Goal: Task Accomplishment & Management: Manage account settings

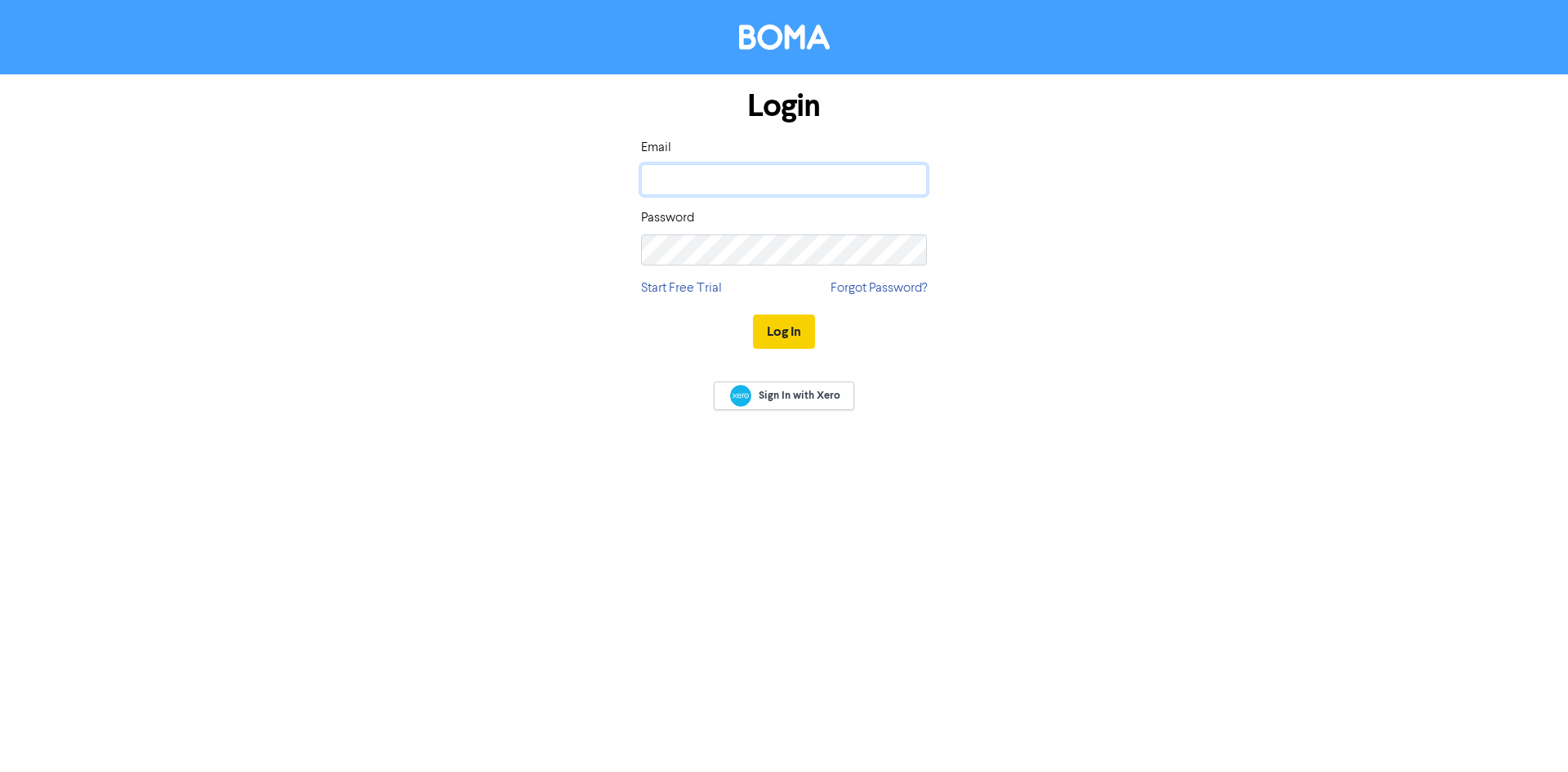
type input "[PERSON_NAME][EMAIL_ADDRESS][DOMAIN_NAME]"
click at [788, 330] on button "Log In" at bounding box center [784, 331] width 62 height 34
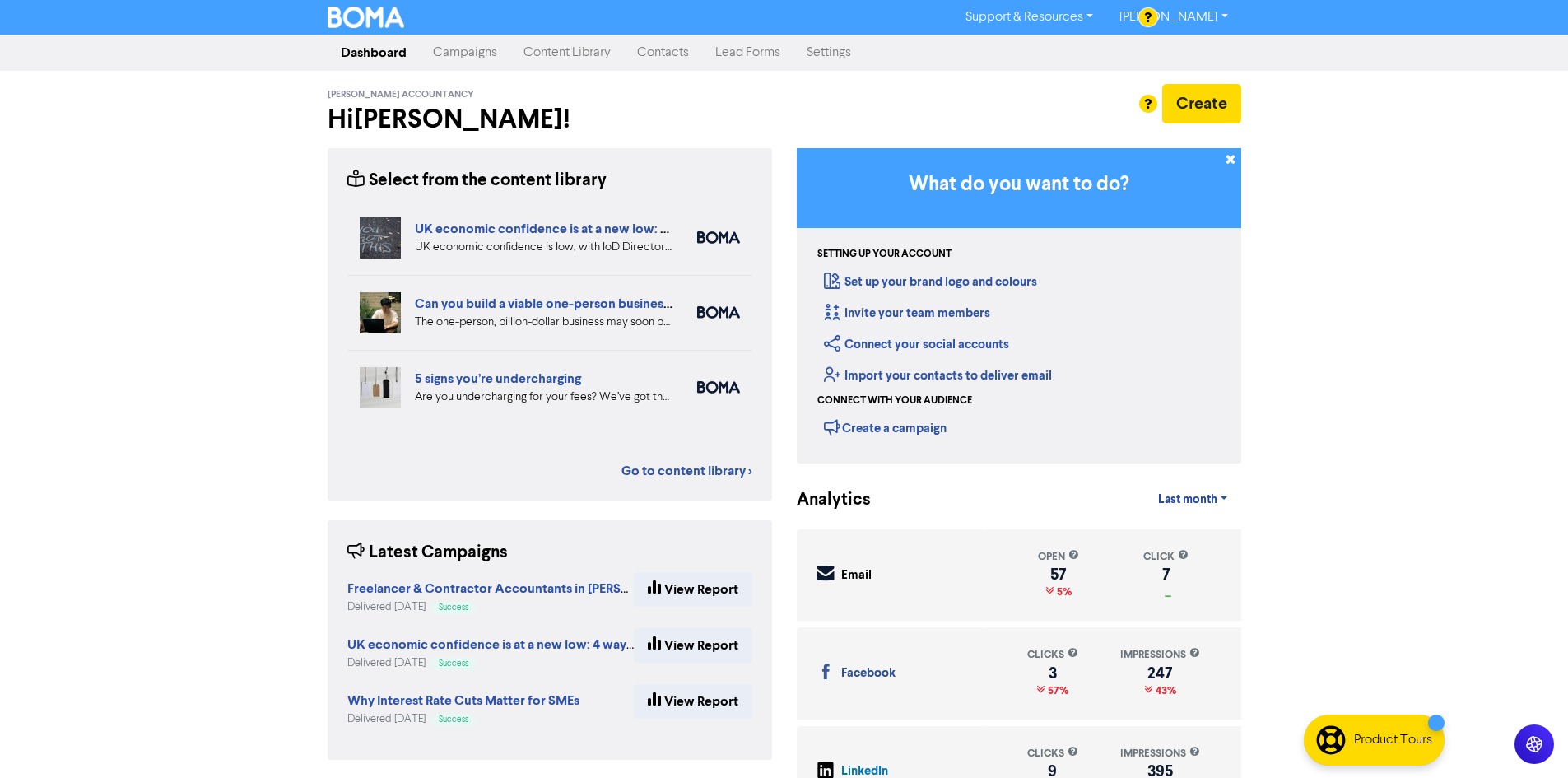
click at [469, 55] on link "Campaigns" at bounding box center [466, 52] width 91 height 33
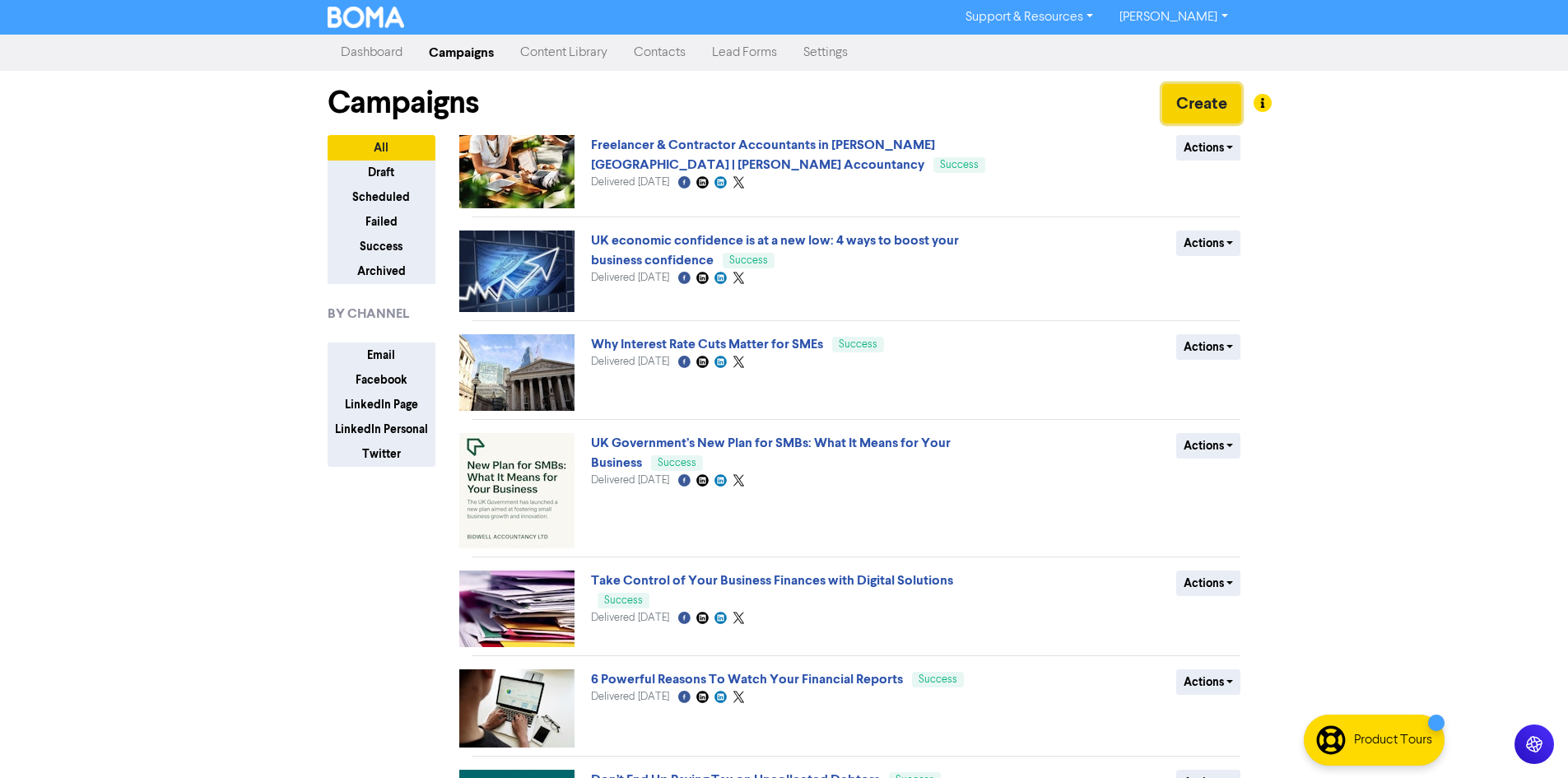
click at [1189, 103] on button "Create" at bounding box center [1202, 104] width 79 height 40
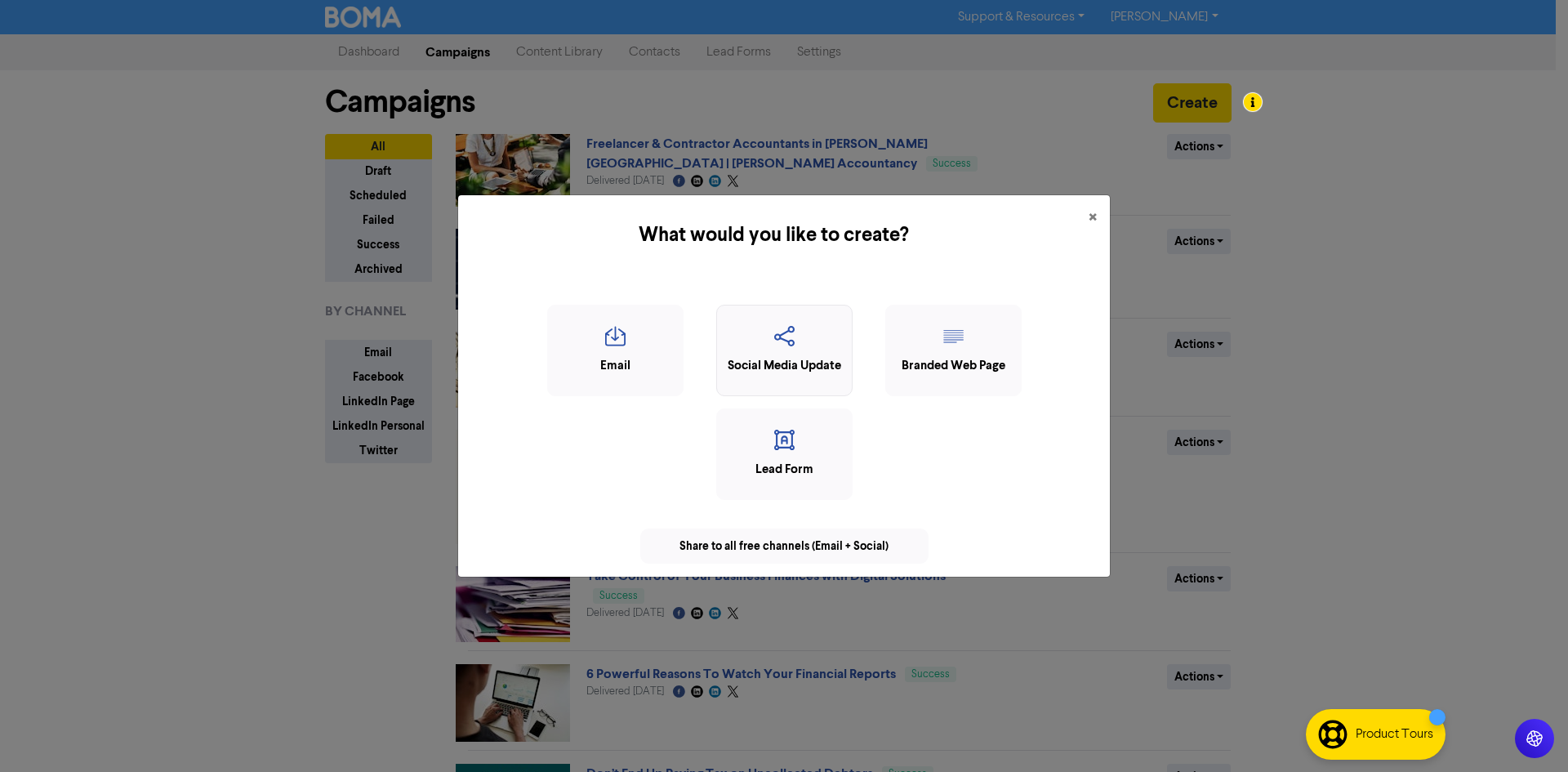
click at [794, 362] on div "Social Media Update" at bounding box center [784, 366] width 119 height 18
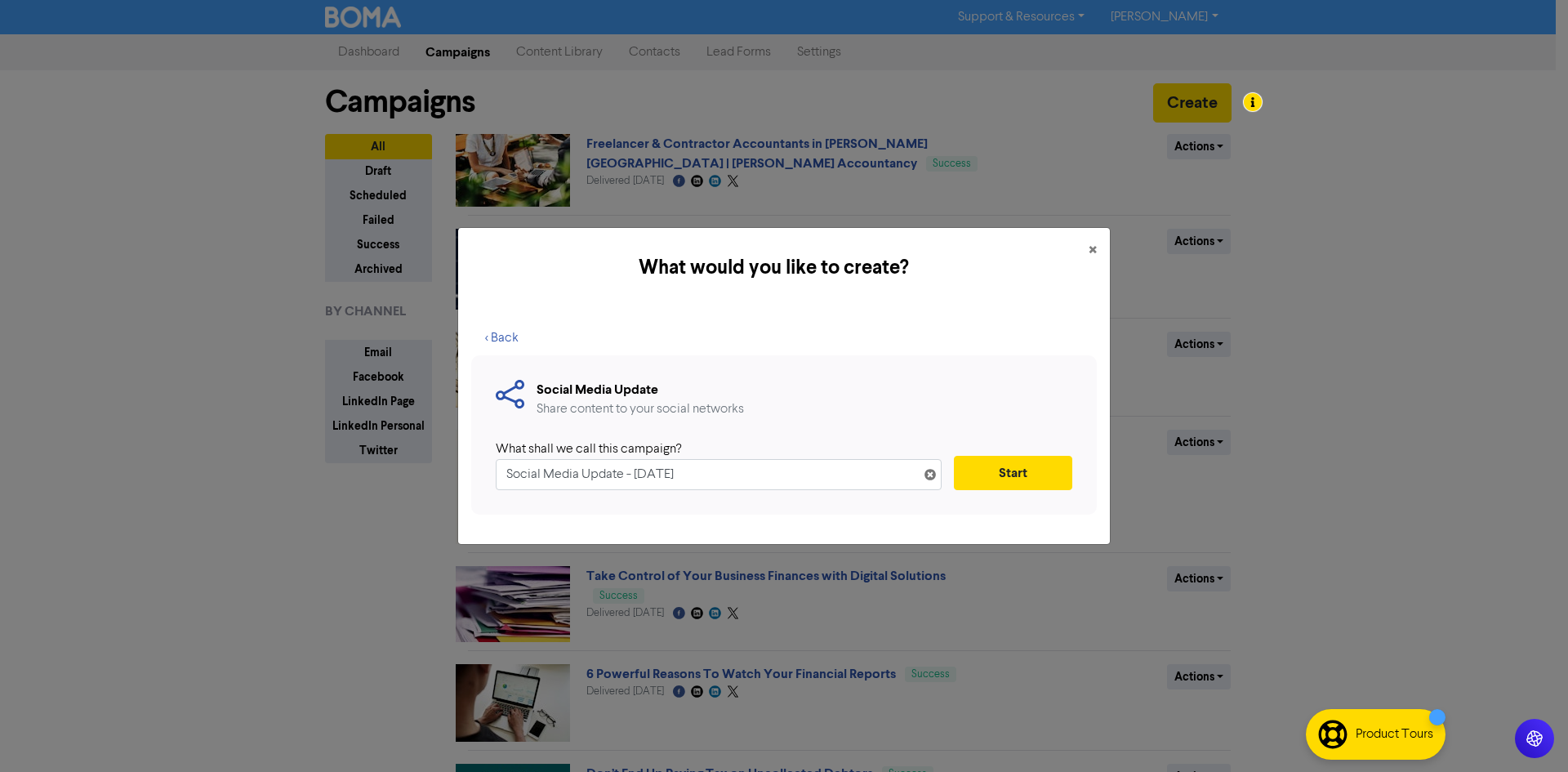
drag, startPoint x: 738, startPoint y: 480, endPoint x: 339, endPoint y: 497, distance: 399.4
click at [339, 497] on div "What would you like to create? × < Back Social Media Update Share content to yo…" at bounding box center [784, 386] width 1568 height 772
type input "September Newsletter"
click at [951, 474] on div "What shall we call this campaign? September Newsletter Start" at bounding box center [784, 465] width 576 height 51
click at [1003, 472] on button "Start" at bounding box center [1013, 473] width 119 height 34
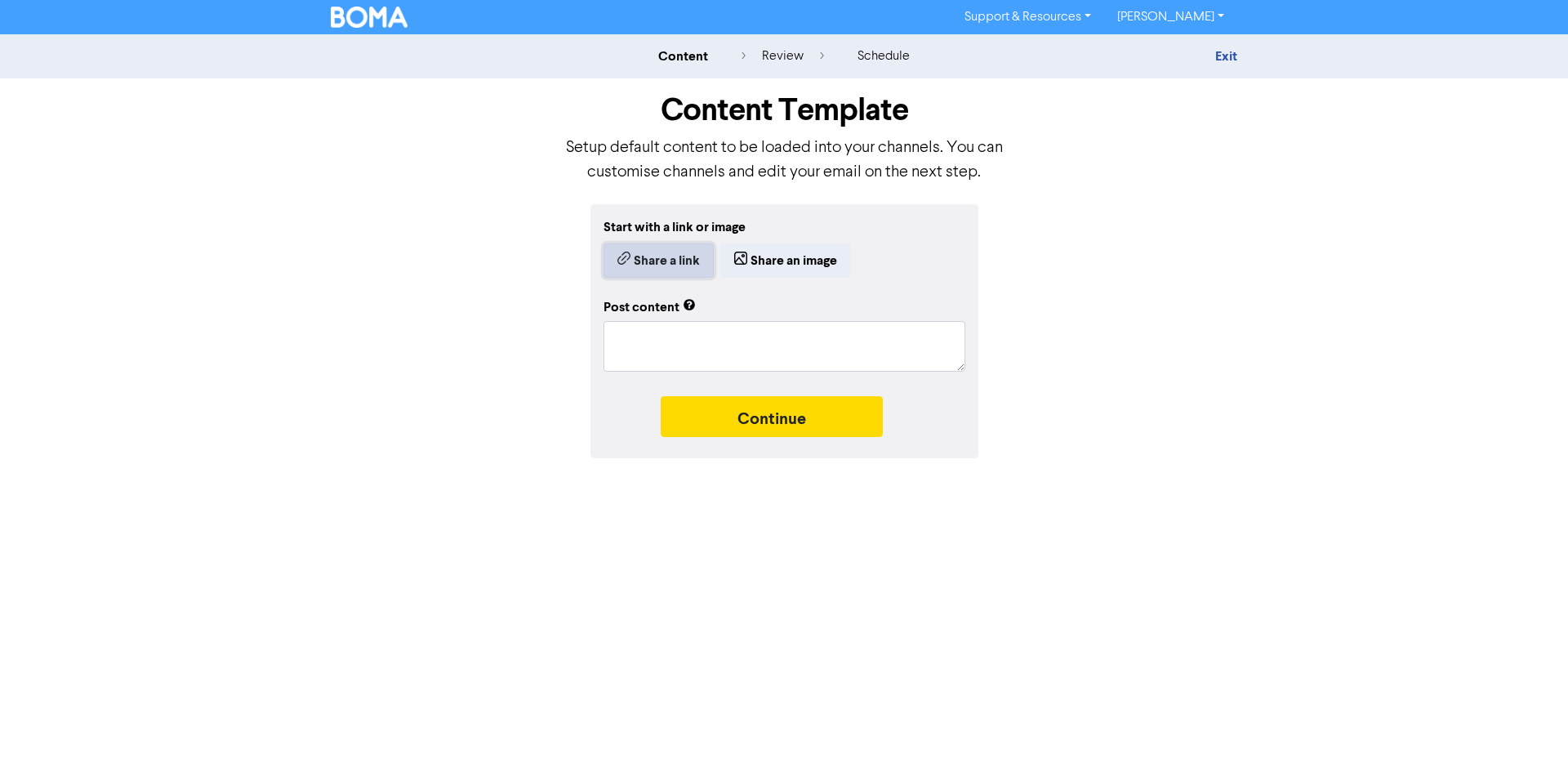
click at [660, 263] on button "Share a link" at bounding box center [658, 260] width 110 height 34
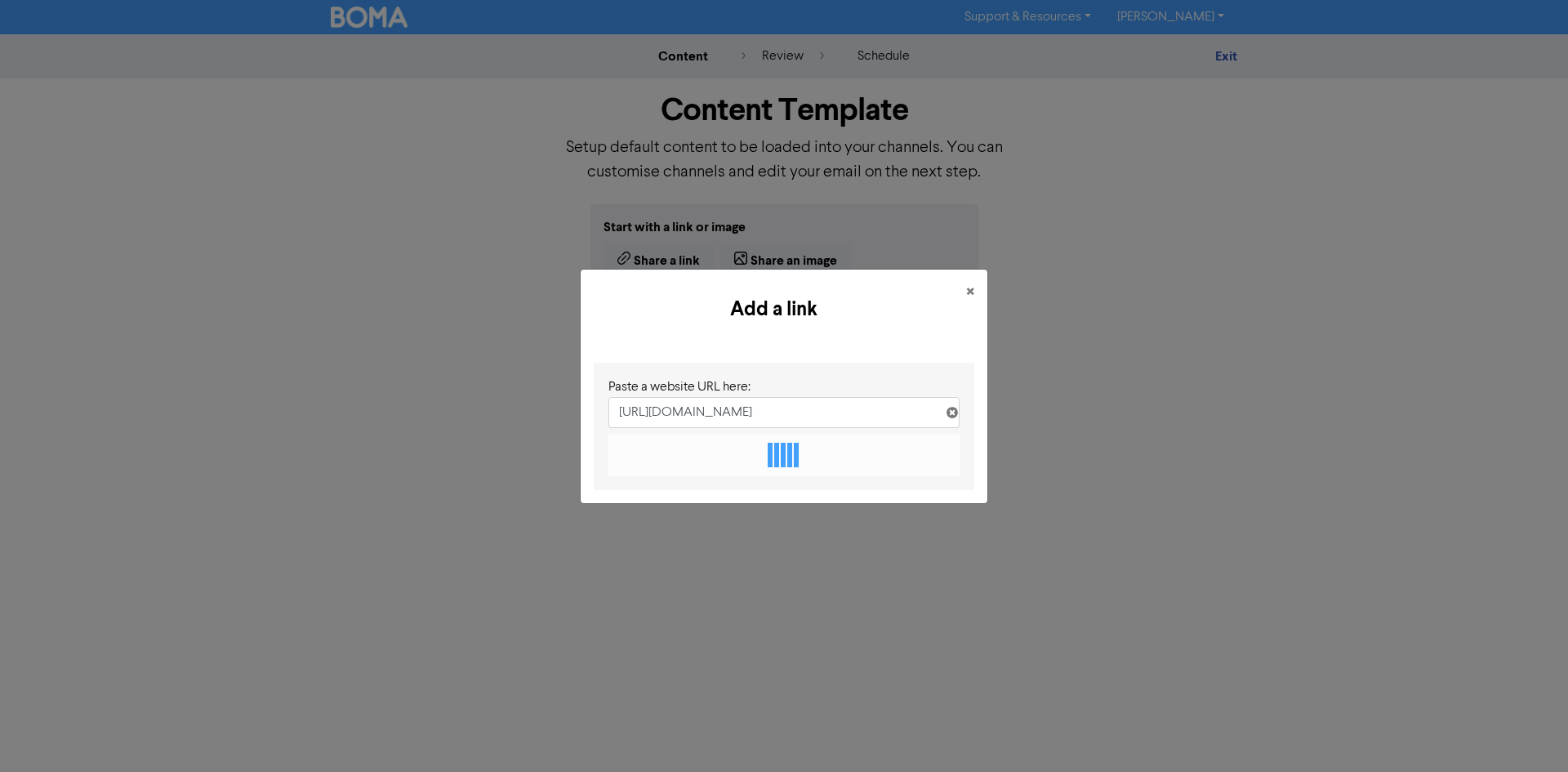
scroll to position [0, 99]
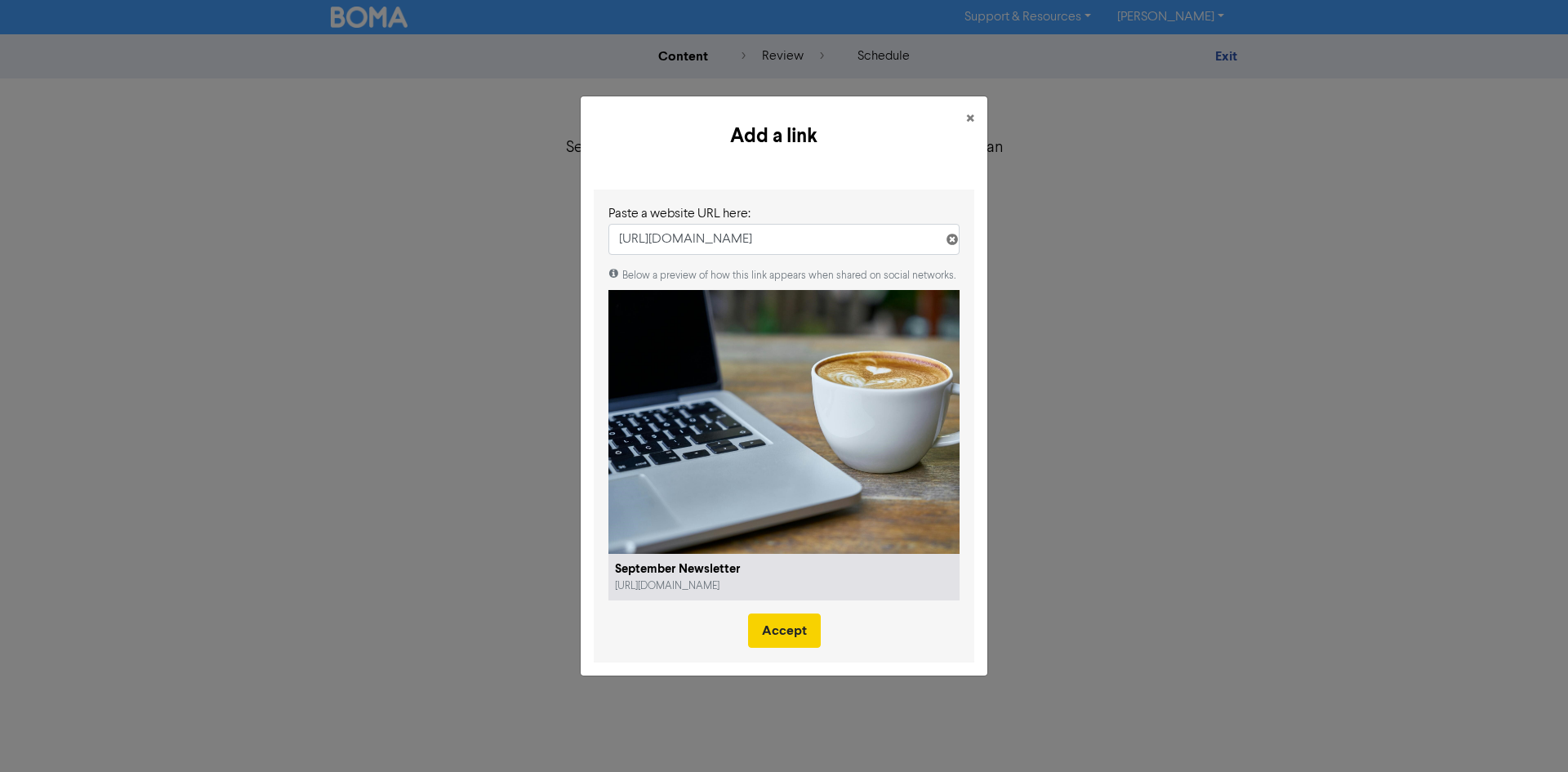
type input "https://www.bidwellaccountancy.com/latest-news/september-newsletter/"
click at [788, 632] on button "Accept" at bounding box center [784, 630] width 73 height 34
type textarea "x"
type textarea "Stay updated with September 2025 tax news: SDLT warnings, debanking protections…"
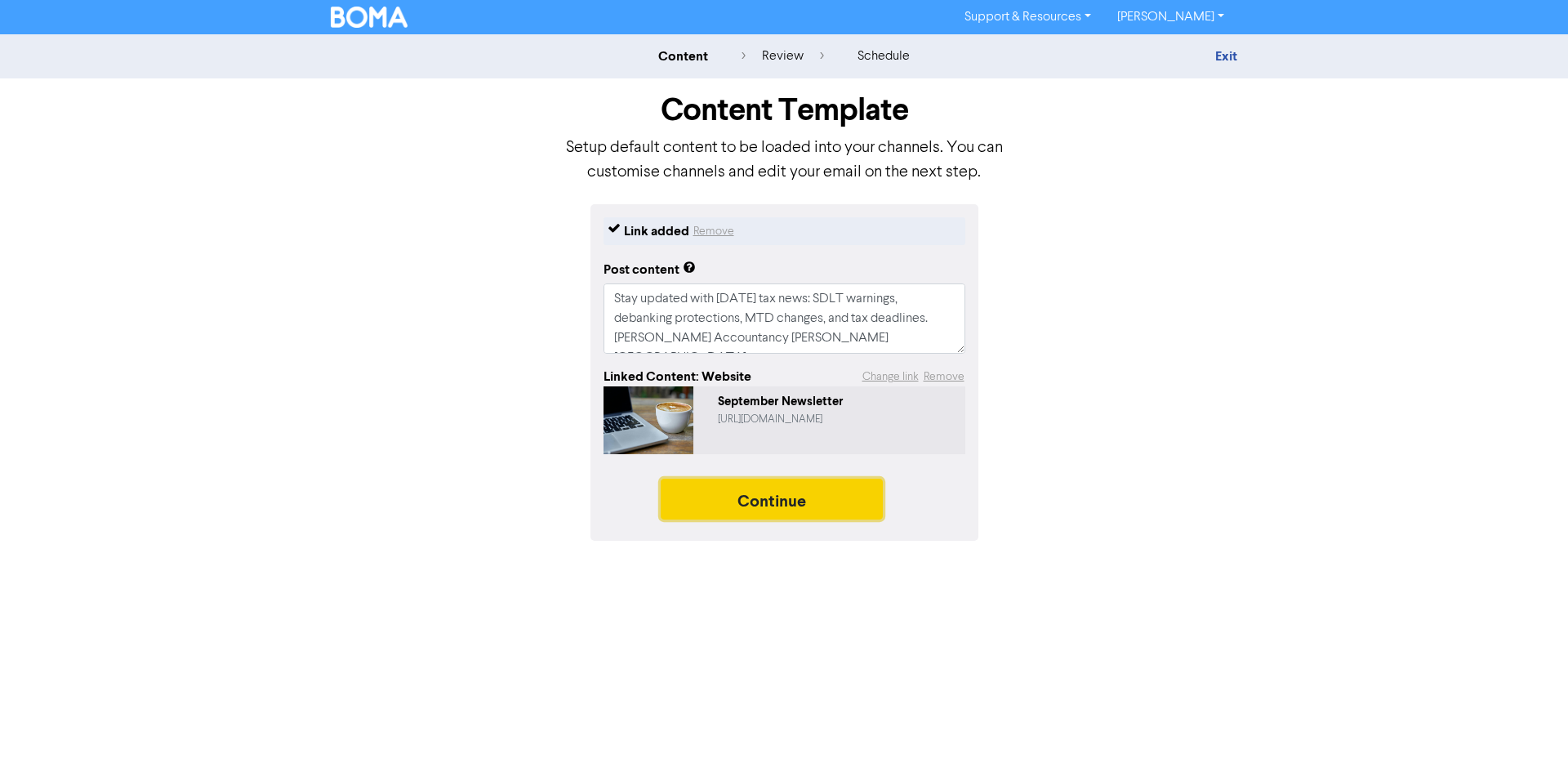
click at [737, 504] on button "Continue" at bounding box center [772, 499] width 222 height 41
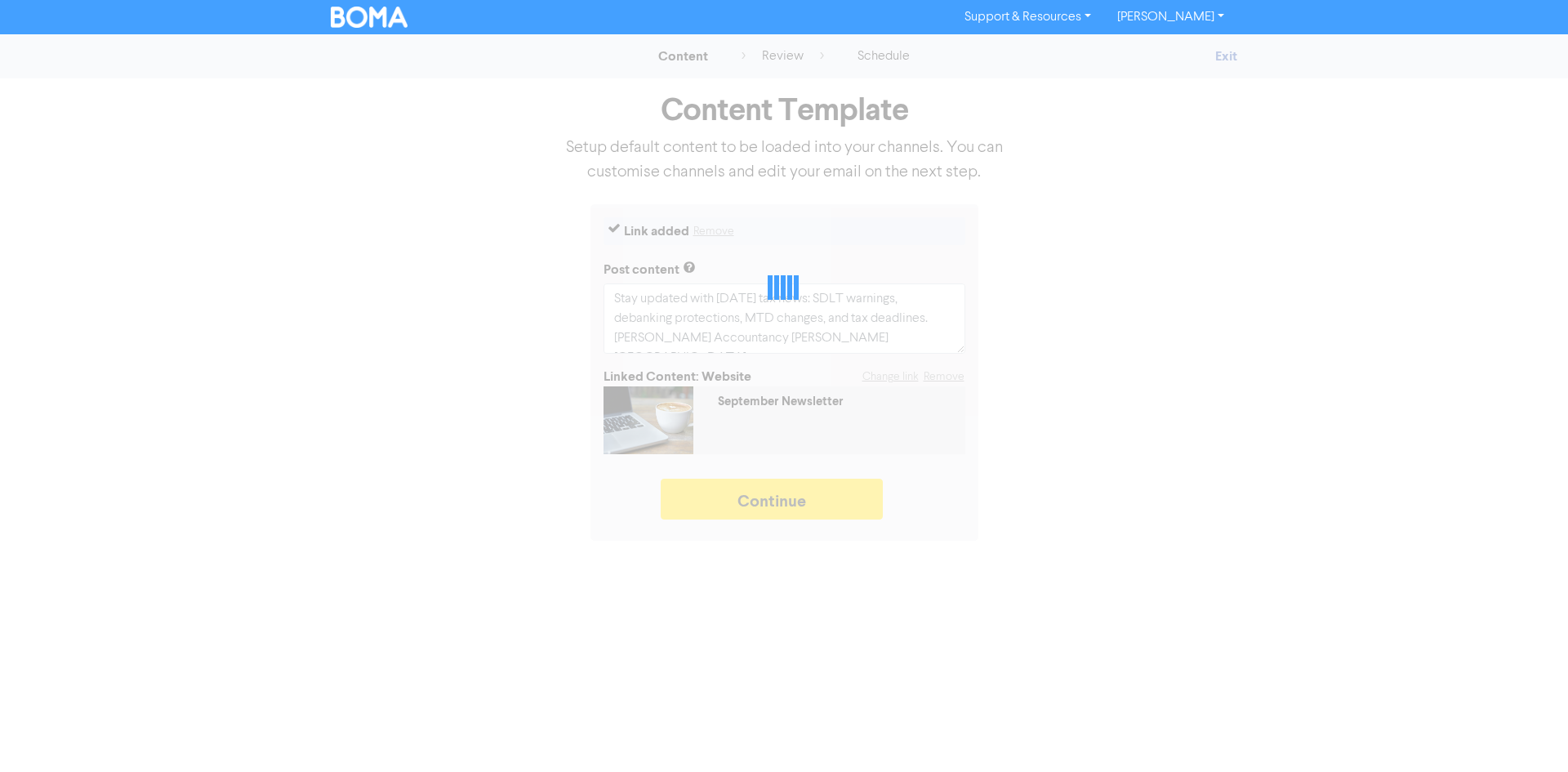
type textarea "x"
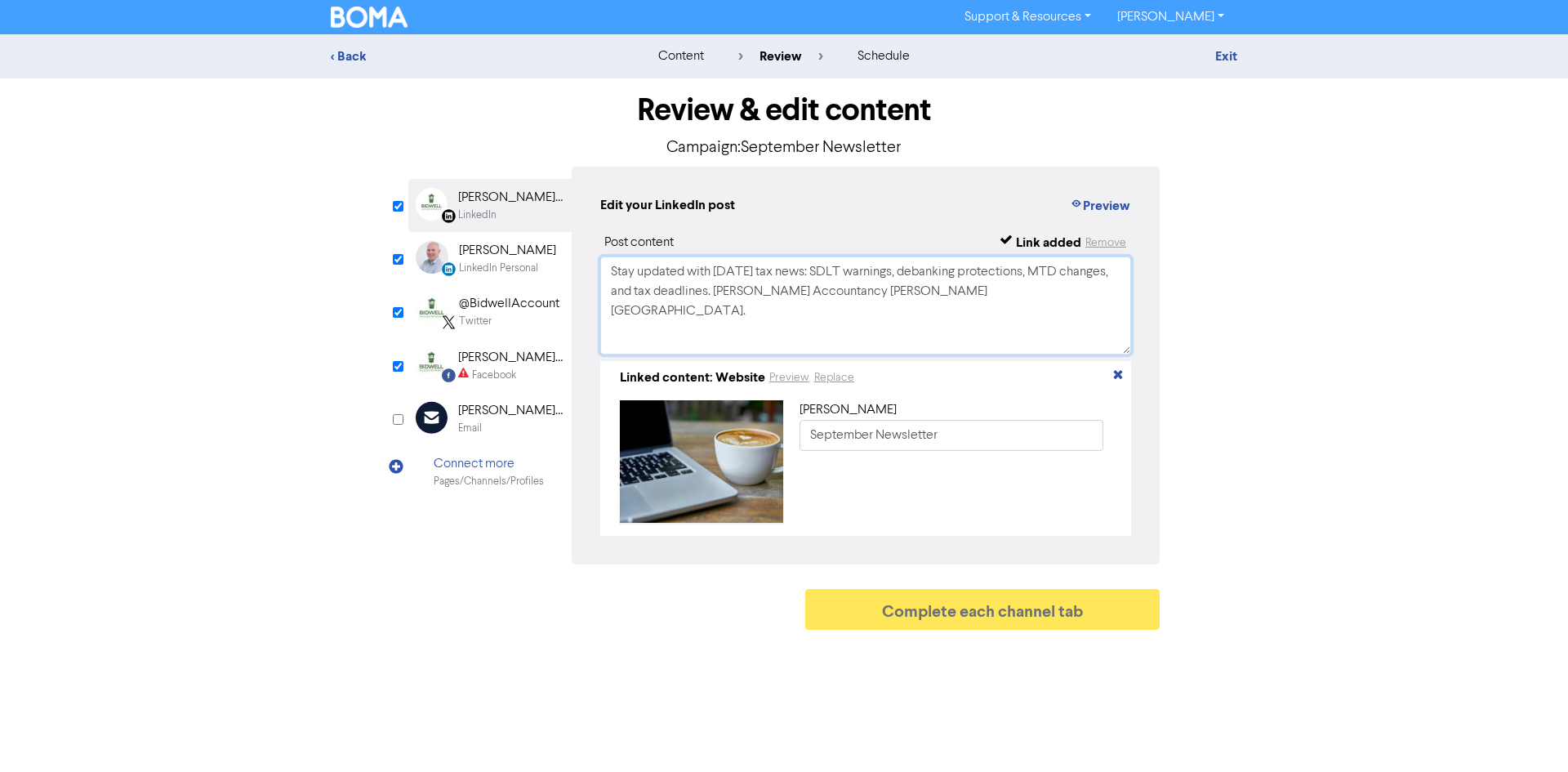
drag, startPoint x: 606, startPoint y: 271, endPoint x: 1196, endPoint y: 373, distance: 598.8
click at [1196, 373] on div "Review & edit content Campaign: September Newsletter LinkedIn Page Created with…" at bounding box center [784, 358] width 931 height 560
paste textarea "📢 September Tax & Business Updates from Bidwell Accountancy Ltd In our latest n…"
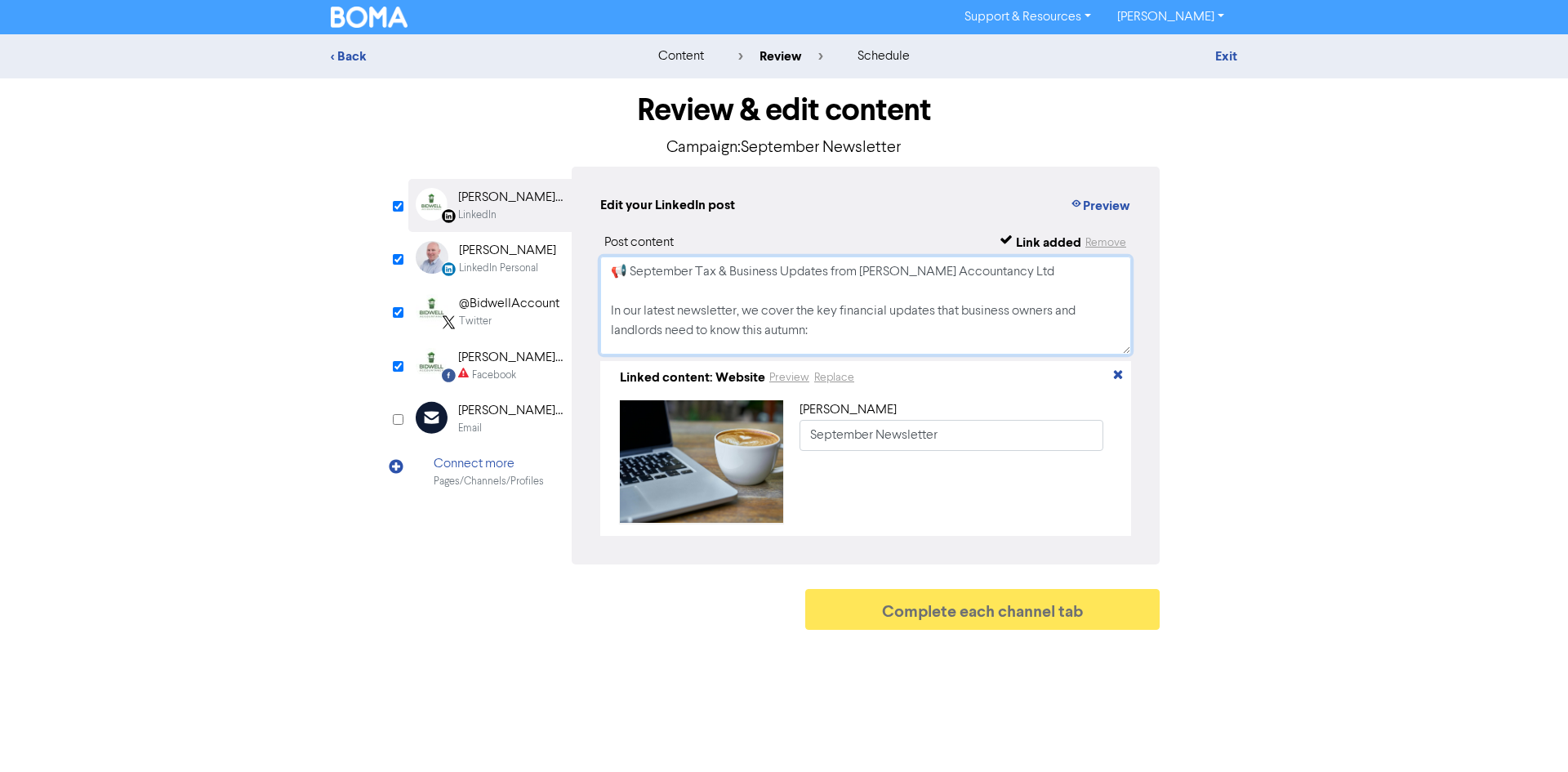
scroll to position [418, 0]
type textarea "📢 September Tax & Business Updates from Bidwell Accountancy Ltd In our latest n…"
click at [507, 267] on div "LinkedIn Personal" at bounding box center [498, 268] width 79 height 16
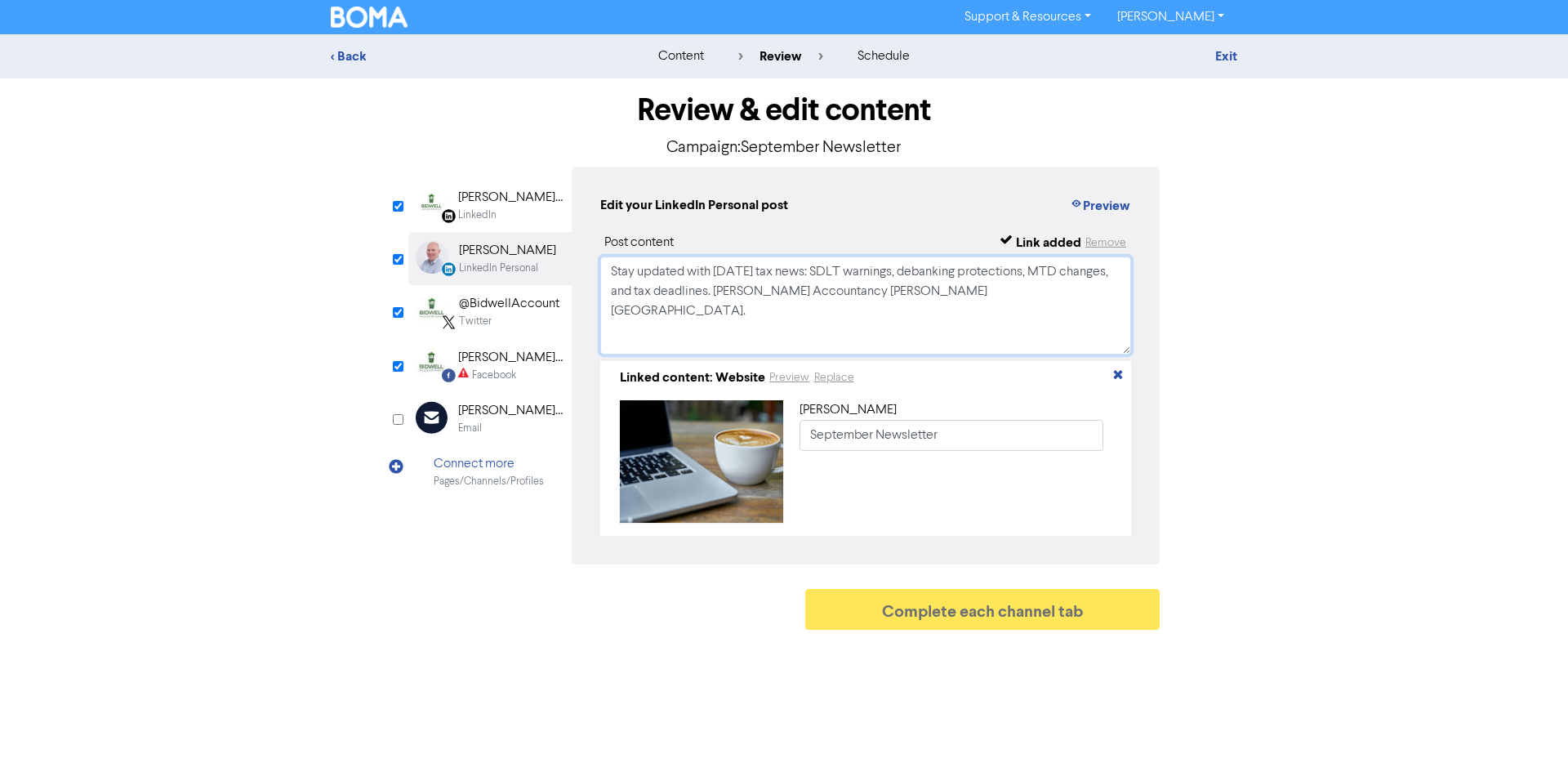
drag, startPoint x: 610, startPoint y: 277, endPoint x: 1104, endPoint y: 348, distance: 499.1
click at [1104, 348] on textarea "Stay updated with September 2025 tax news: SDLT warnings, debanking protections…" at bounding box center [865, 305] width 530 height 98
paste textarea "📢 September Tax & Business Updates from Bidwell Accountancy Ltd In our latest n…"
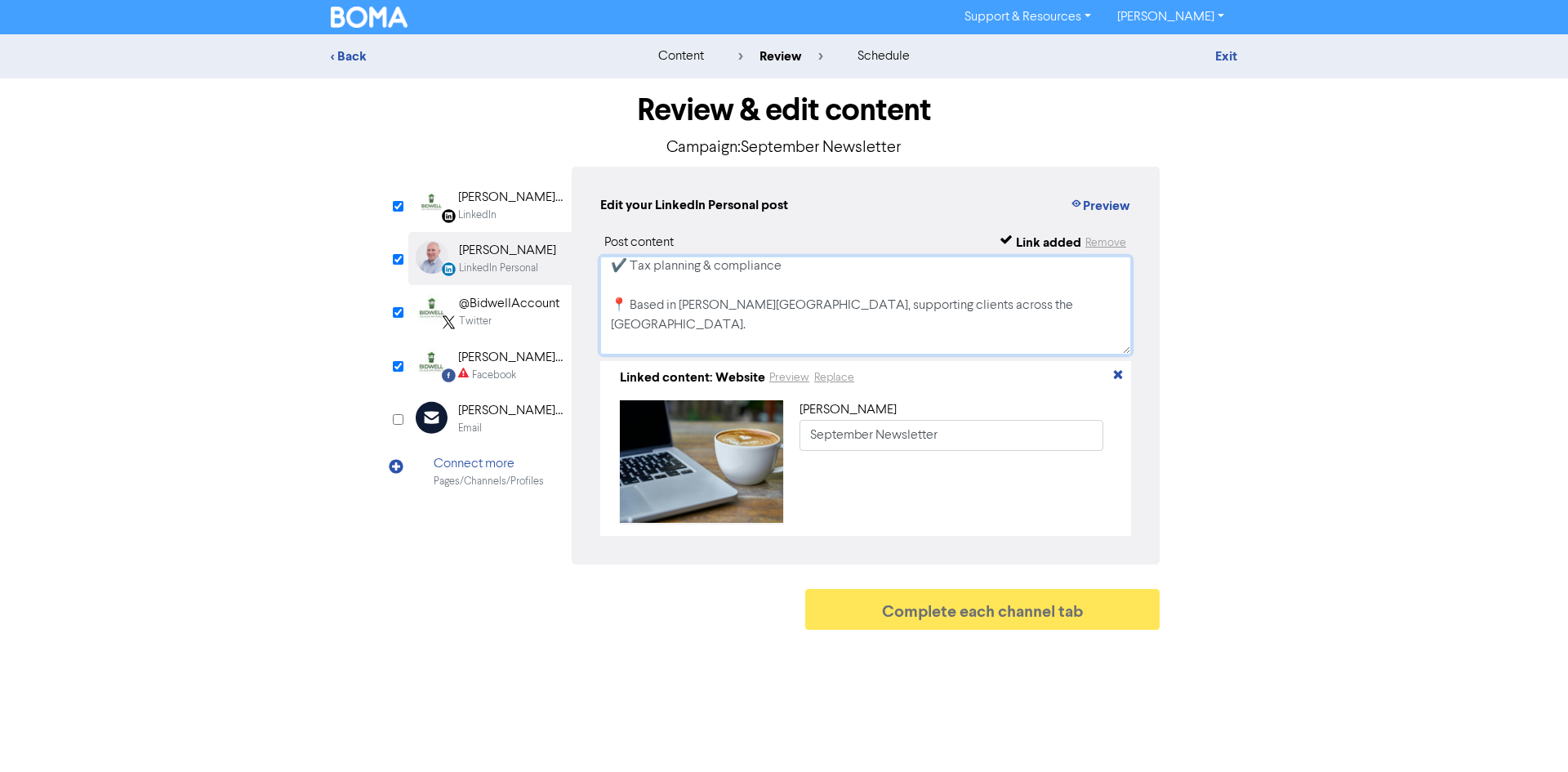
type textarea "📢 September Tax & Business Updates from Bidwell Accountancy Ltd In our latest n…"
click at [473, 322] on div "Twitter" at bounding box center [474, 321] width 33 height 16
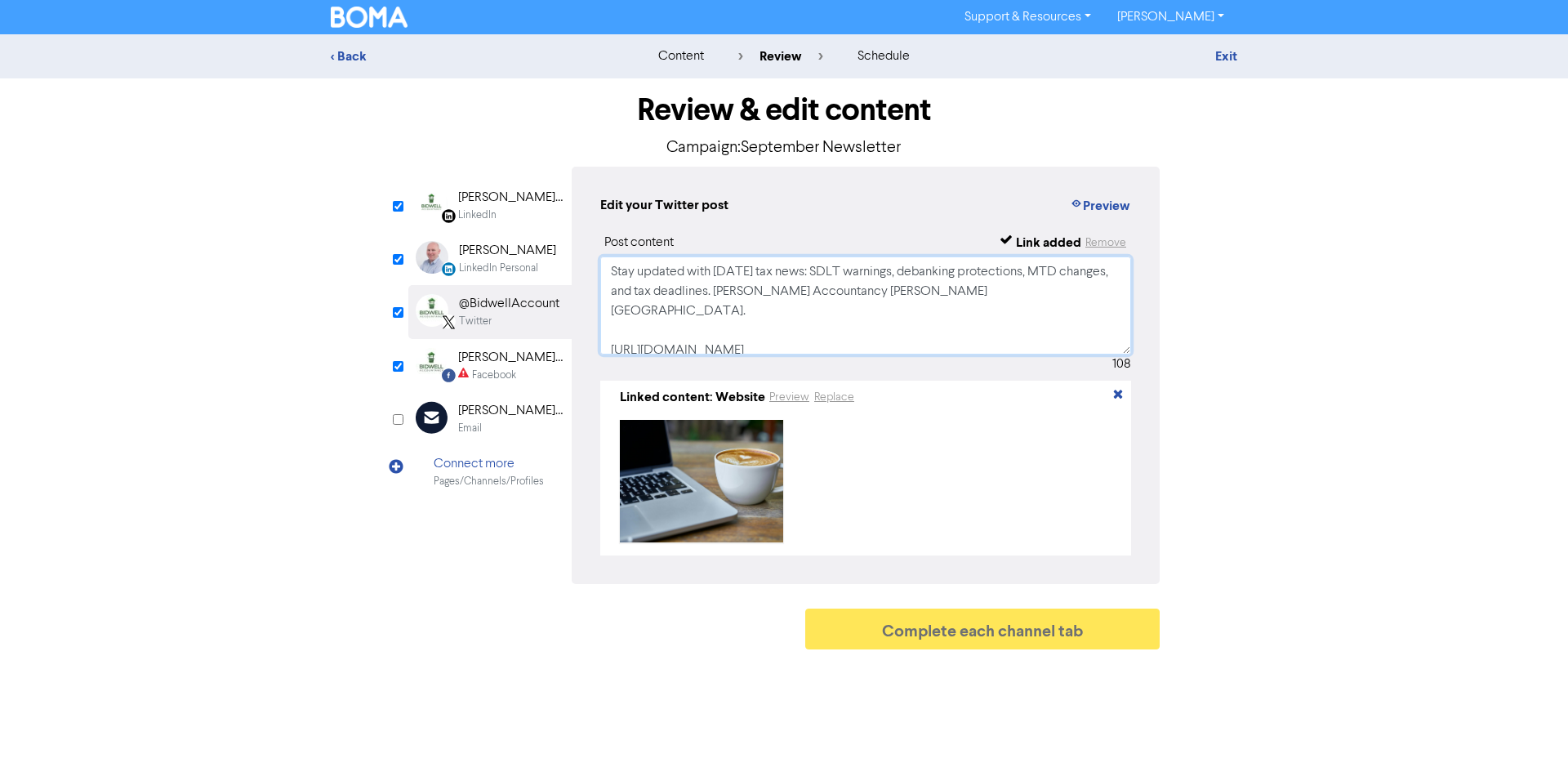
drag, startPoint x: 606, startPoint y: 273, endPoint x: 1219, endPoint y: 369, distance: 620.5
click at [1219, 369] on div "Review & edit content Campaign: September Newsletter LinkedIn Page Created with…" at bounding box center [784, 368] width 931 height 579
click at [982, 310] on textarea "Stay updated with September 2025 tax news: SDLT warnings, debanking protections…" at bounding box center [865, 305] width 530 height 98
drag, startPoint x: 1002, startPoint y: 300, endPoint x: 495, endPoint y: 257, distance: 508.8
click at [495, 257] on div "LinkedIn Page Created with Sketch. Bidwell Accountancy Limited LinkedIn LinkedI…" at bounding box center [784, 375] width 751 height 418
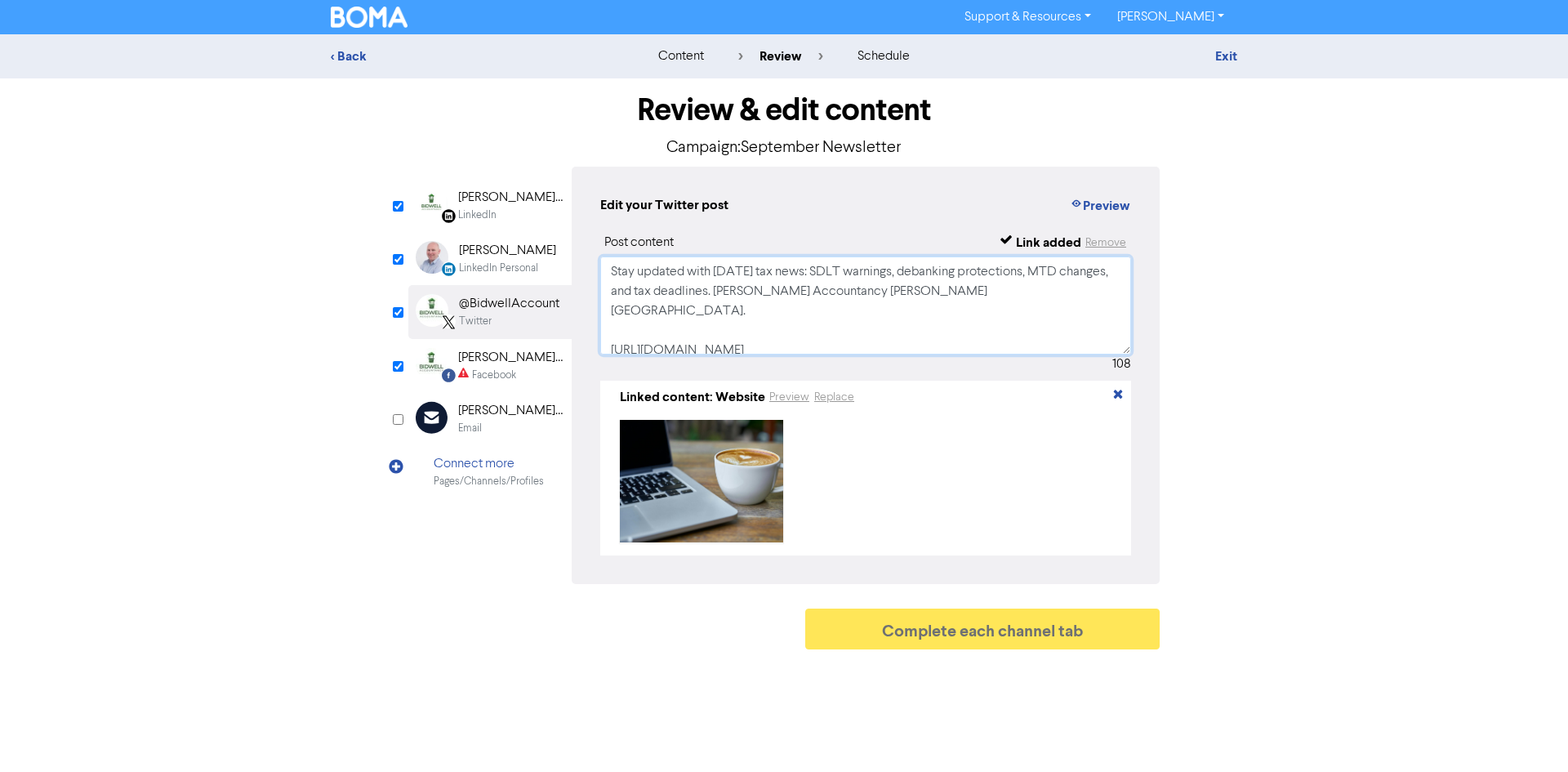
paste textarea "📢 September Tax Update! ⚠️ HMRC warns homebuyers on false SDLT claims 🏦 New rul…"
type textarea "📢 September Tax Update! ⚠️ HMRC warns homebuyers on false SDLT claims 🏦 New rul…"
click at [472, 369] on div "Facebook" at bounding box center [494, 375] width 44 height 16
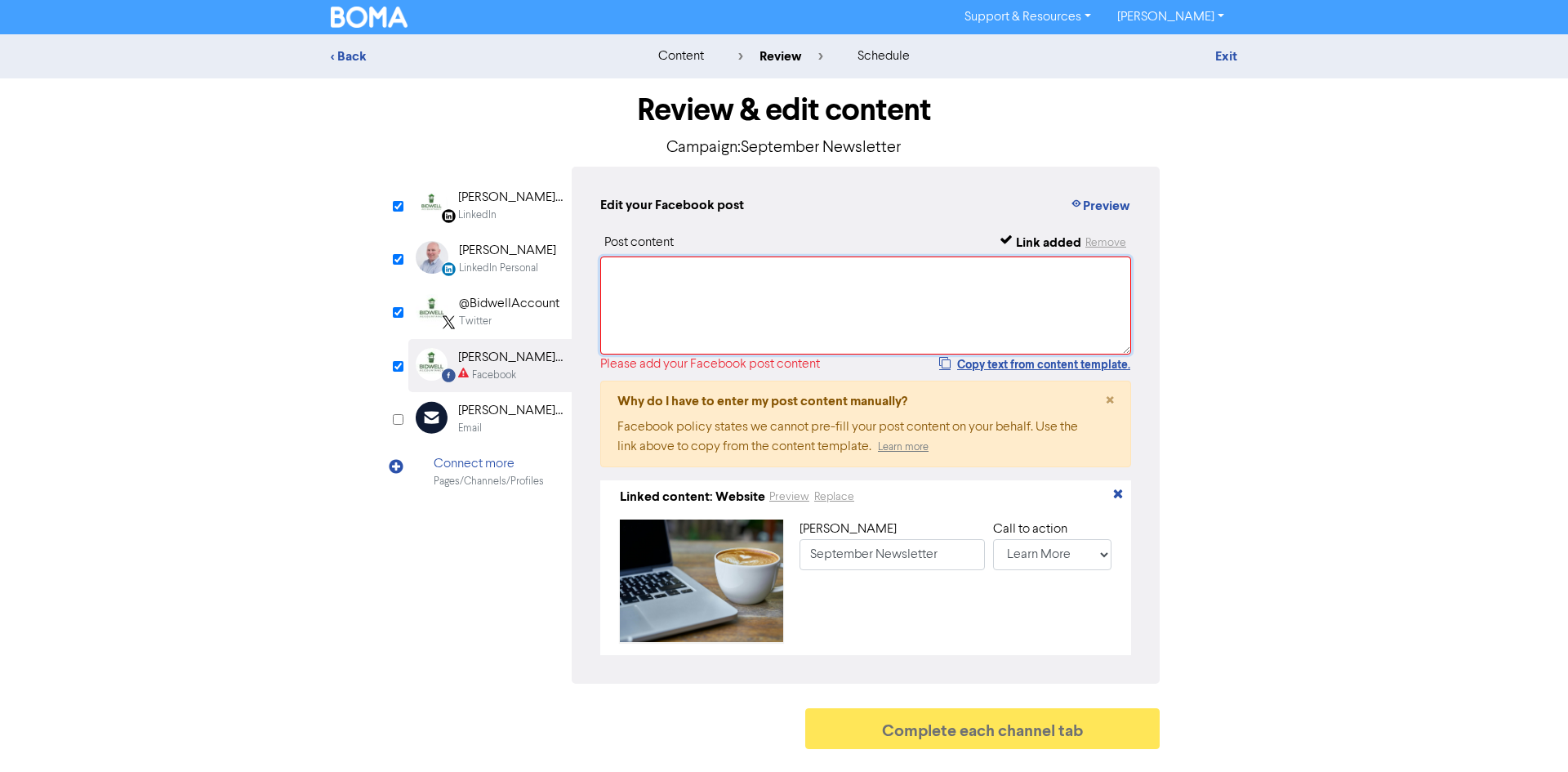
click at [677, 272] on textarea at bounding box center [865, 305] width 530 height 98
paste textarea "🍂 September Newsletter is here! 🍂 This month, we cover: ⚠️ HMRC warnings on mis…"
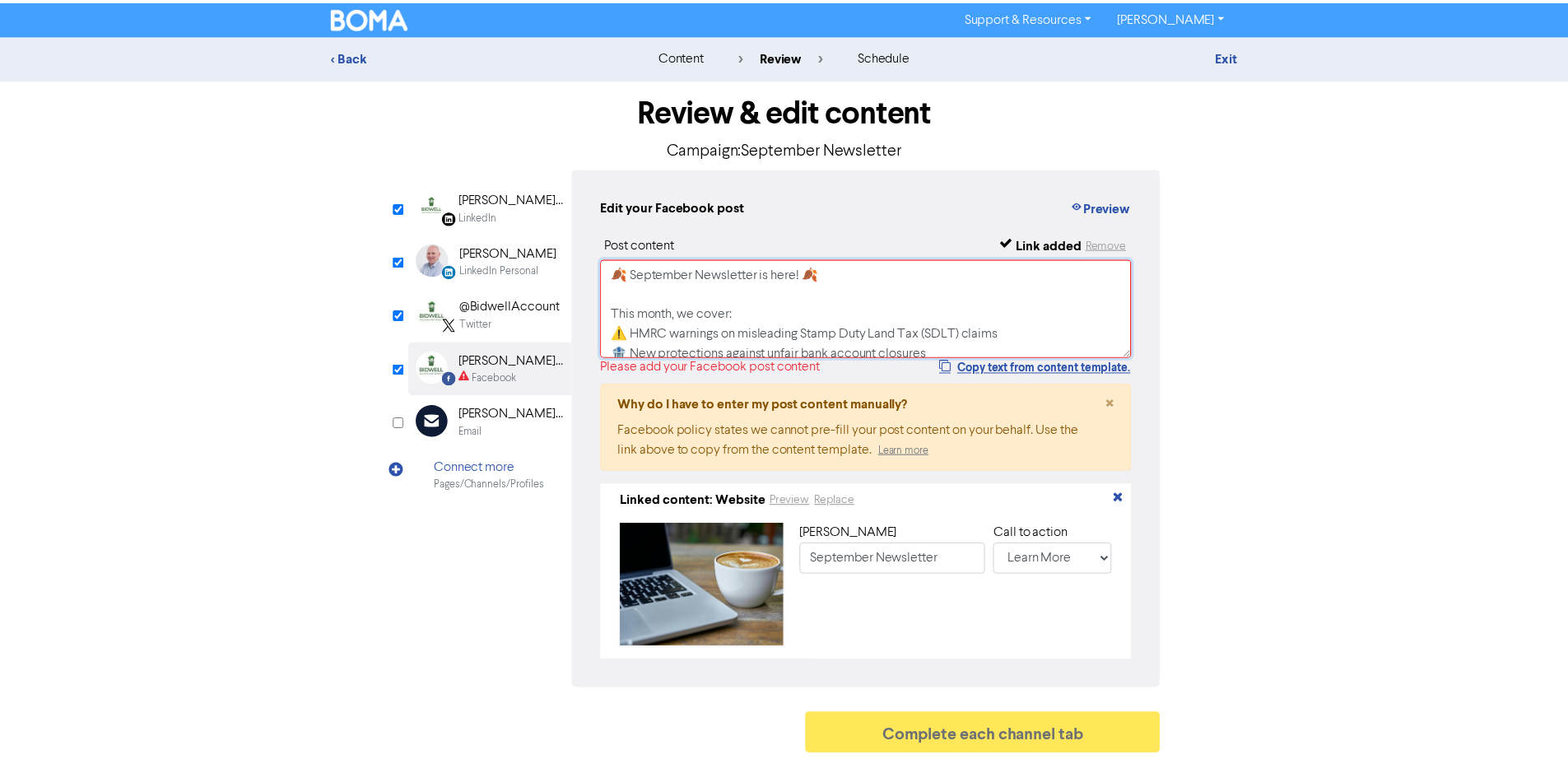
scroll to position [282, 0]
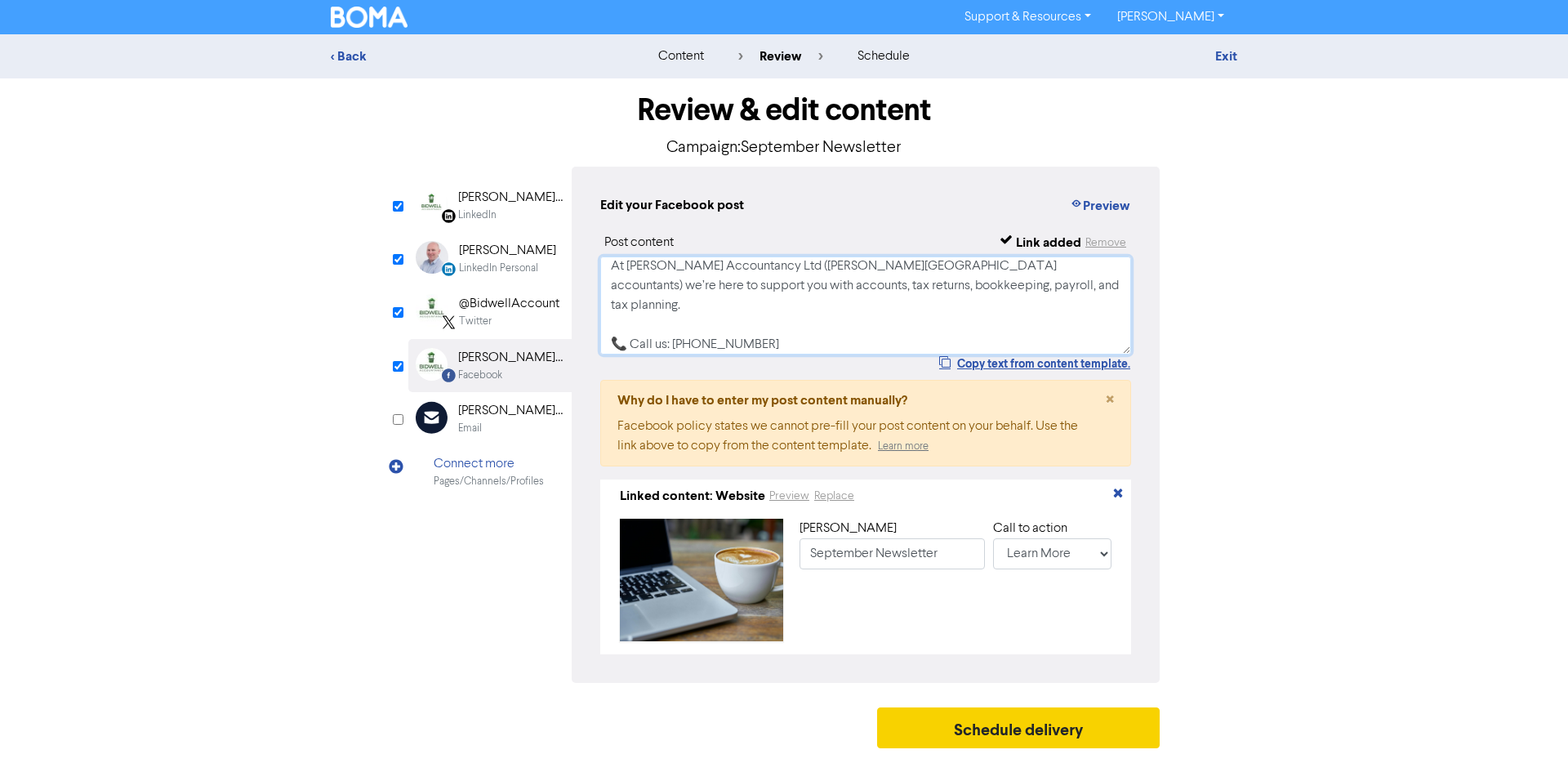
type textarea "🍂 September Newsletter is here! 🍂 This month, we cover: ⚠️ HMRC warnings on mis…"
click at [902, 737] on button "Schedule delivery" at bounding box center [1018, 728] width 282 height 41
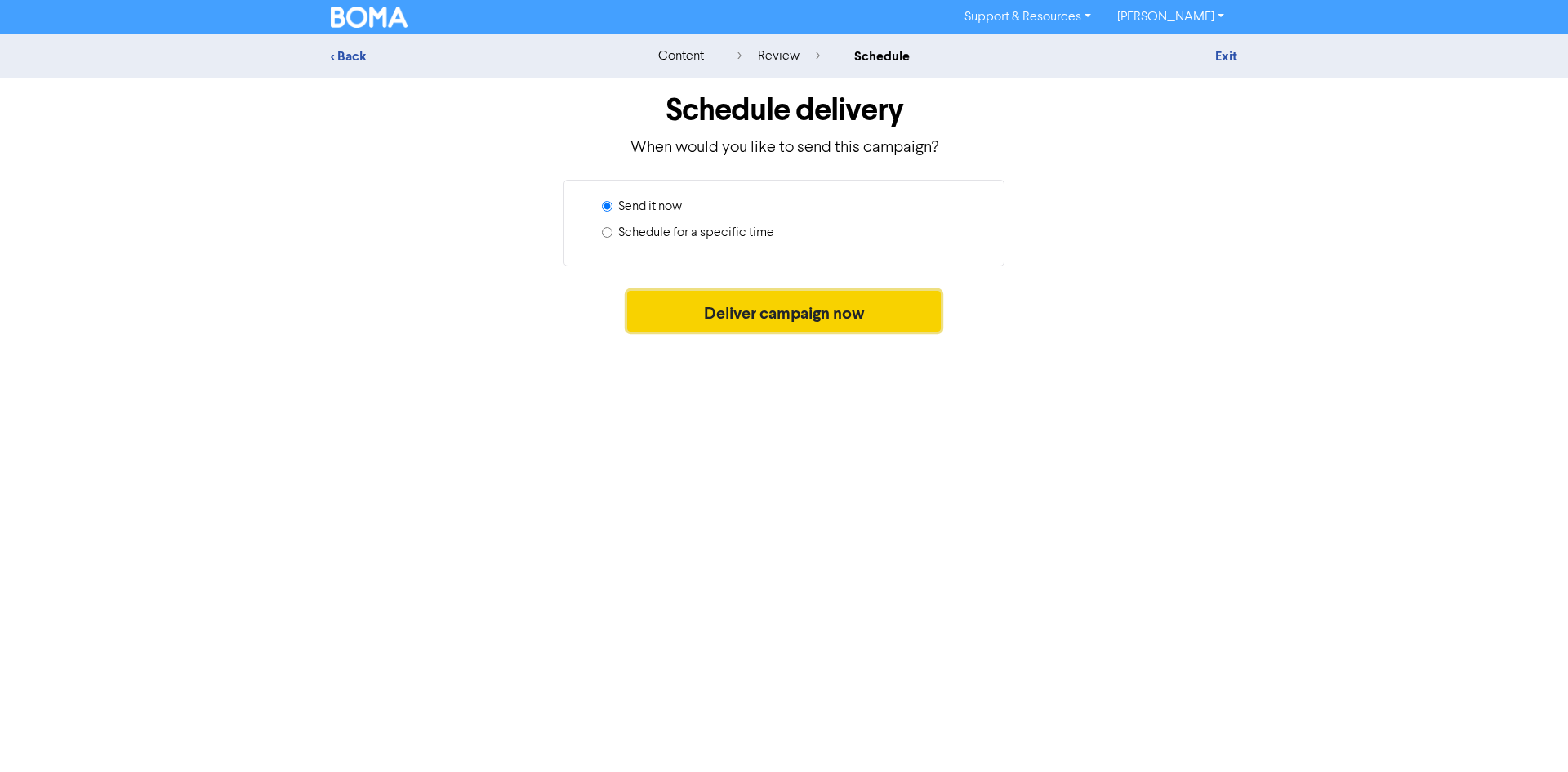
click at [672, 323] on button "Deliver campaign now" at bounding box center [784, 311] width 314 height 41
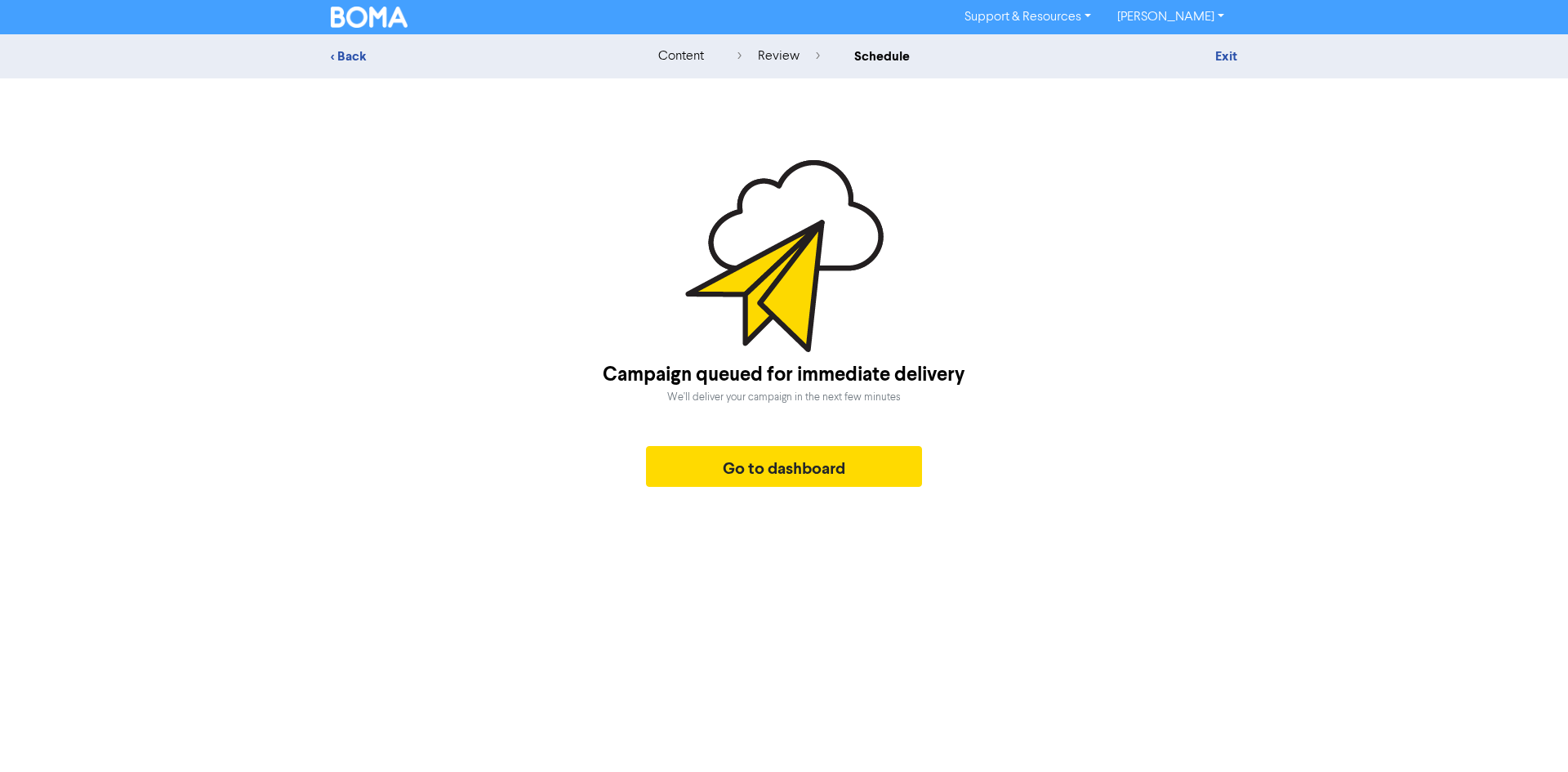
click at [726, 302] on img at bounding box center [784, 256] width 199 height 192
click at [720, 461] on button "Go to dashboard" at bounding box center [784, 466] width 276 height 41
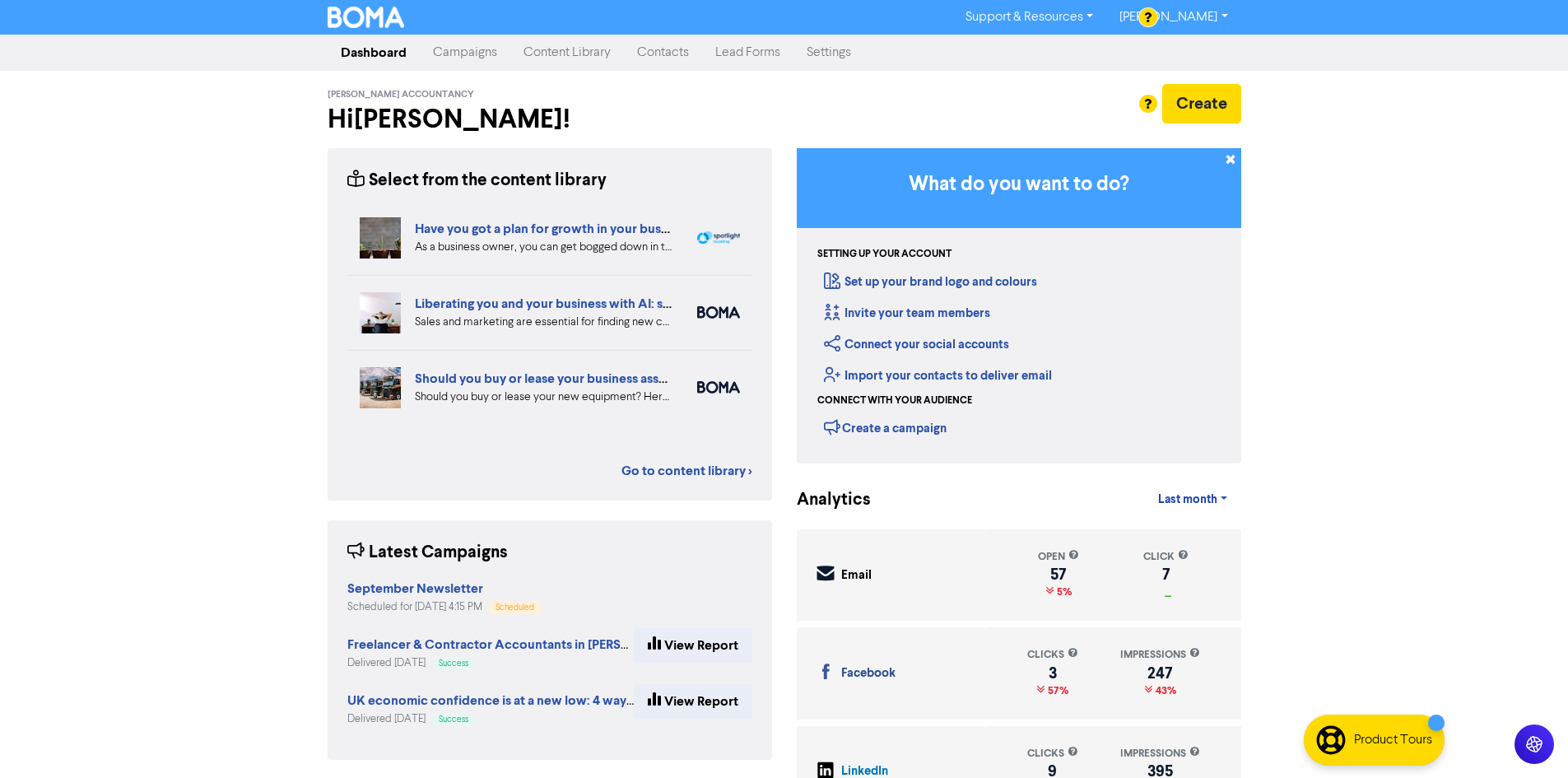
click at [480, 54] on link "Campaigns" at bounding box center [466, 52] width 91 height 33
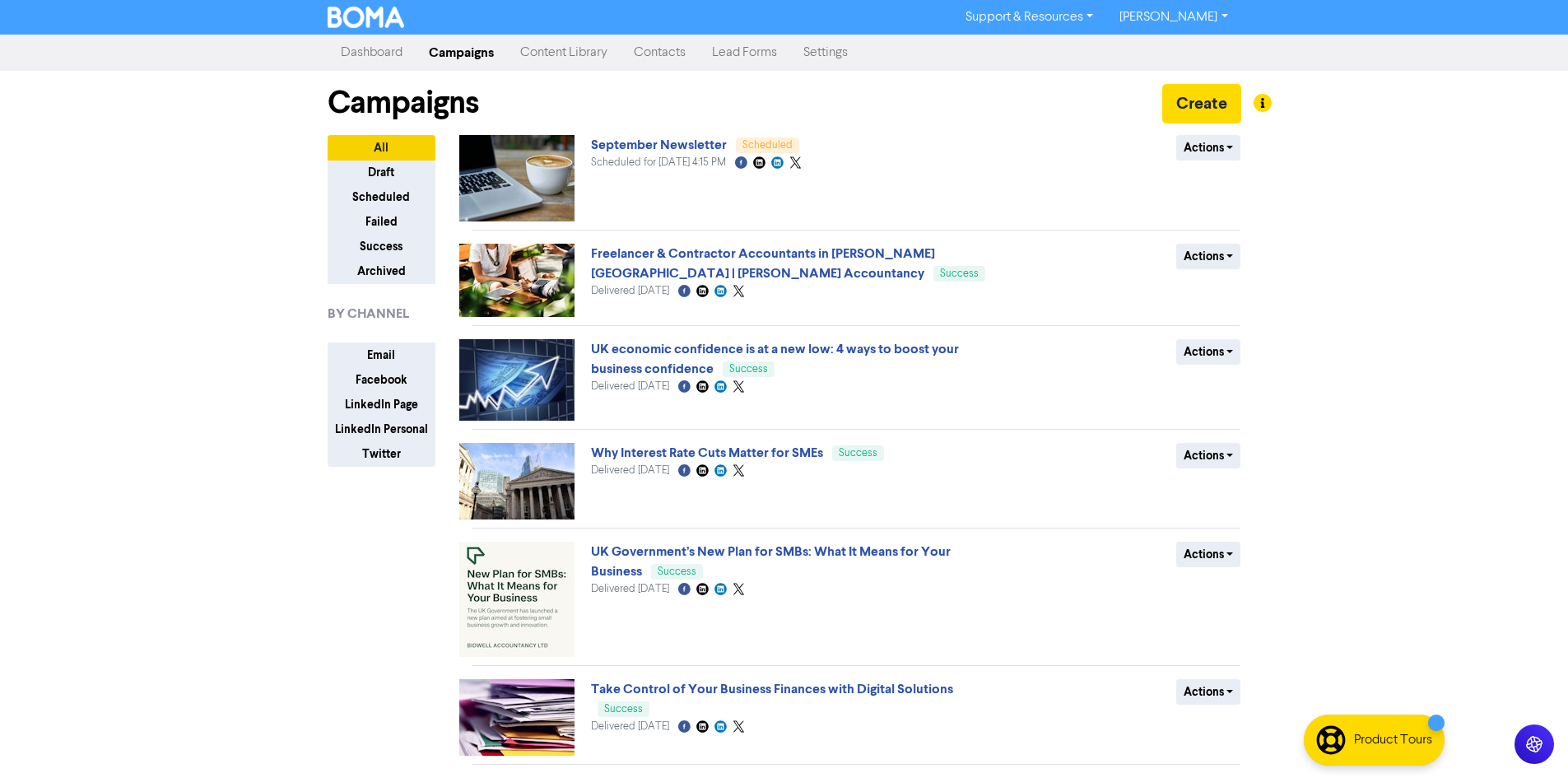
click at [578, 54] on link "Content Library" at bounding box center [563, 52] width 114 height 33
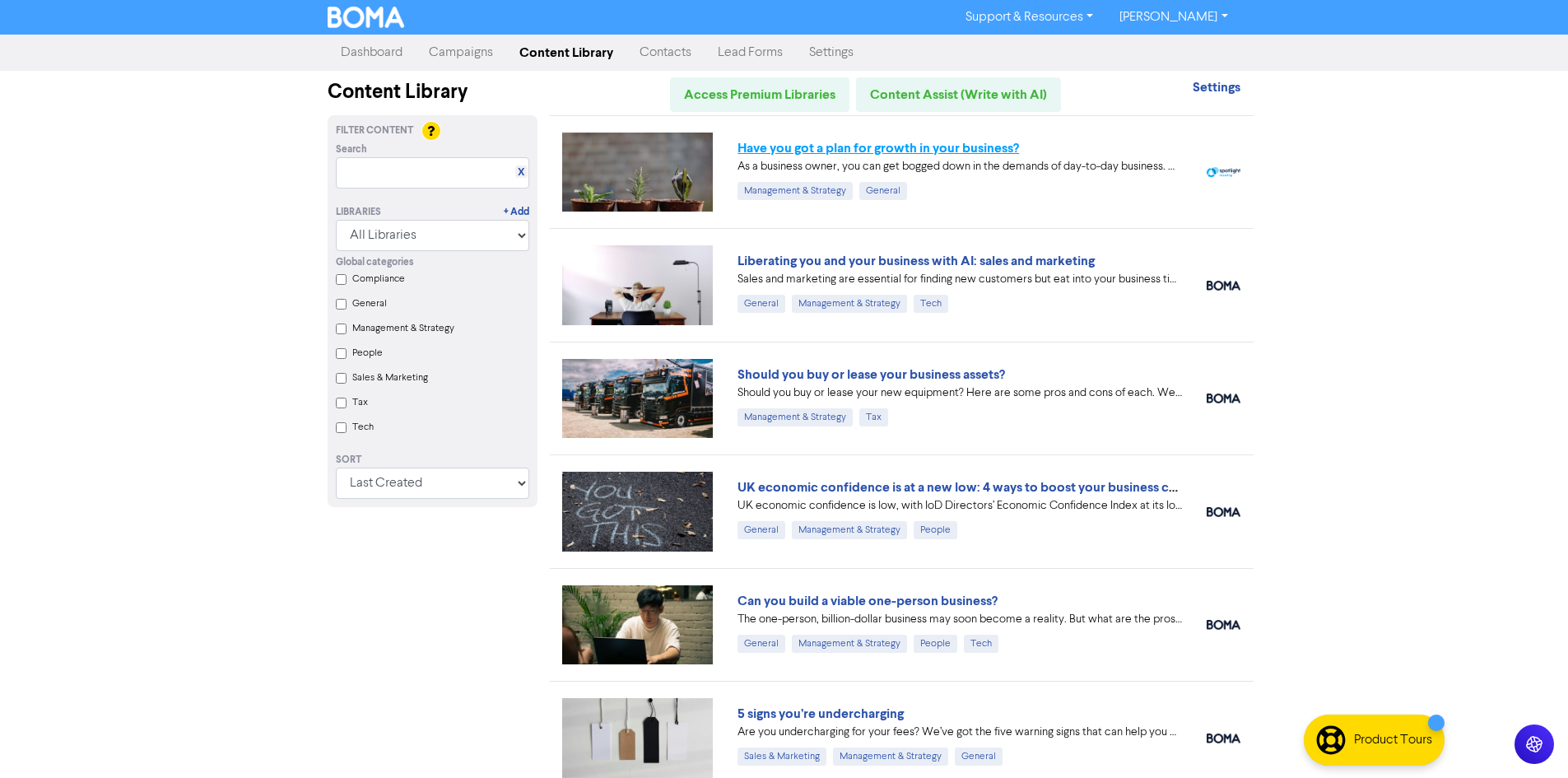
click at [797, 154] on link "Have you got a plan for growth in your business?" at bounding box center [878, 148] width 281 height 17
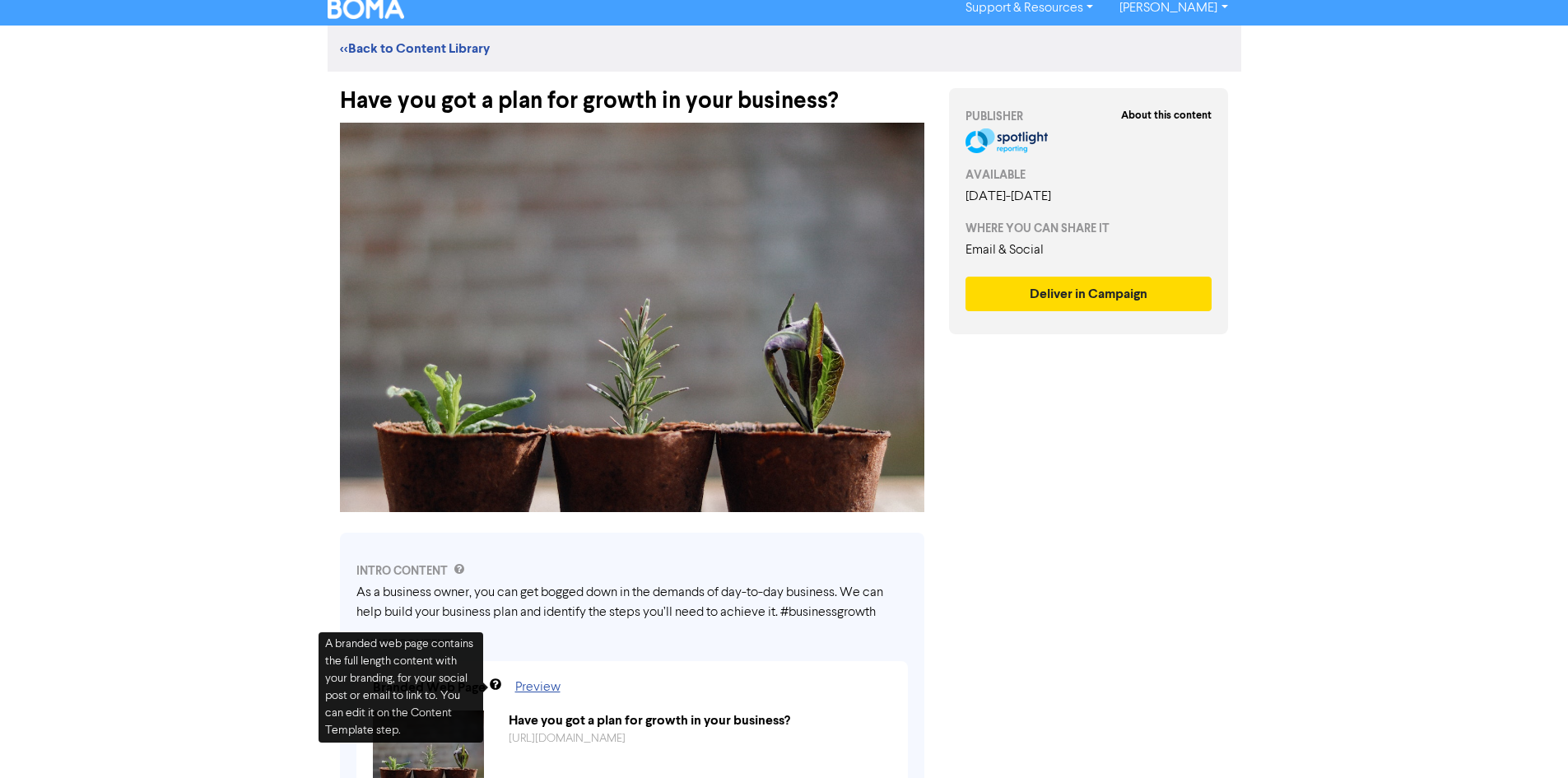
scroll to position [503, 0]
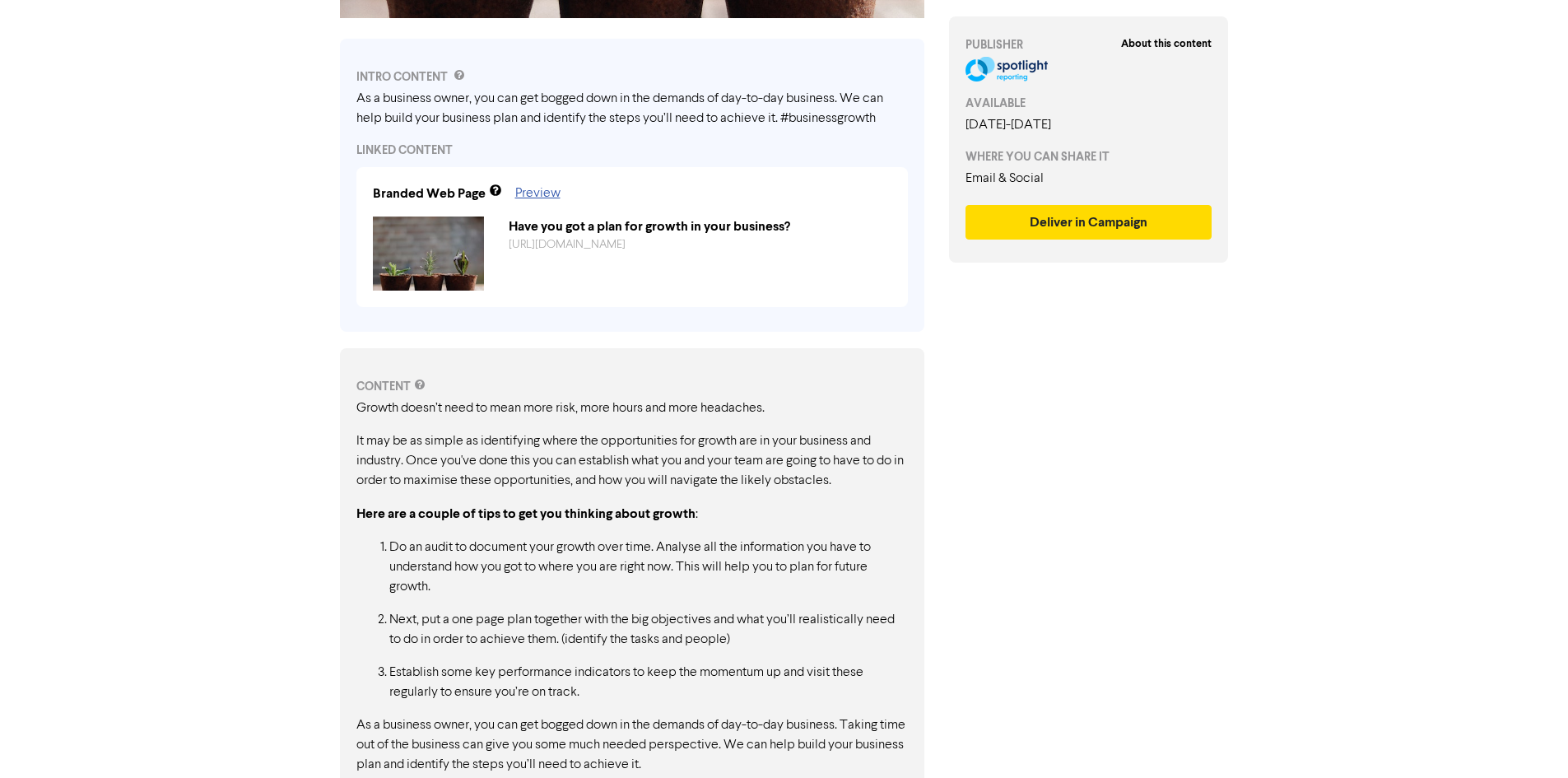
drag, startPoint x: 355, startPoint y: 409, endPoint x: 518, endPoint y: 447, distance: 167.4
click at [518, 447] on div "CONTENT Growth doesn’t need to mean more risk, more hours and more headaches. I…" at bounding box center [632, 646] width 584 height 594
click at [518, 447] on p "It may be as simple as identifying where the opportunities for growth are in yo…" at bounding box center [632, 461] width 552 height 59
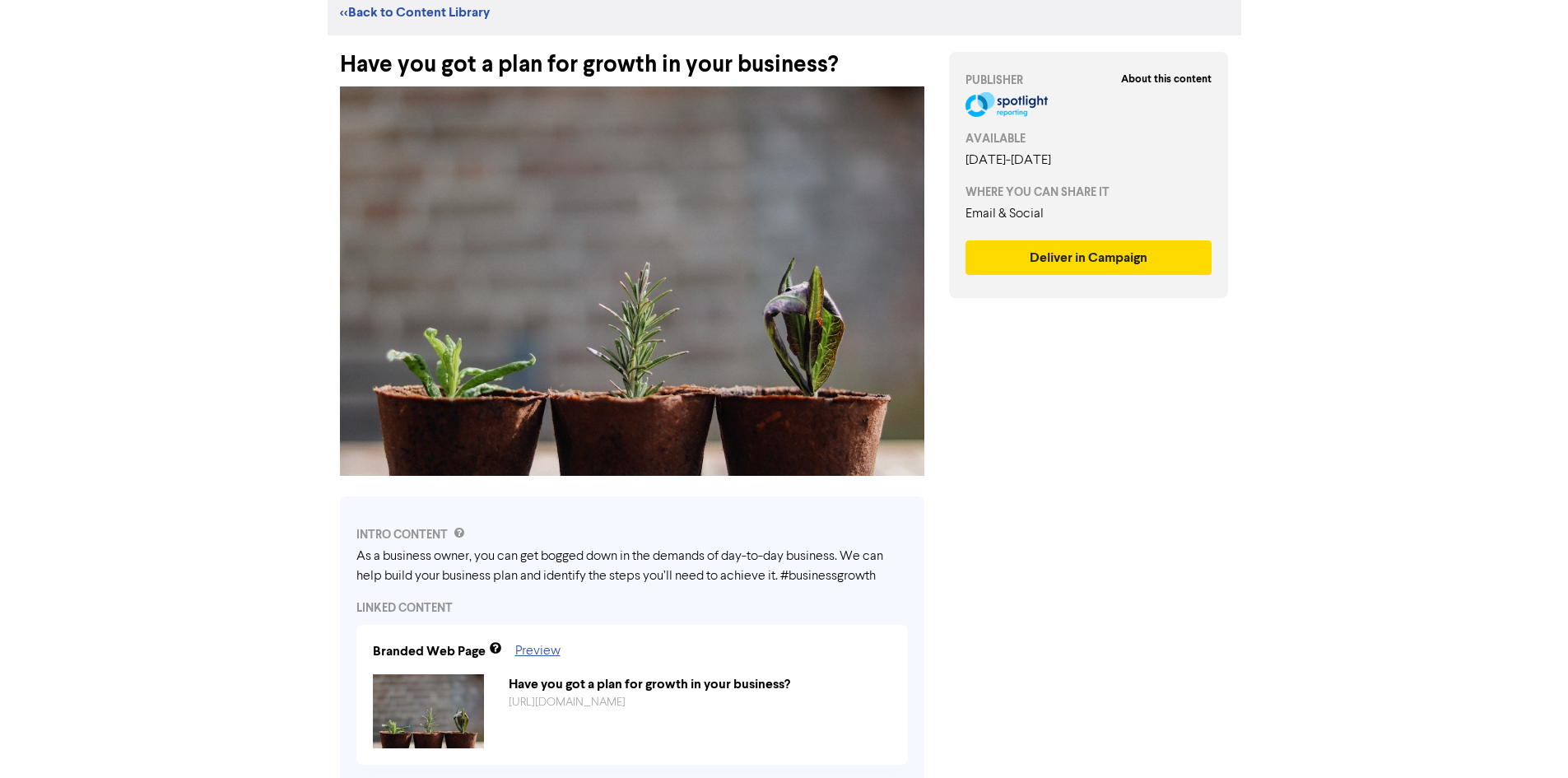
scroll to position [9, 0]
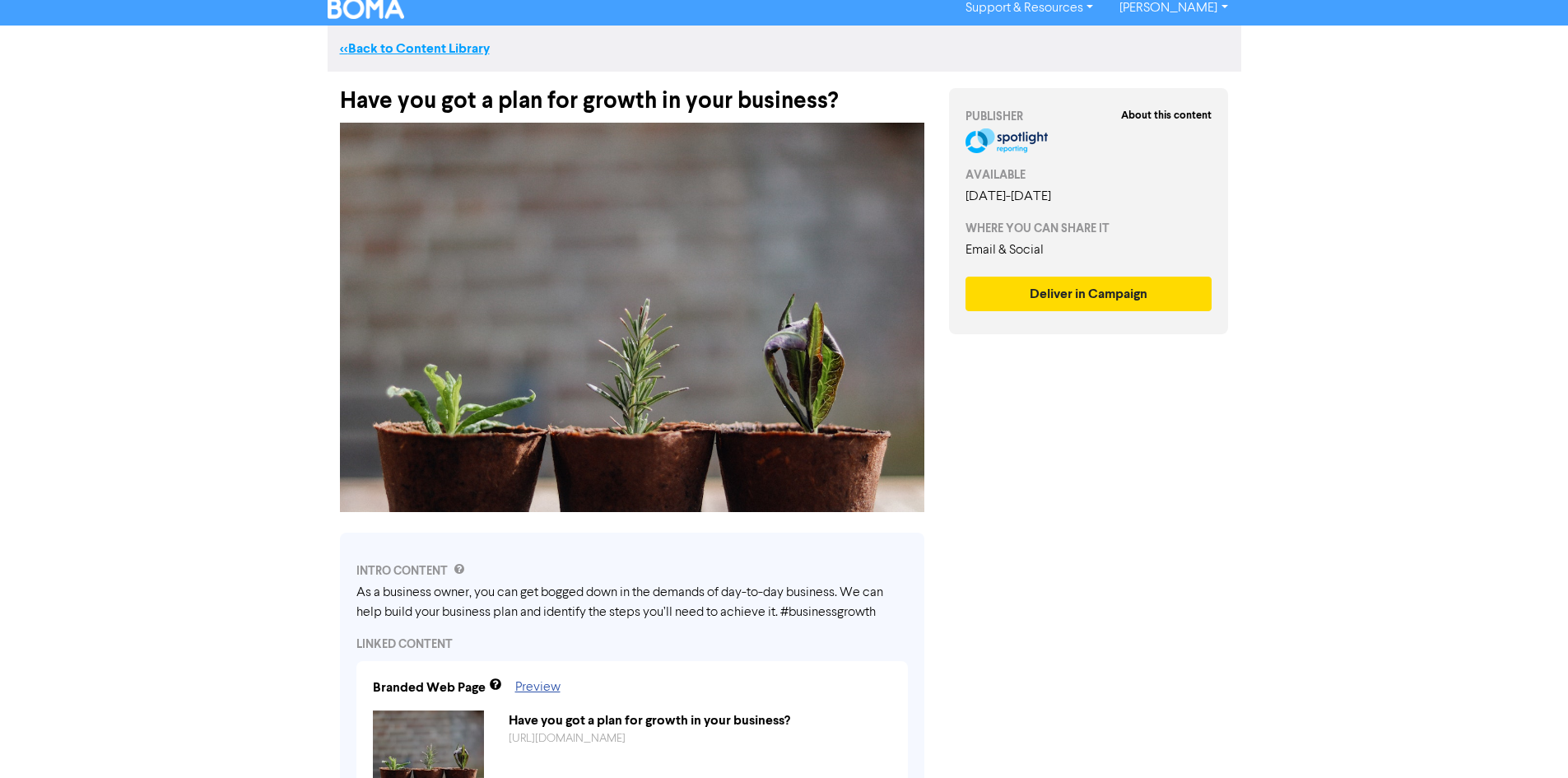
click at [400, 56] on link "<< Back to Content Library" at bounding box center [415, 49] width 150 height 17
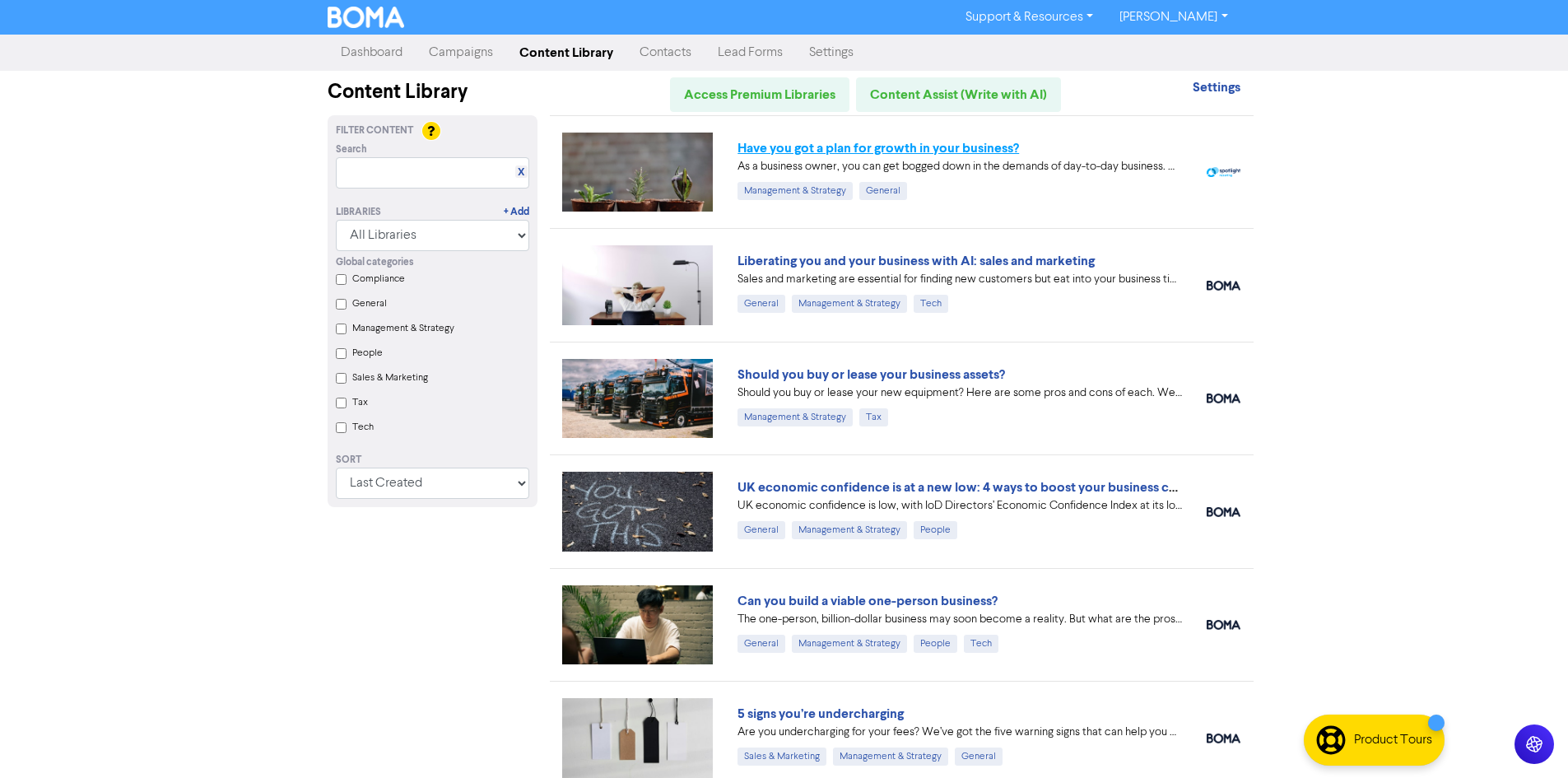
click at [827, 148] on link "Have you got a plan for growth in your business?" at bounding box center [878, 148] width 281 height 17
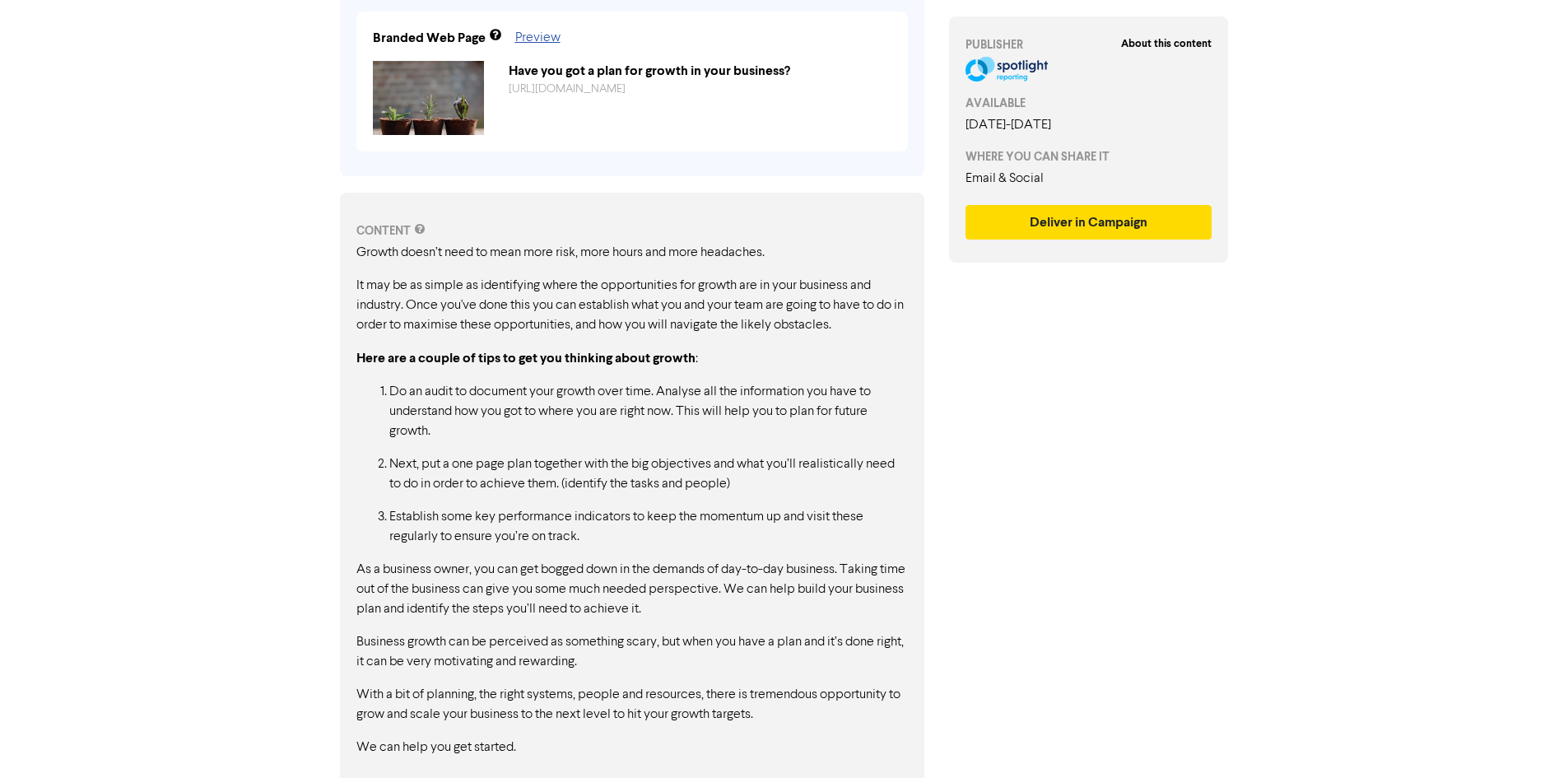
scroll to position [329, 0]
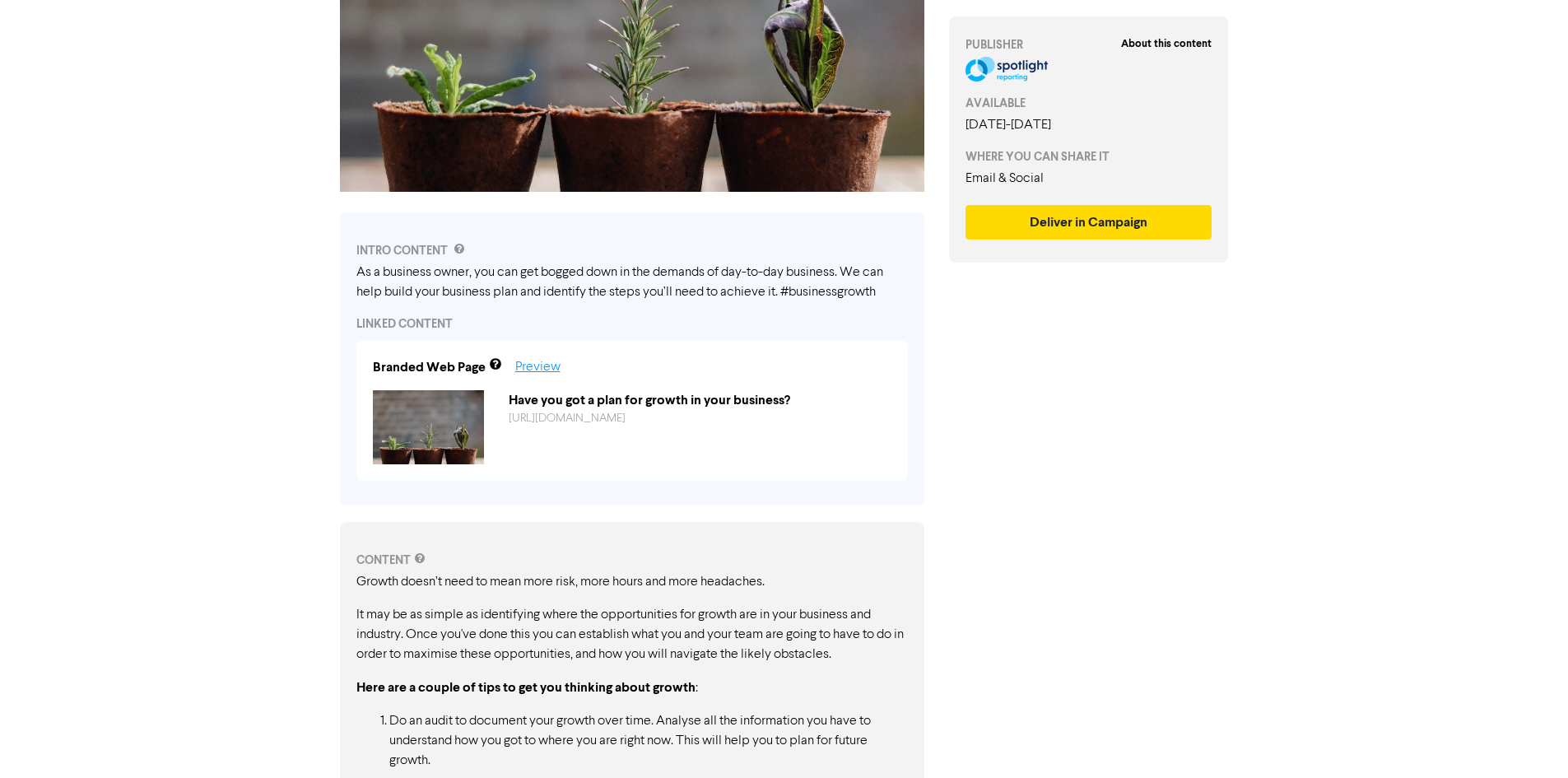
click at [518, 364] on link "Preview" at bounding box center [538, 367] width 45 height 13
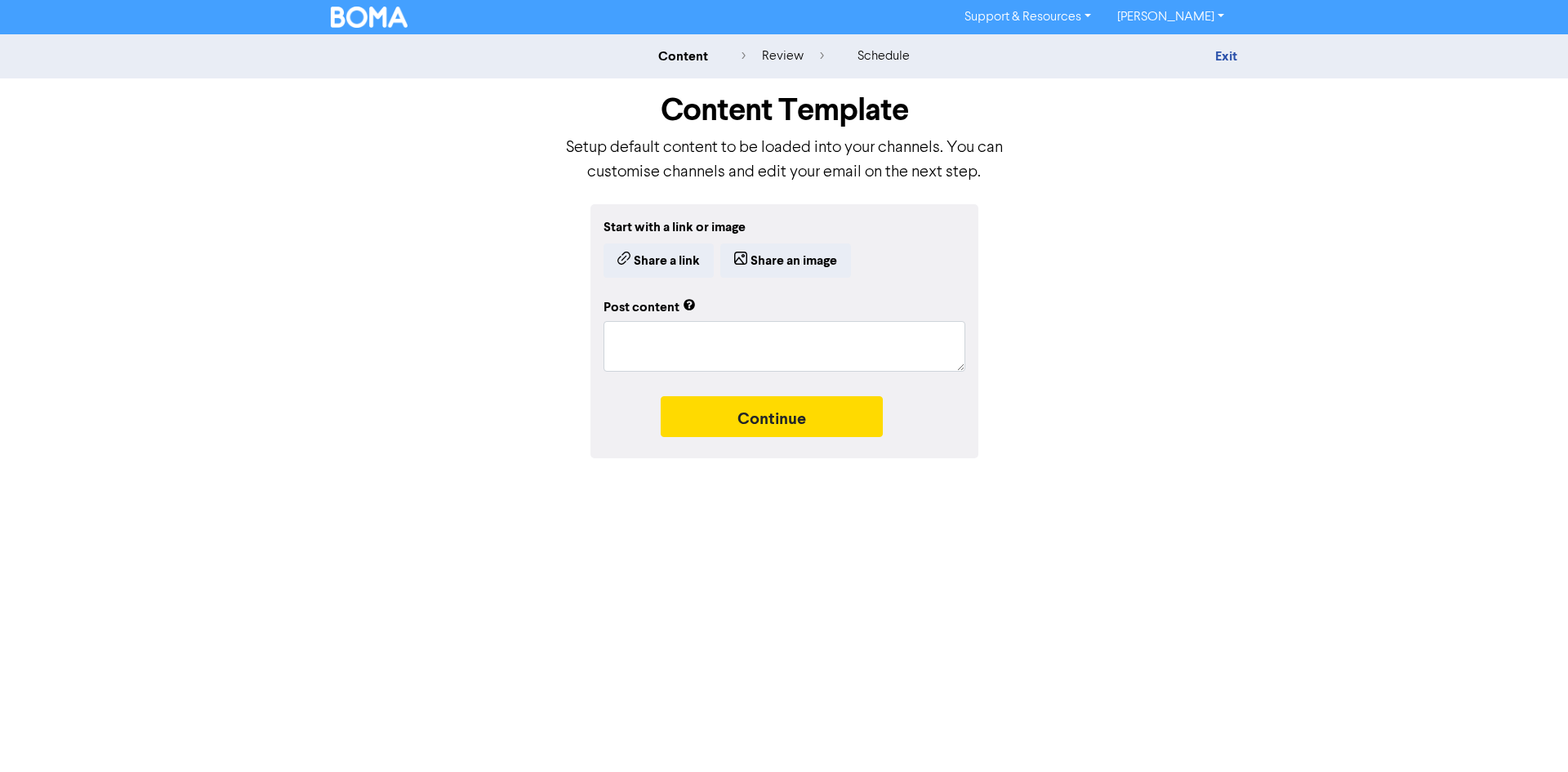
click at [353, 17] on img at bounding box center [369, 17] width 77 height 21
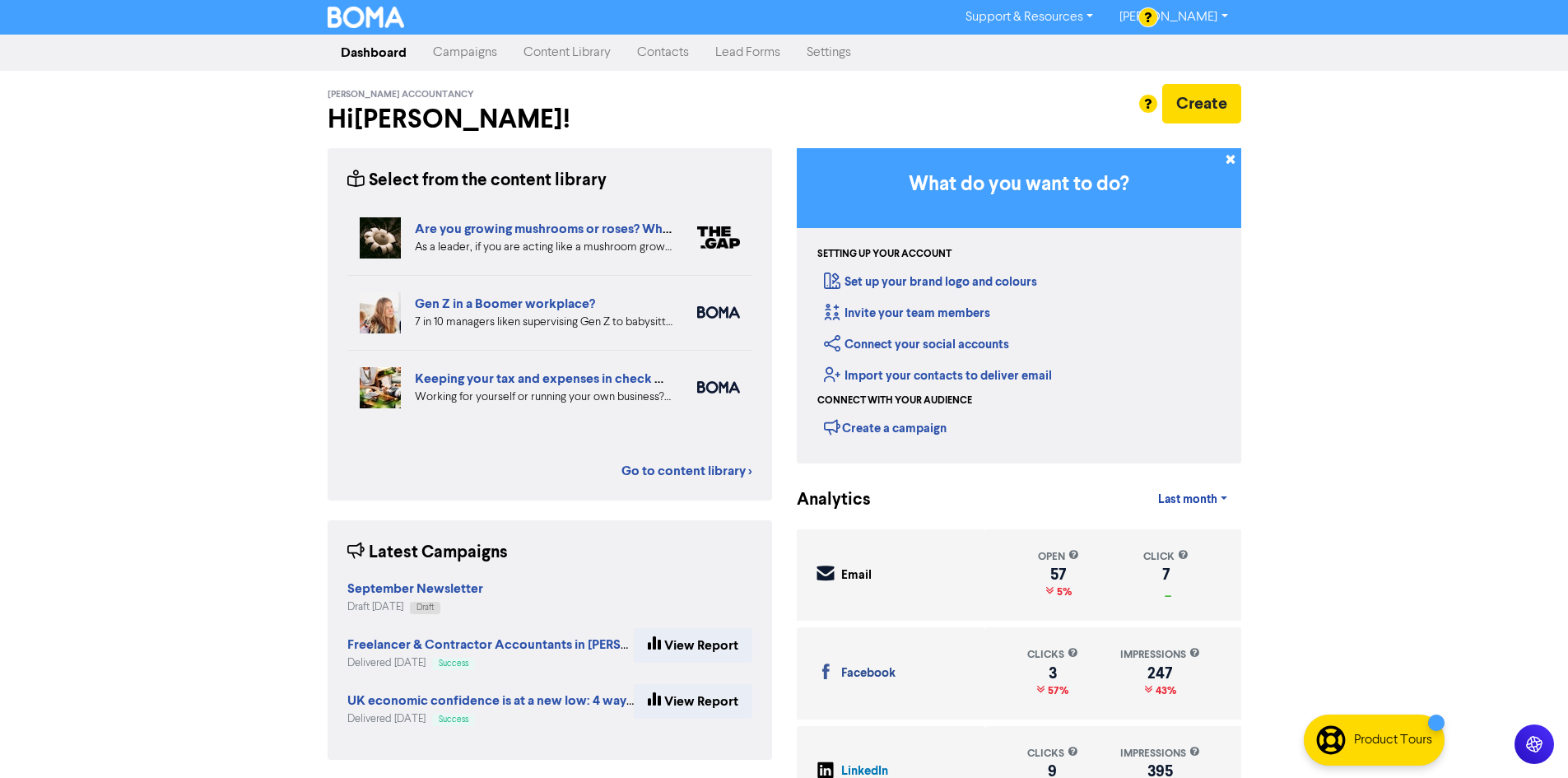
click at [733, 57] on link "Lead Forms" at bounding box center [748, 52] width 92 height 33
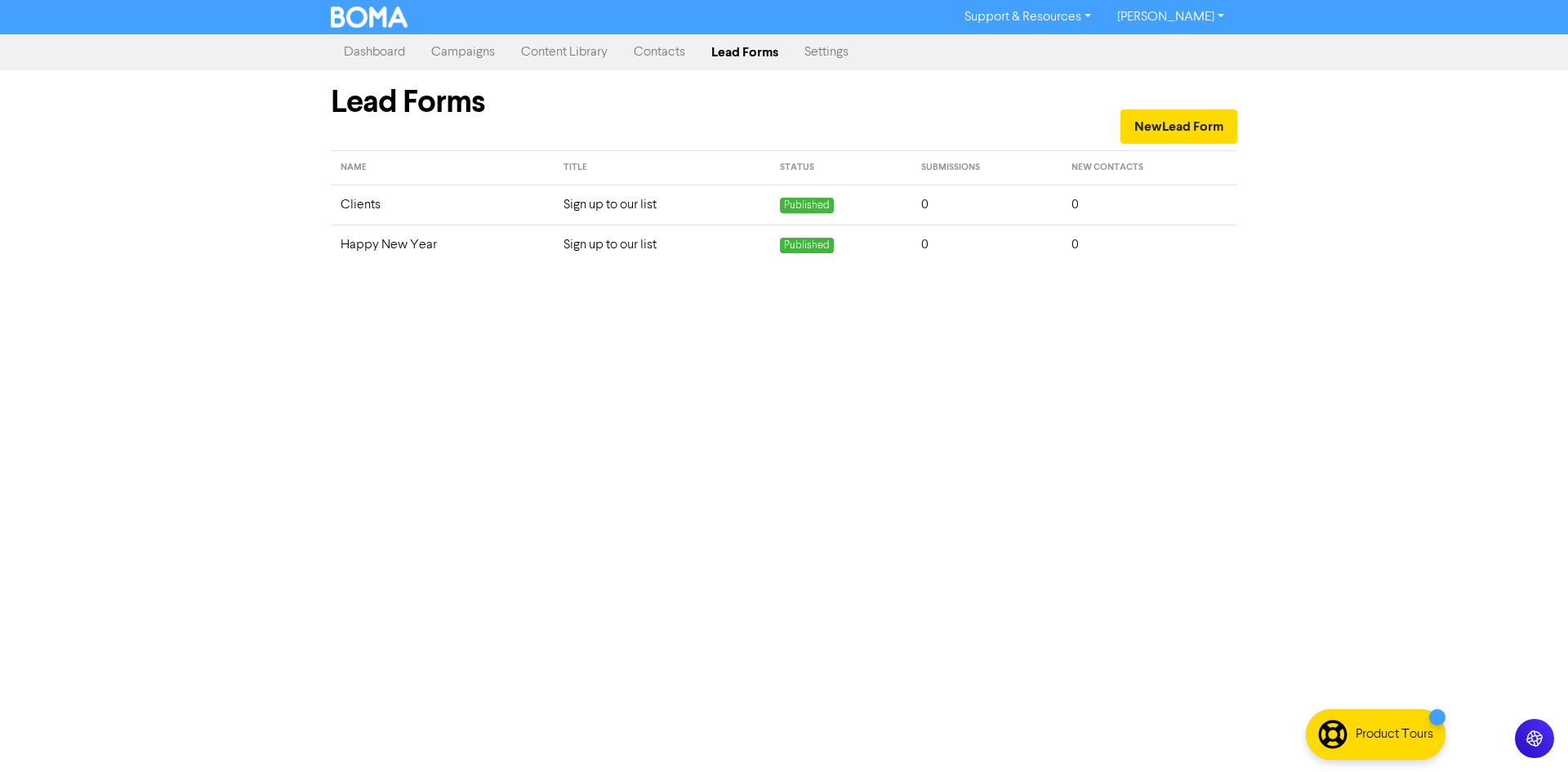
click at [644, 54] on link "Contacts" at bounding box center [659, 52] width 78 height 33
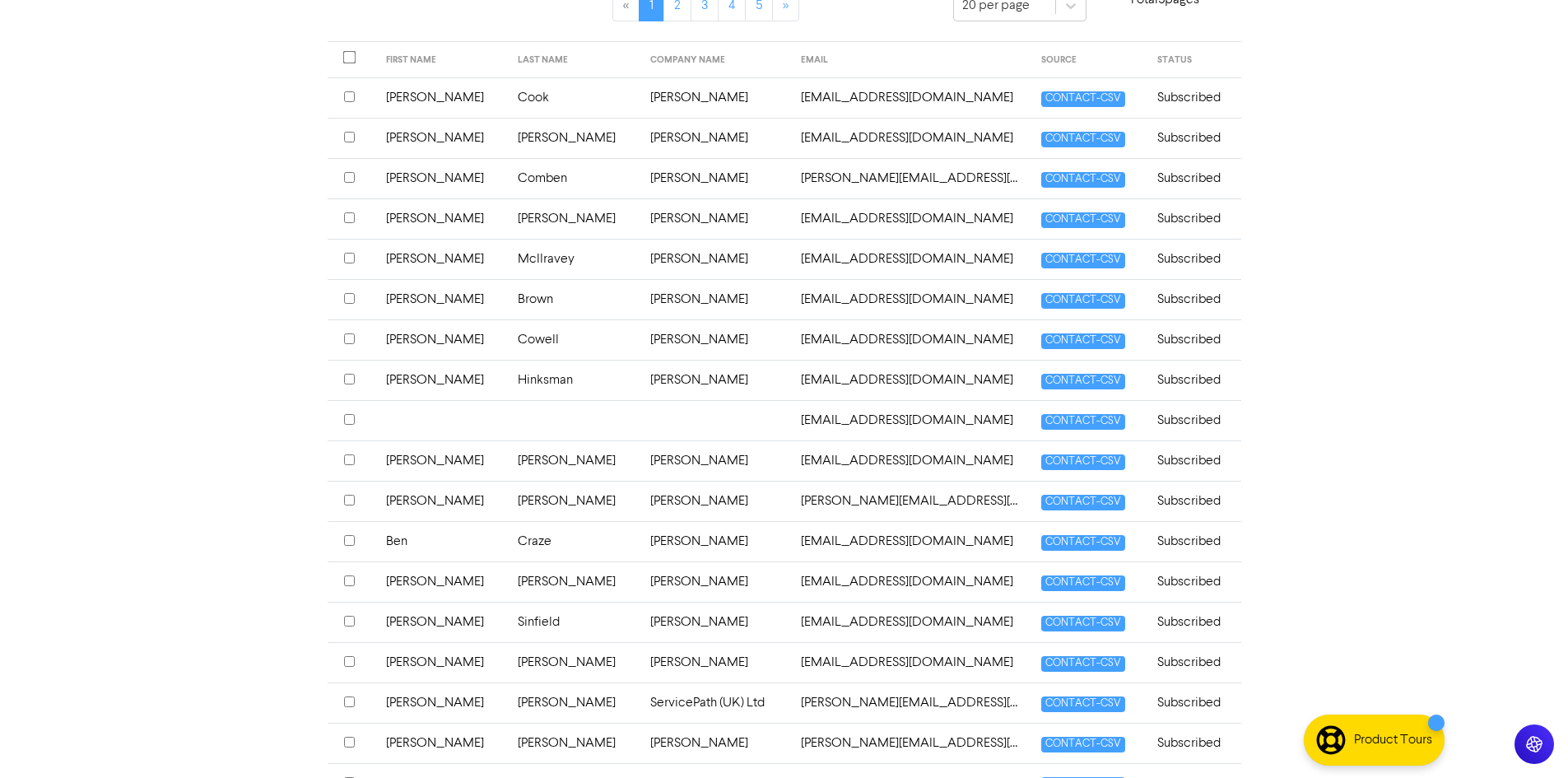
scroll to position [412, 0]
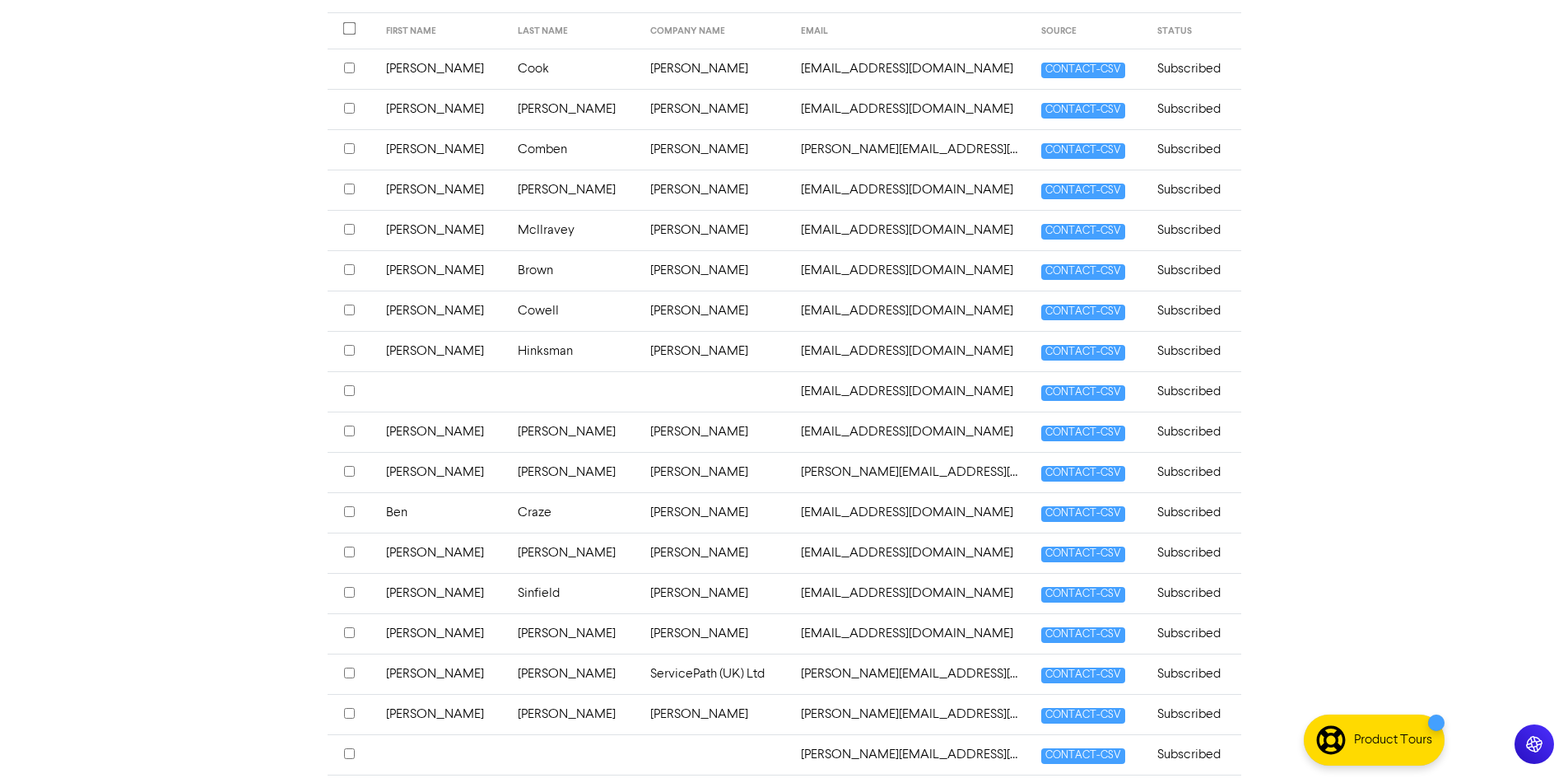
click at [350, 473] on input "checkbox" at bounding box center [349, 471] width 11 height 11
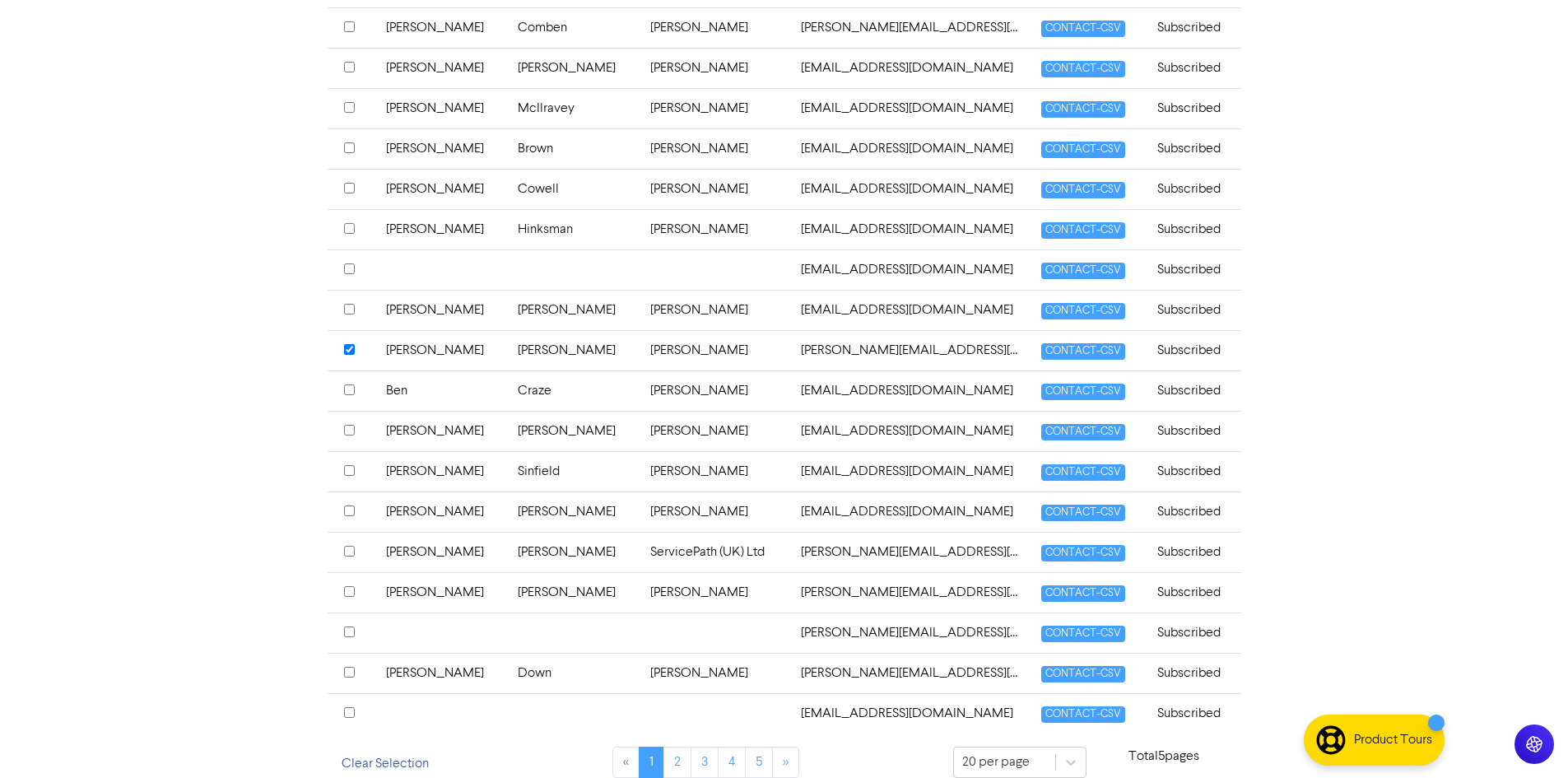
scroll to position [562, 0]
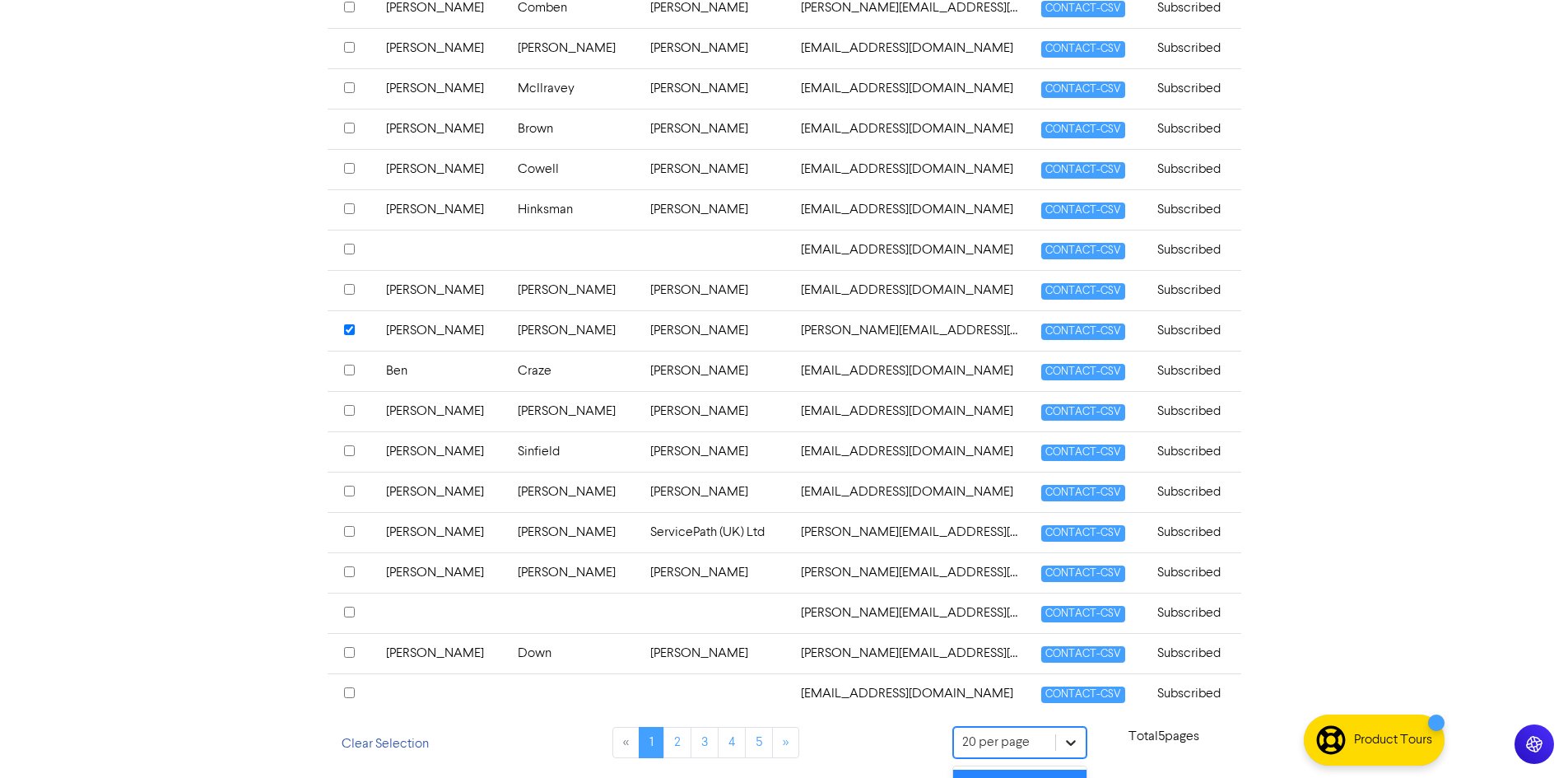
click at [1064, 743] on div "option 100 per page focused, 3 of 3. 3 results available. Use Up and Down to ch…" at bounding box center [1020, 743] width 134 height 33
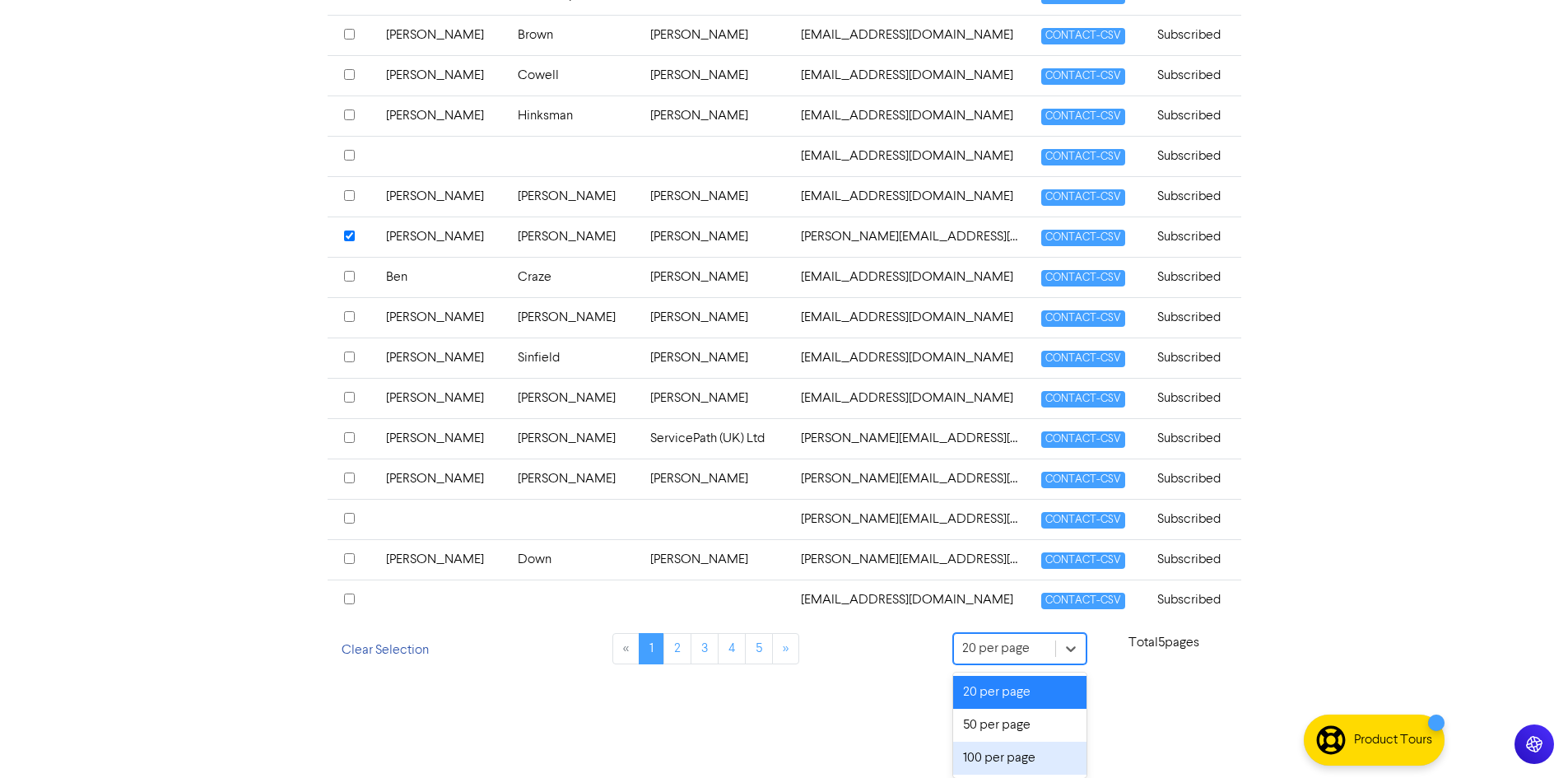
click at [1021, 756] on div "100 per page" at bounding box center [1020, 758] width 134 height 33
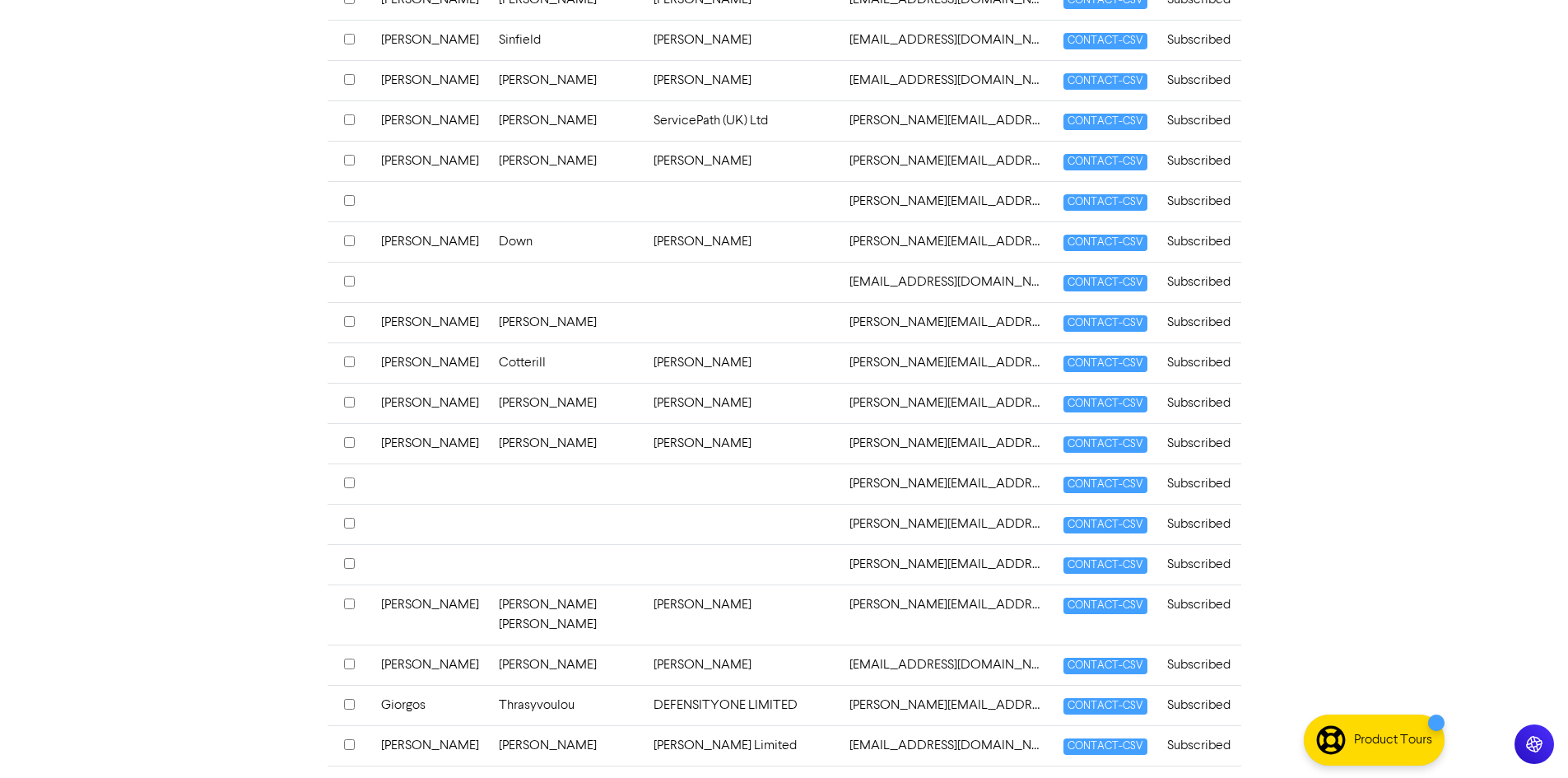
scroll to position [1056, 0]
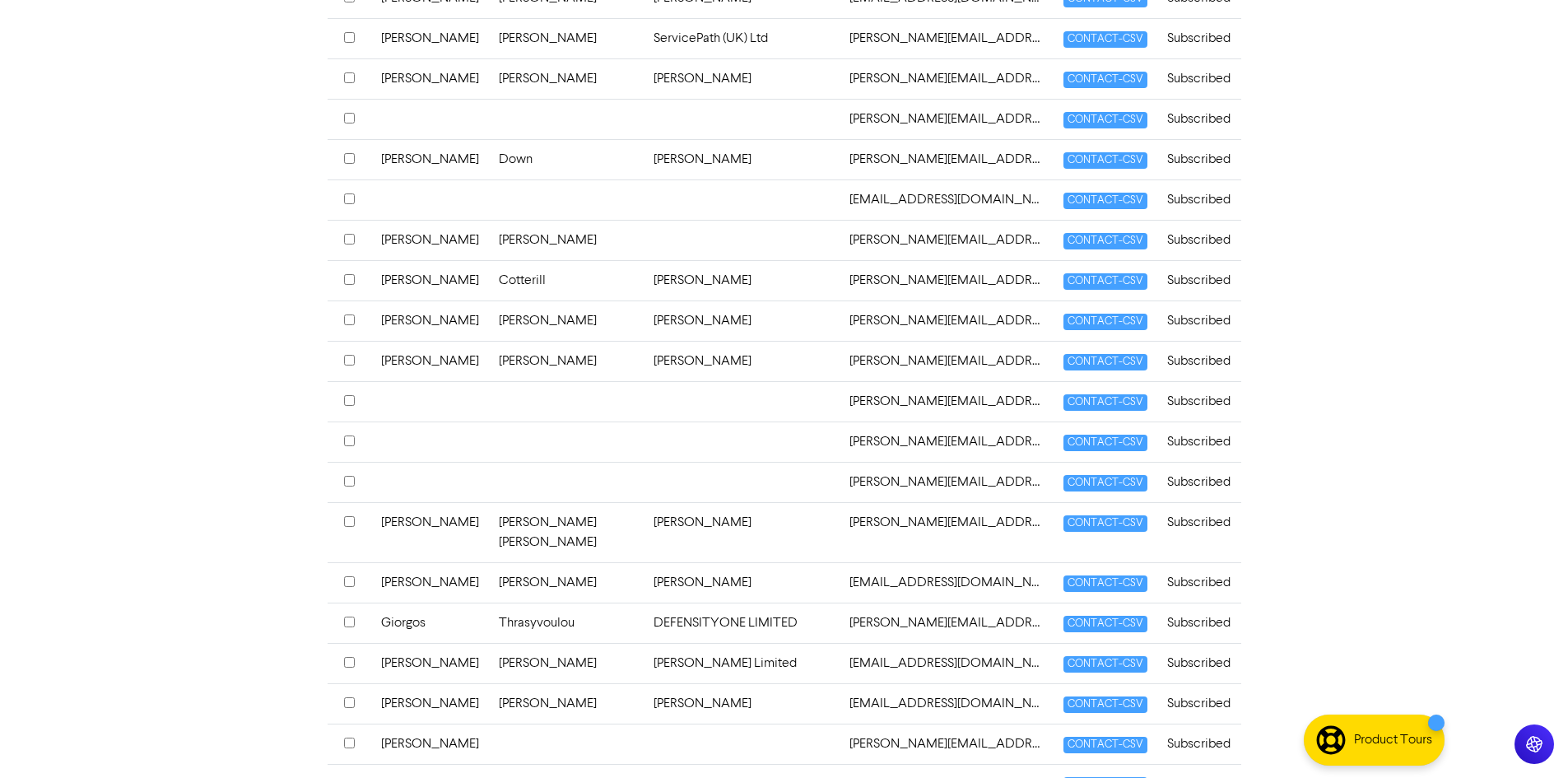
click at [346, 520] on input "checkbox" at bounding box center [349, 521] width 11 height 11
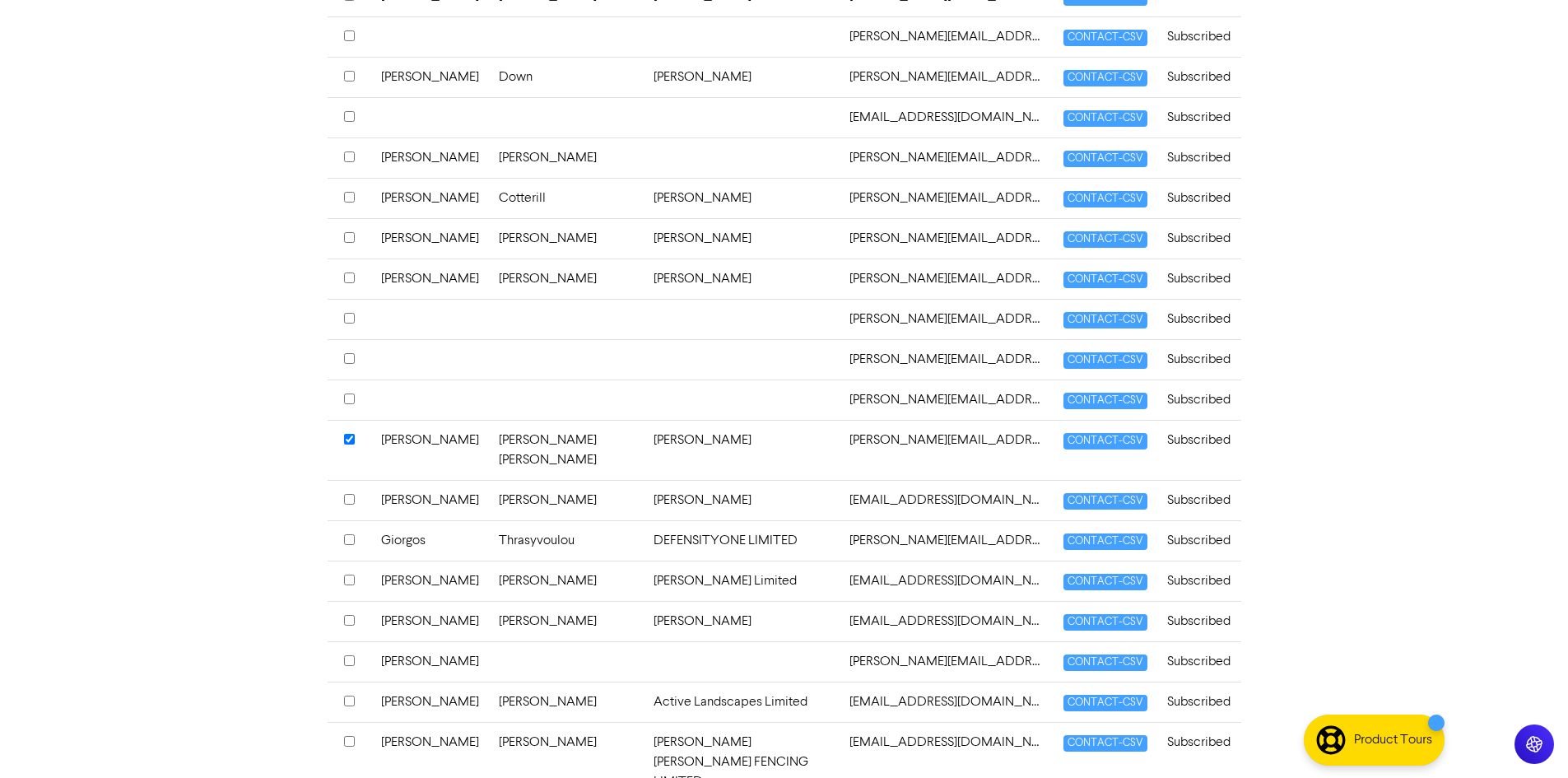
scroll to position [1221, 0]
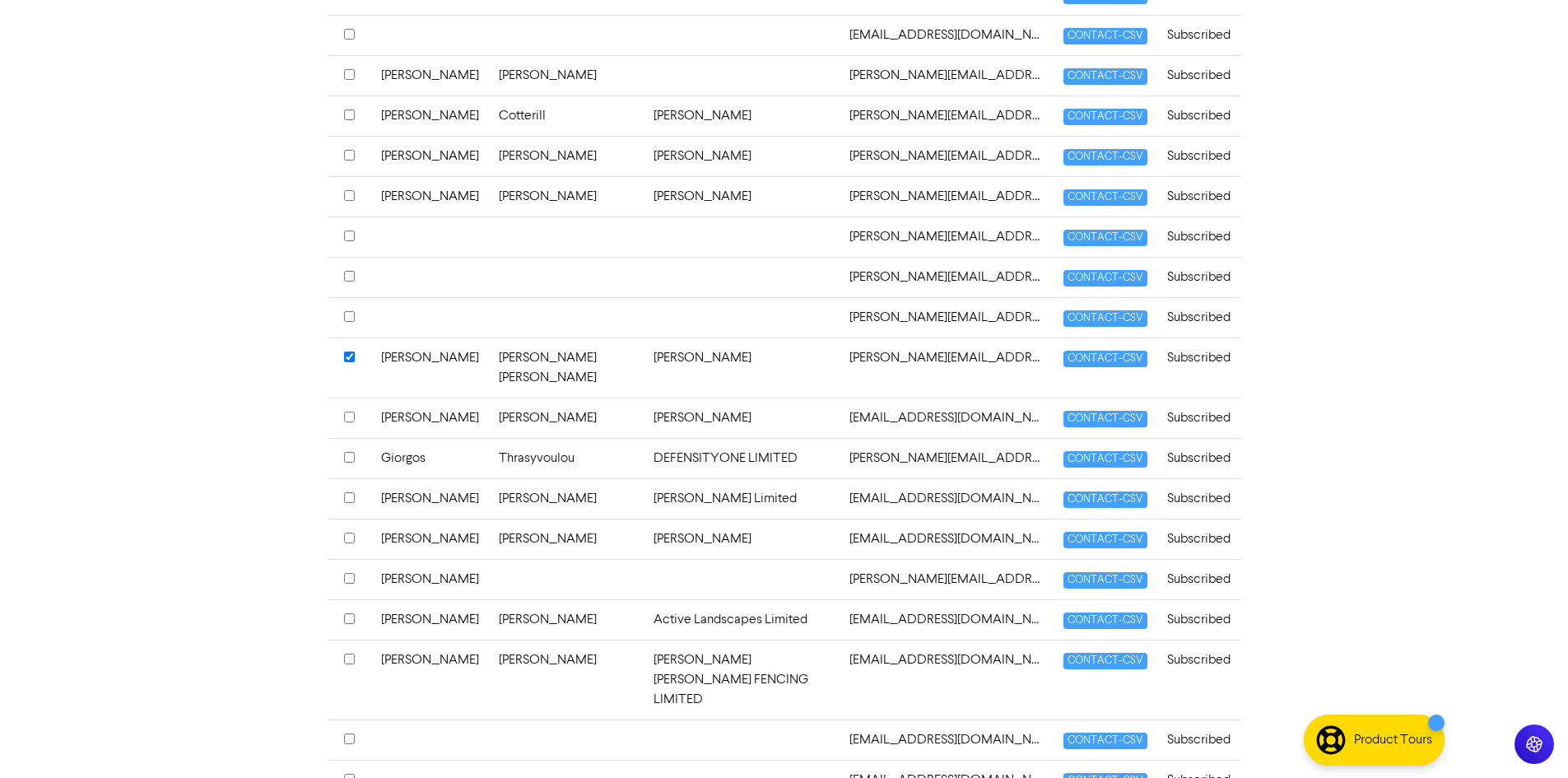
click at [347, 573] on input "checkbox" at bounding box center [349, 578] width 11 height 11
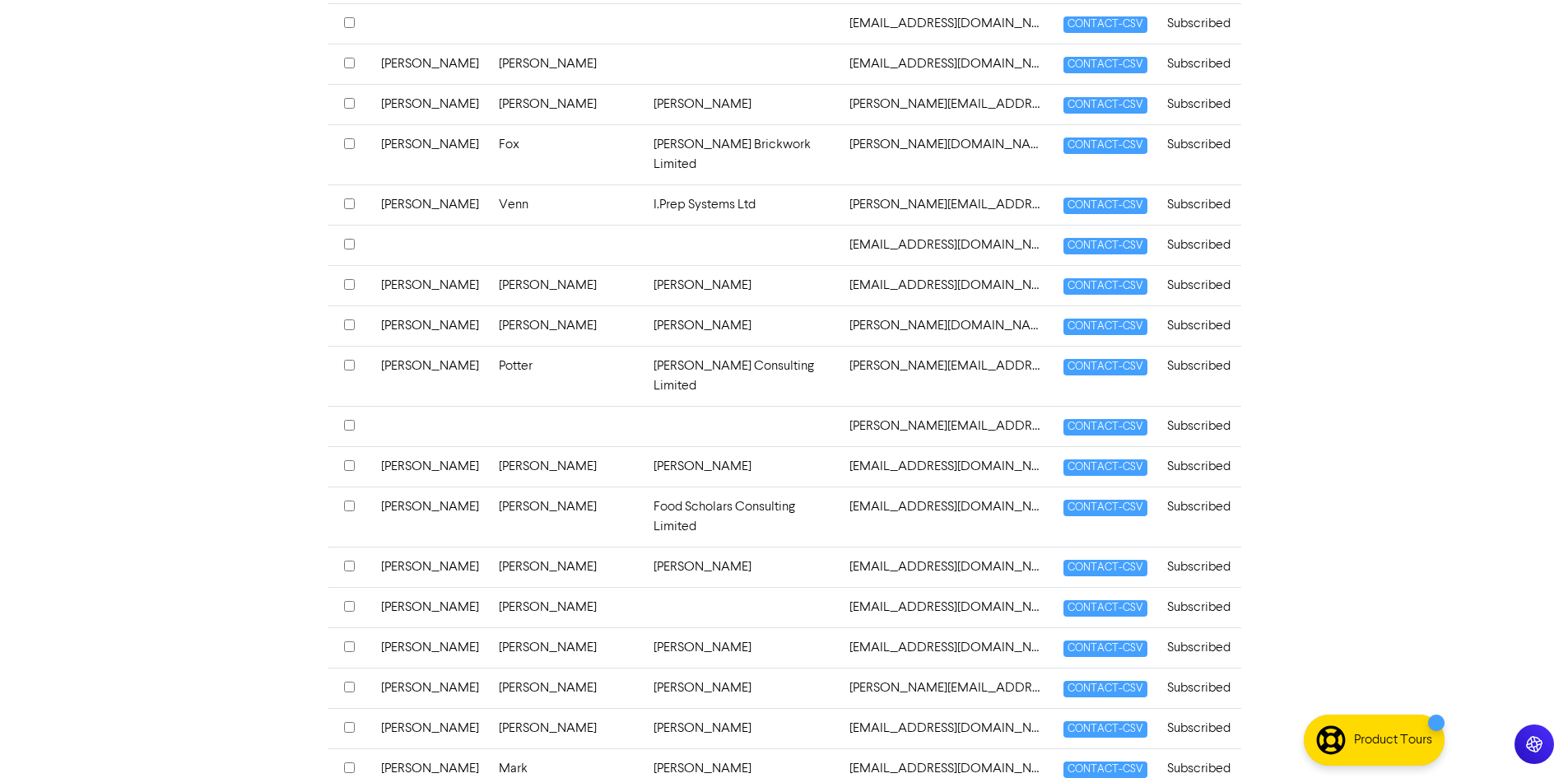
scroll to position [2044, 0]
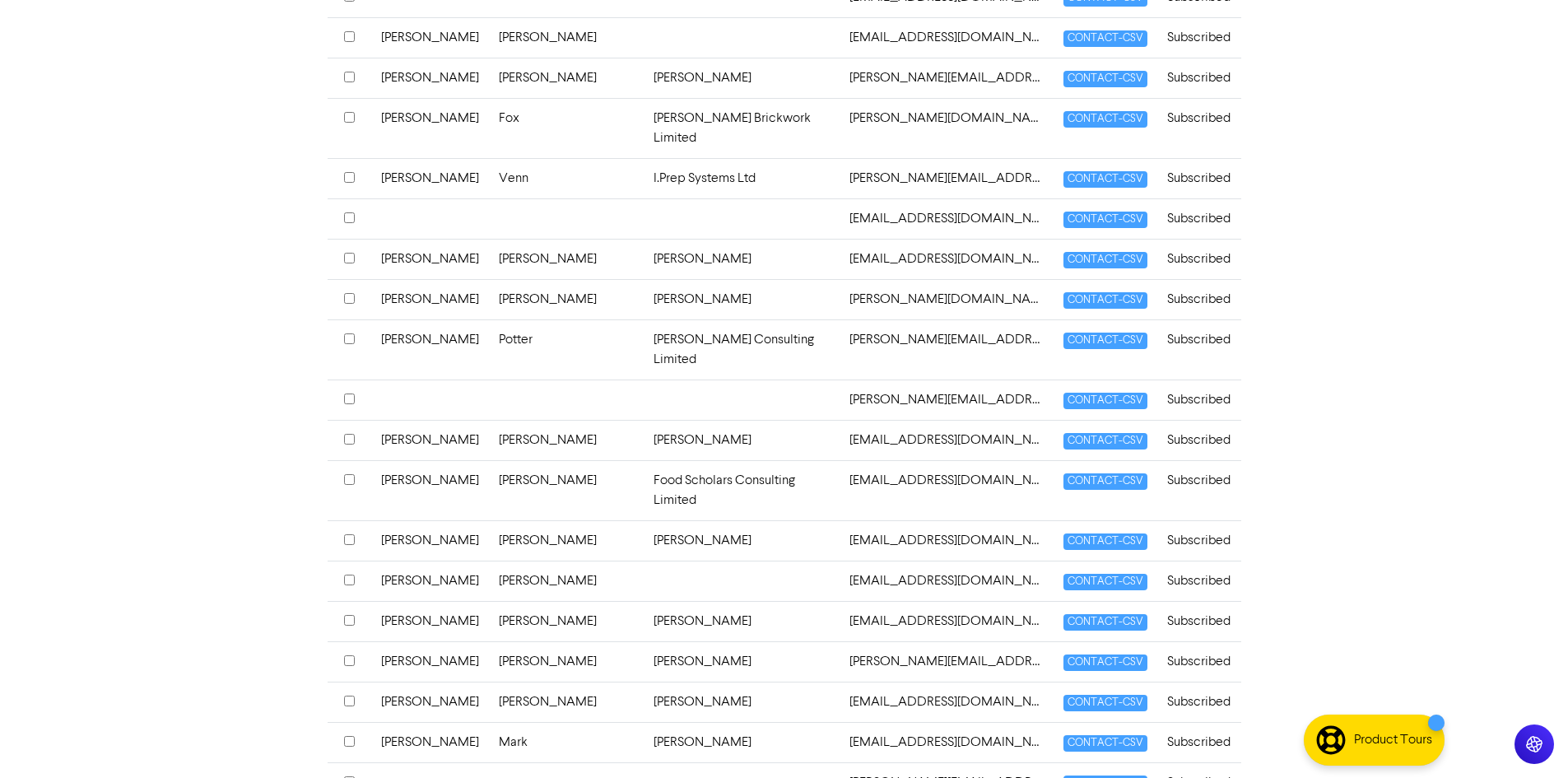
drag, startPoint x: 349, startPoint y: 589, endPoint x: 274, endPoint y: 617, distance: 80.1
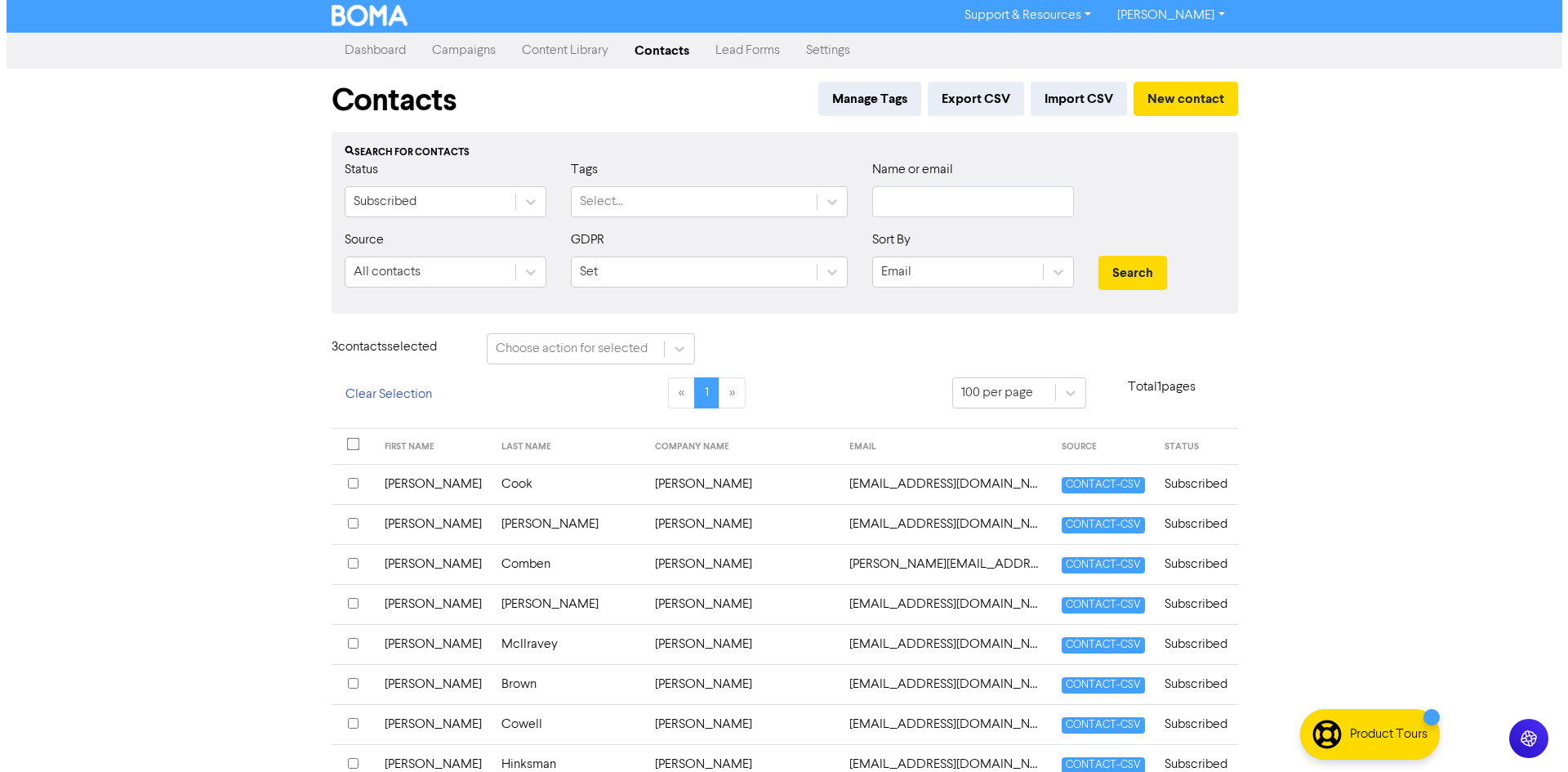
scroll to position [0, 0]
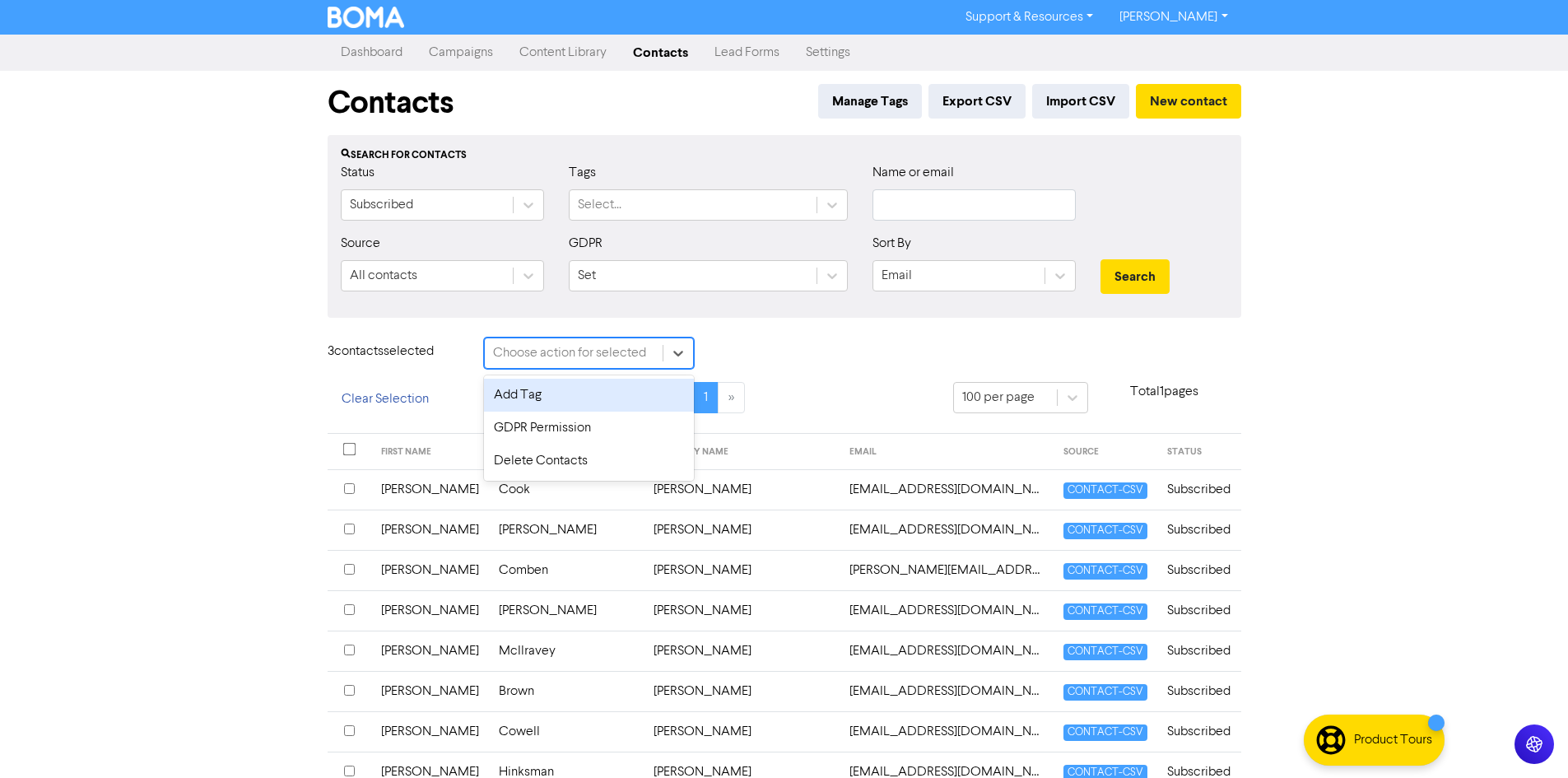
click at [554, 357] on div "Choose action for selected" at bounding box center [570, 353] width 153 height 19
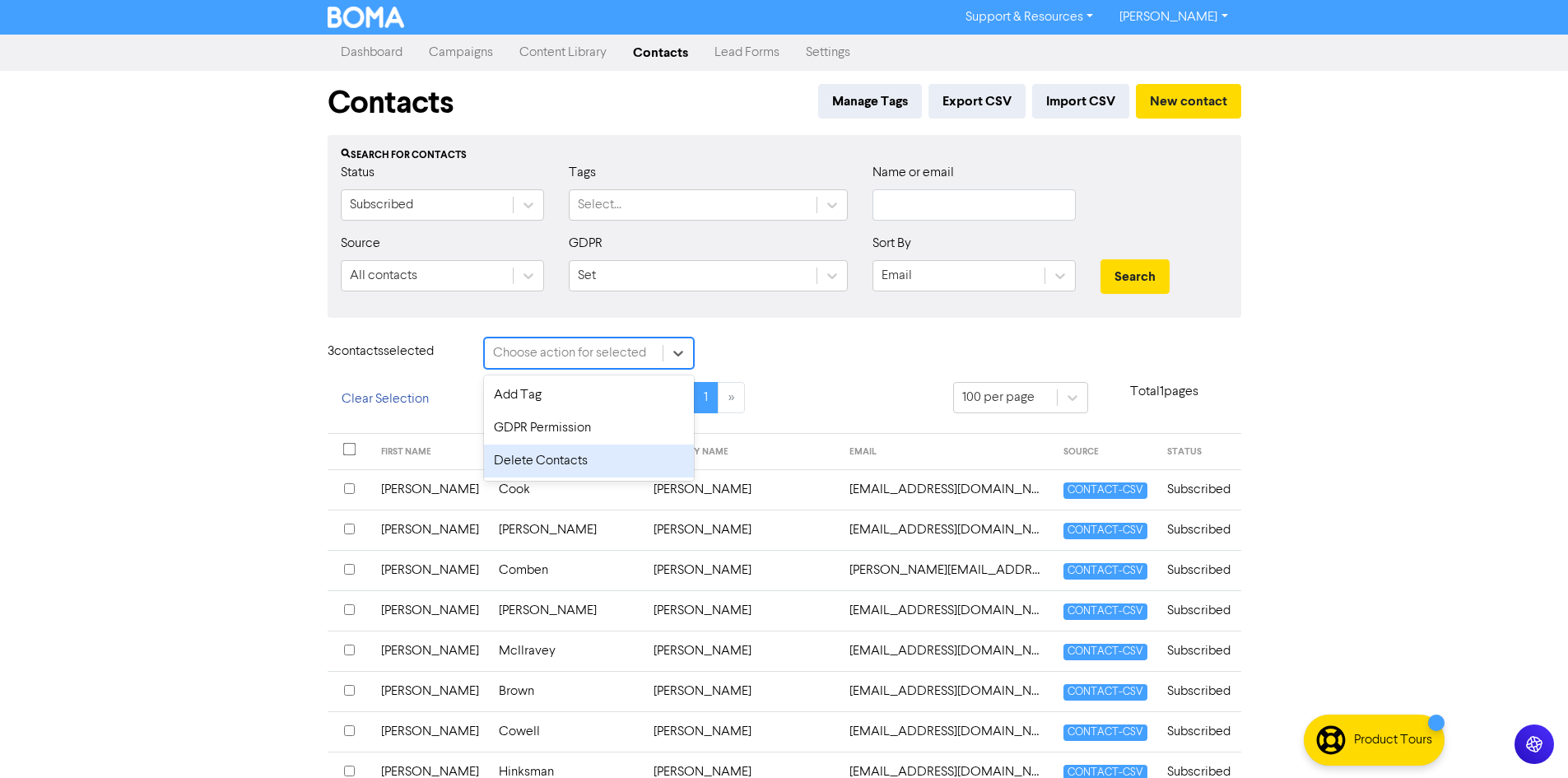
click at [528, 457] on div "Delete Contacts" at bounding box center [589, 461] width 210 height 33
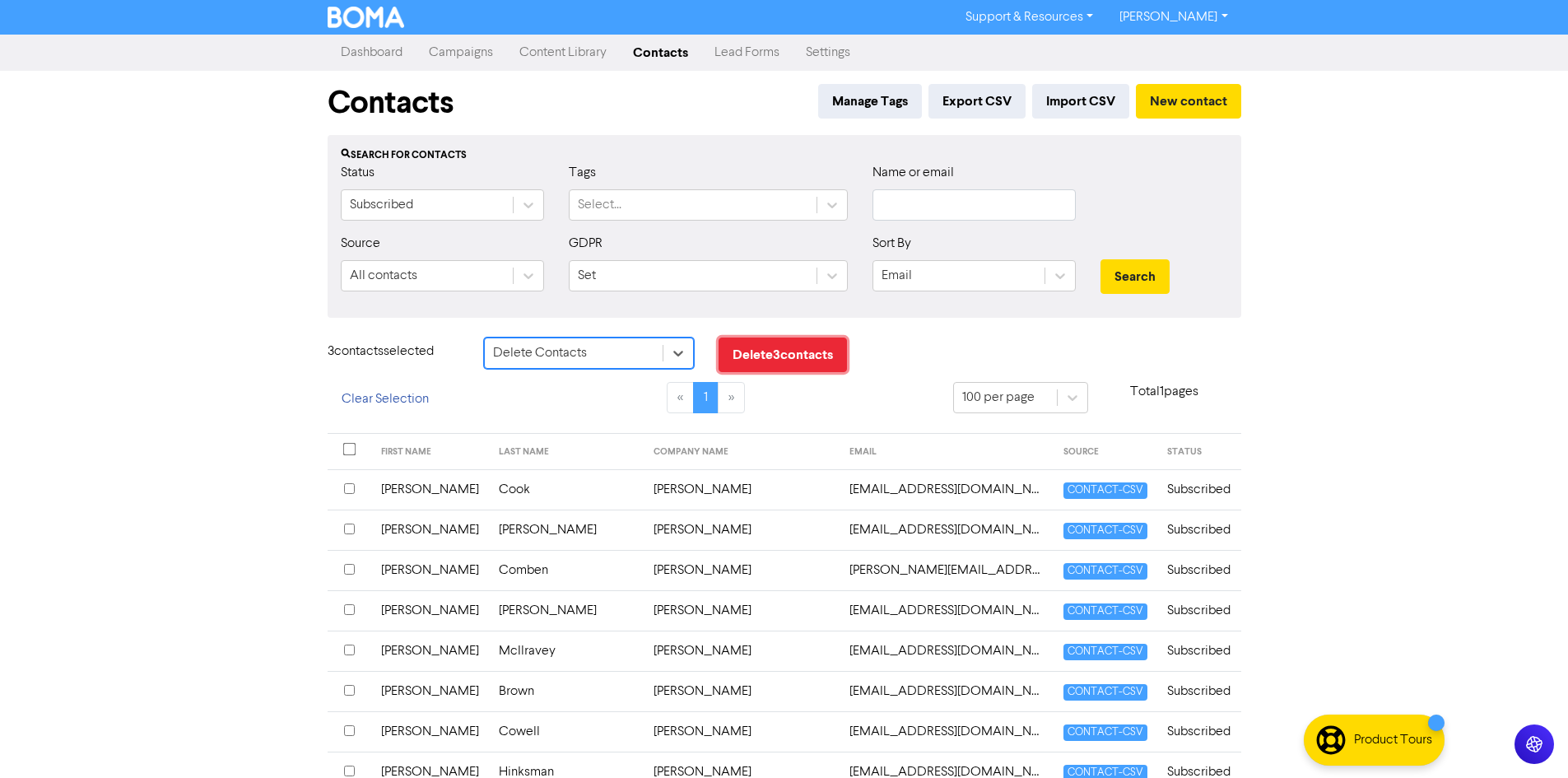
click at [776, 361] on button "Delete 3 contact s" at bounding box center [782, 354] width 129 height 35
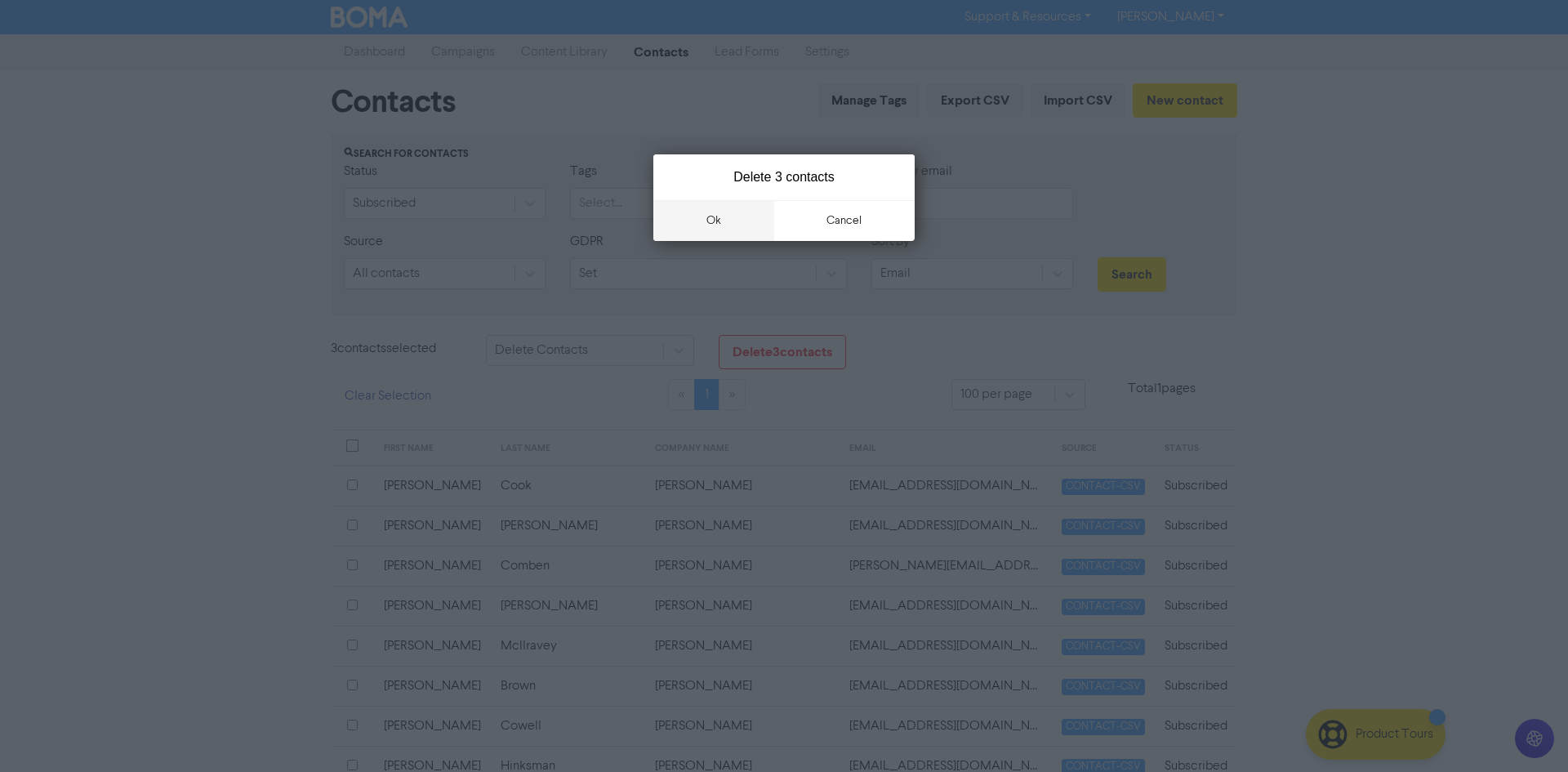
click at [714, 218] on button "ok" at bounding box center [713, 221] width 121 height 41
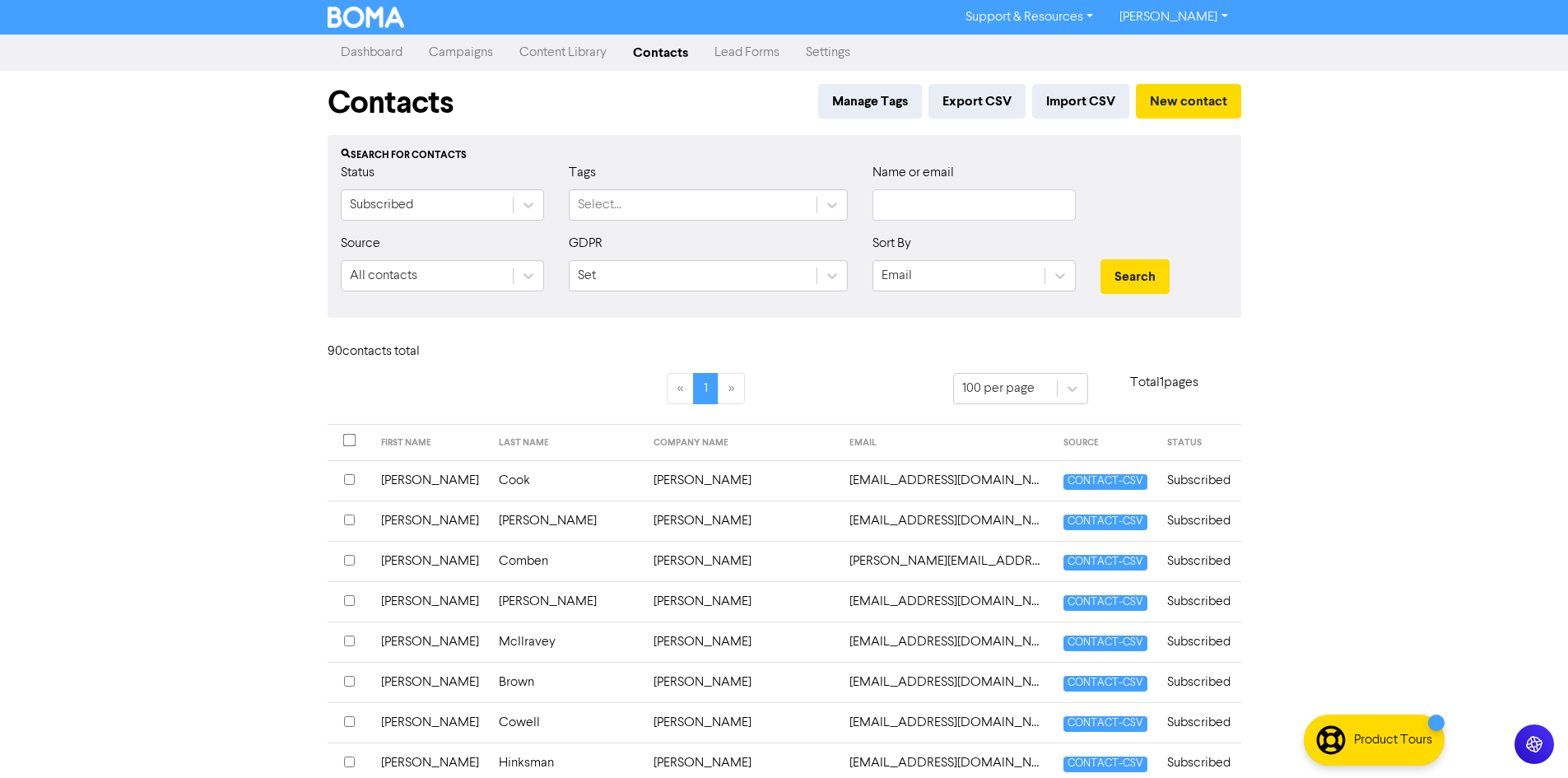
click at [464, 56] on link "Campaigns" at bounding box center [461, 52] width 91 height 33
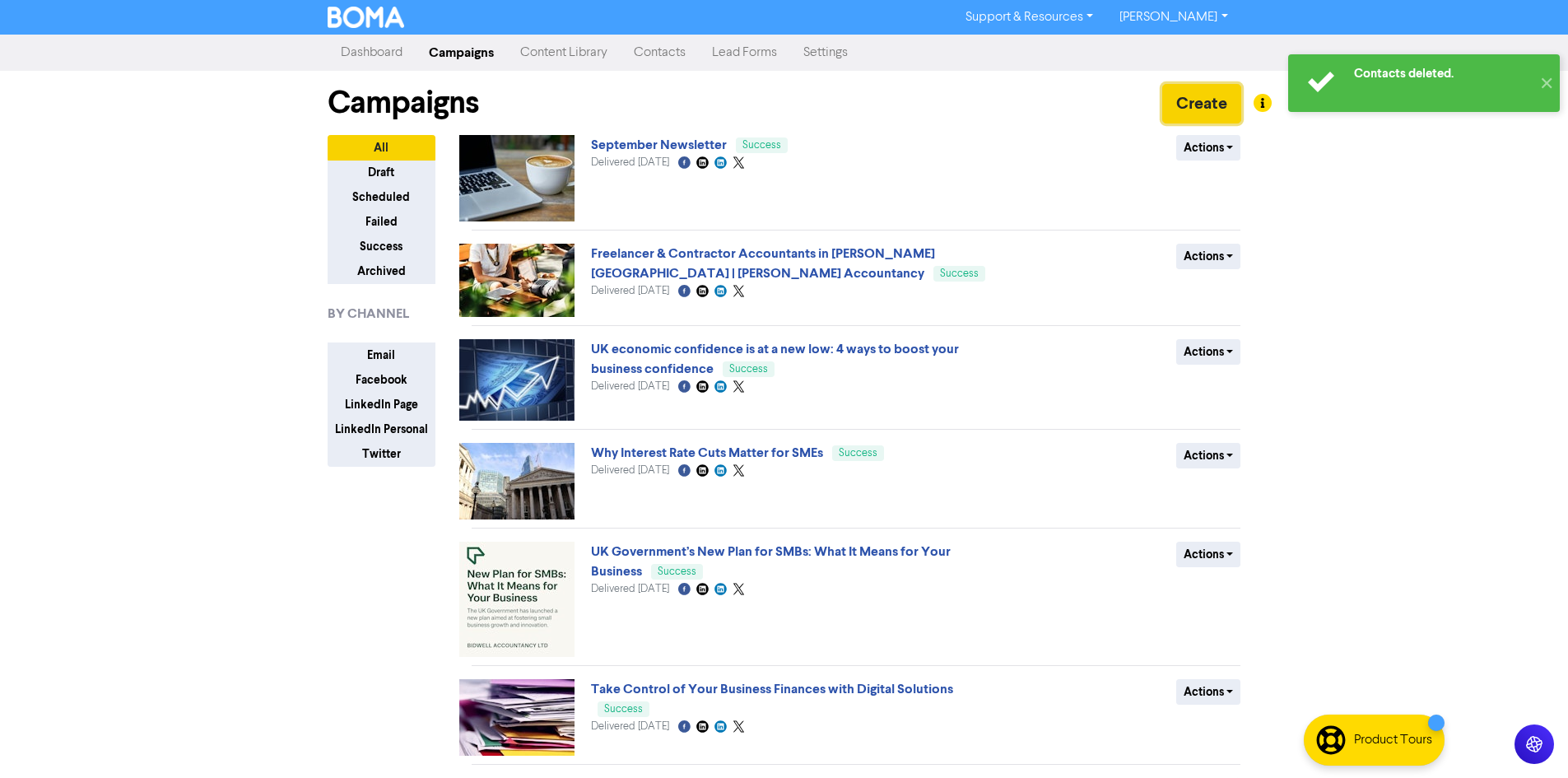
click at [1204, 106] on button "Create" at bounding box center [1202, 104] width 79 height 40
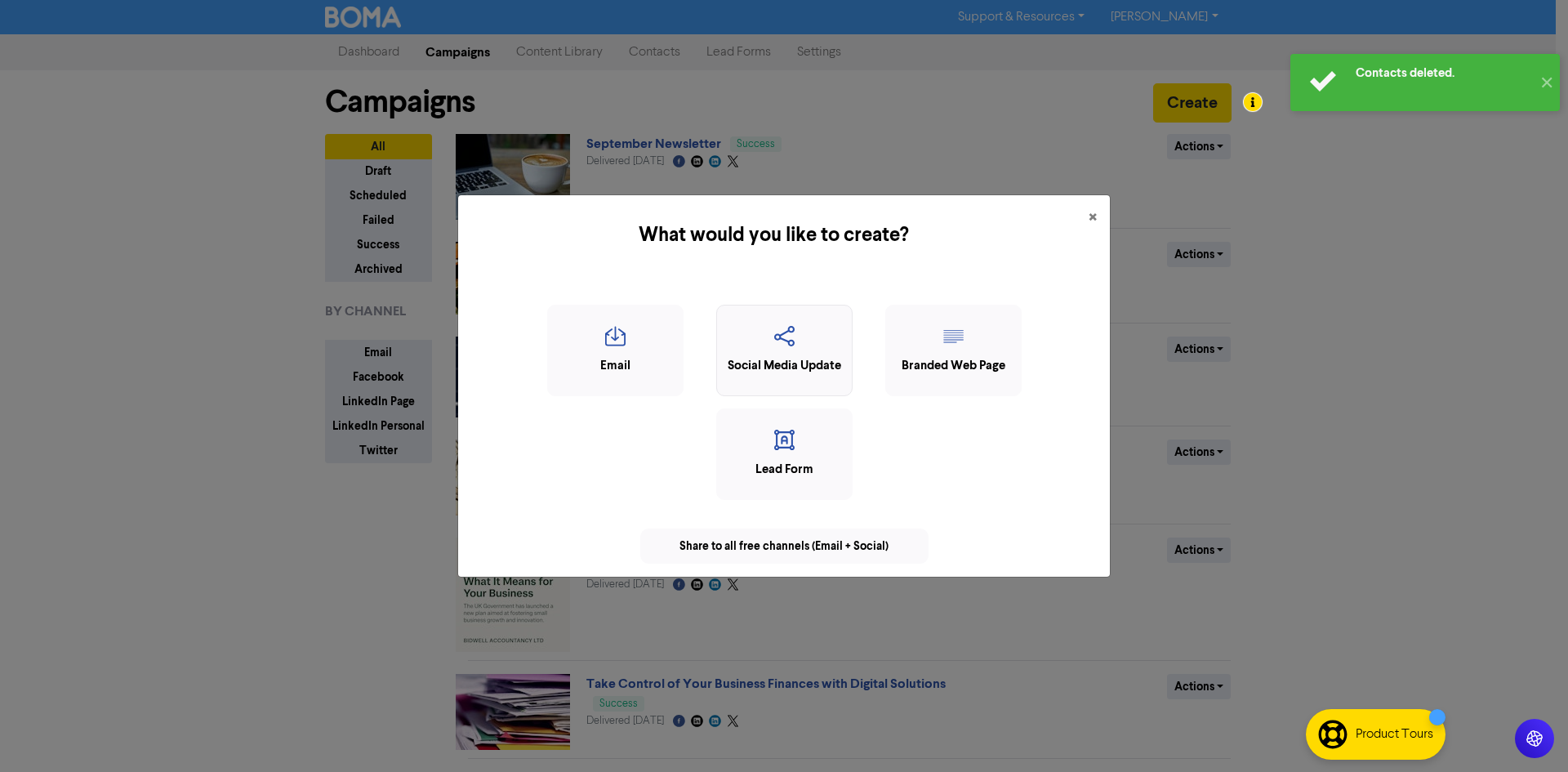
click at [778, 333] on icon "button" at bounding box center [784, 341] width 119 height 31
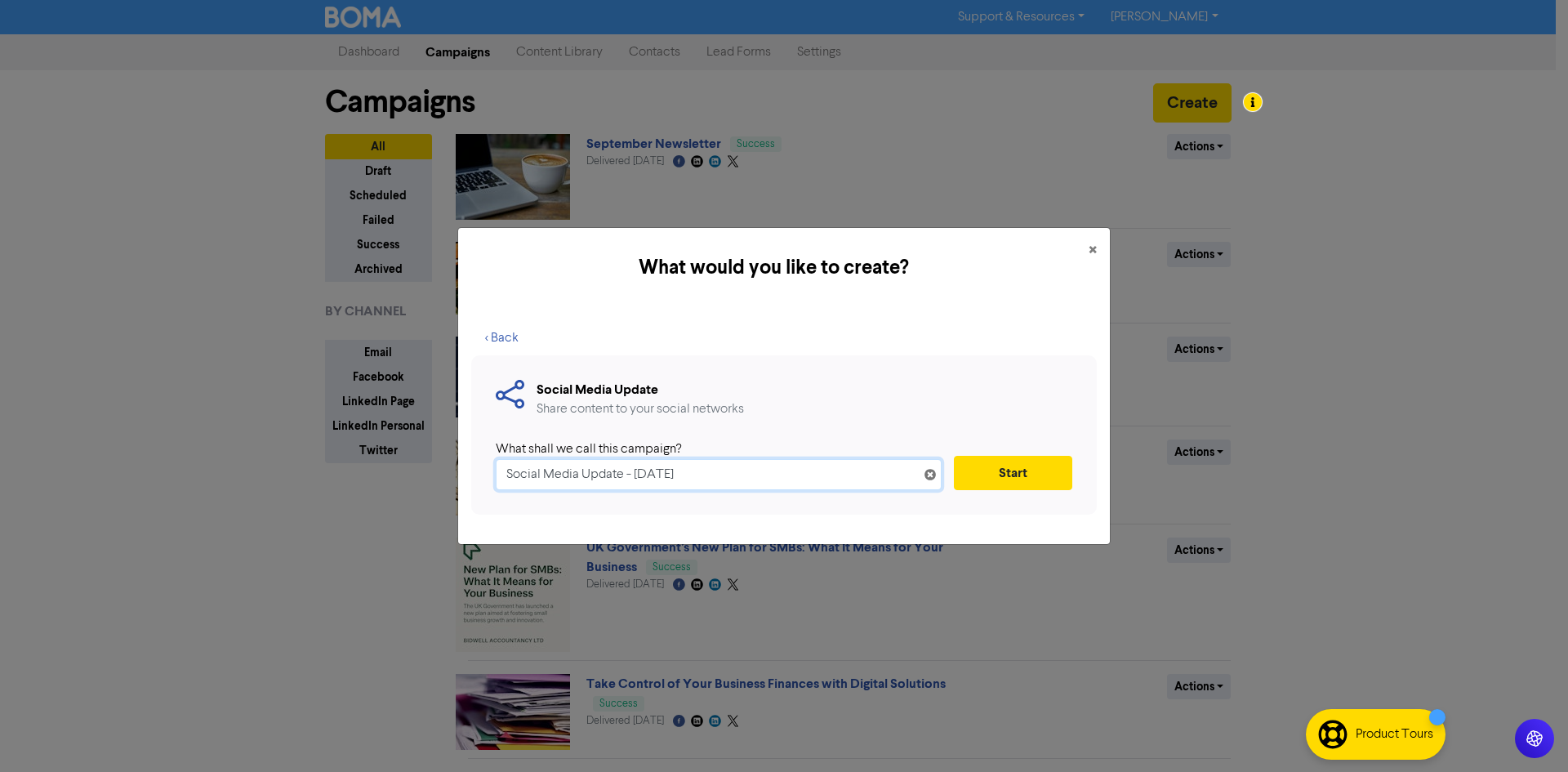
drag, startPoint x: 786, startPoint y: 482, endPoint x: 503, endPoint y: 496, distance: 283.3
click at [503, 496] on div "Social Media Update Share content to your social networks What shall we call th…" at bounding box center [784, 434] width 626 height 160
paste input "Do You Have a Plan for Growth in Your Business?"
type input "Do You Have a Plan for Growth in Your Business?"
click at [999, 467] on button "Start" at bounding box center [1013, 473] width 119 height 34
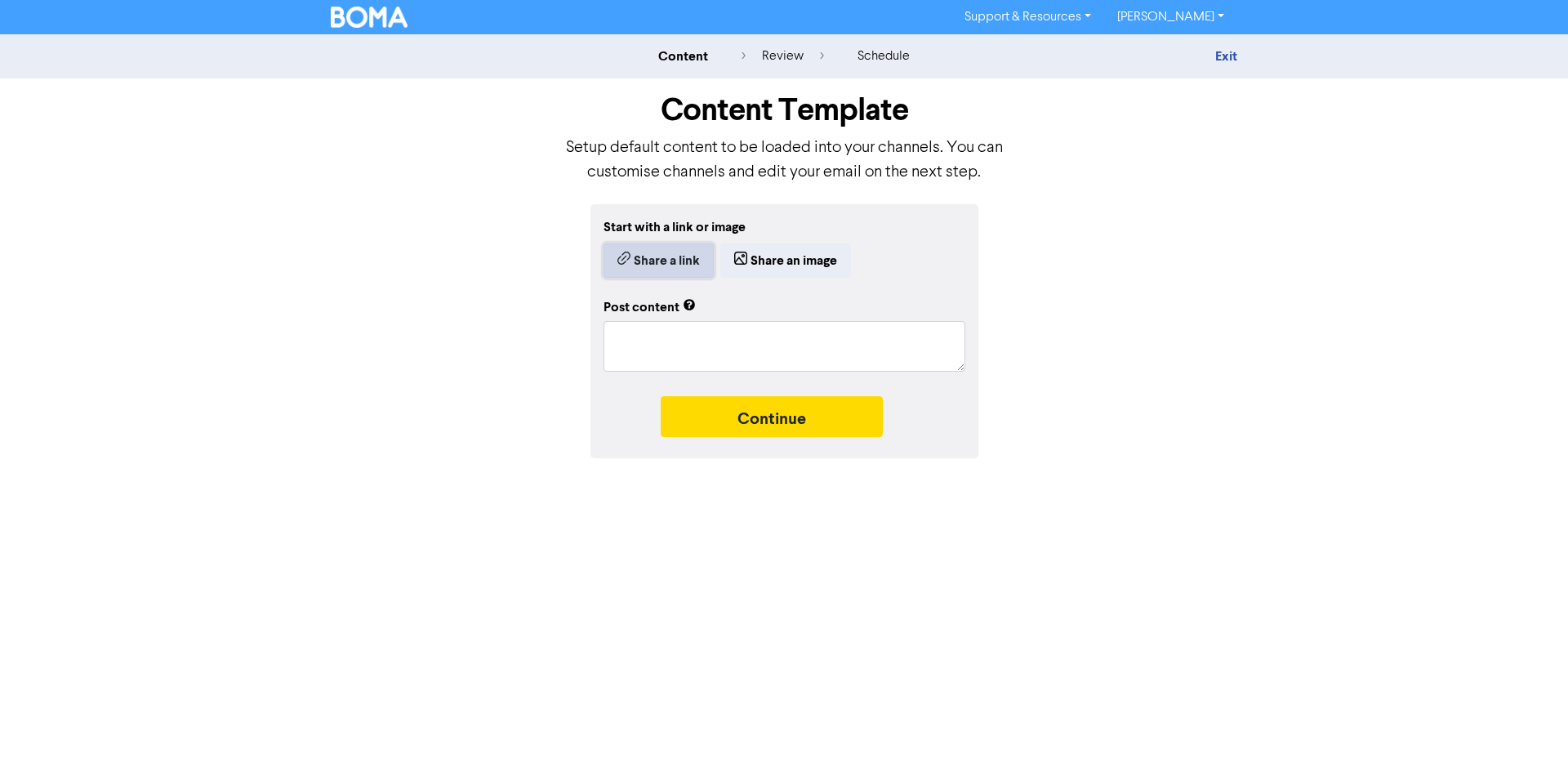
click at [667, 263] on button "Share a link" at bounding box center [658, 260] width 110 height 34
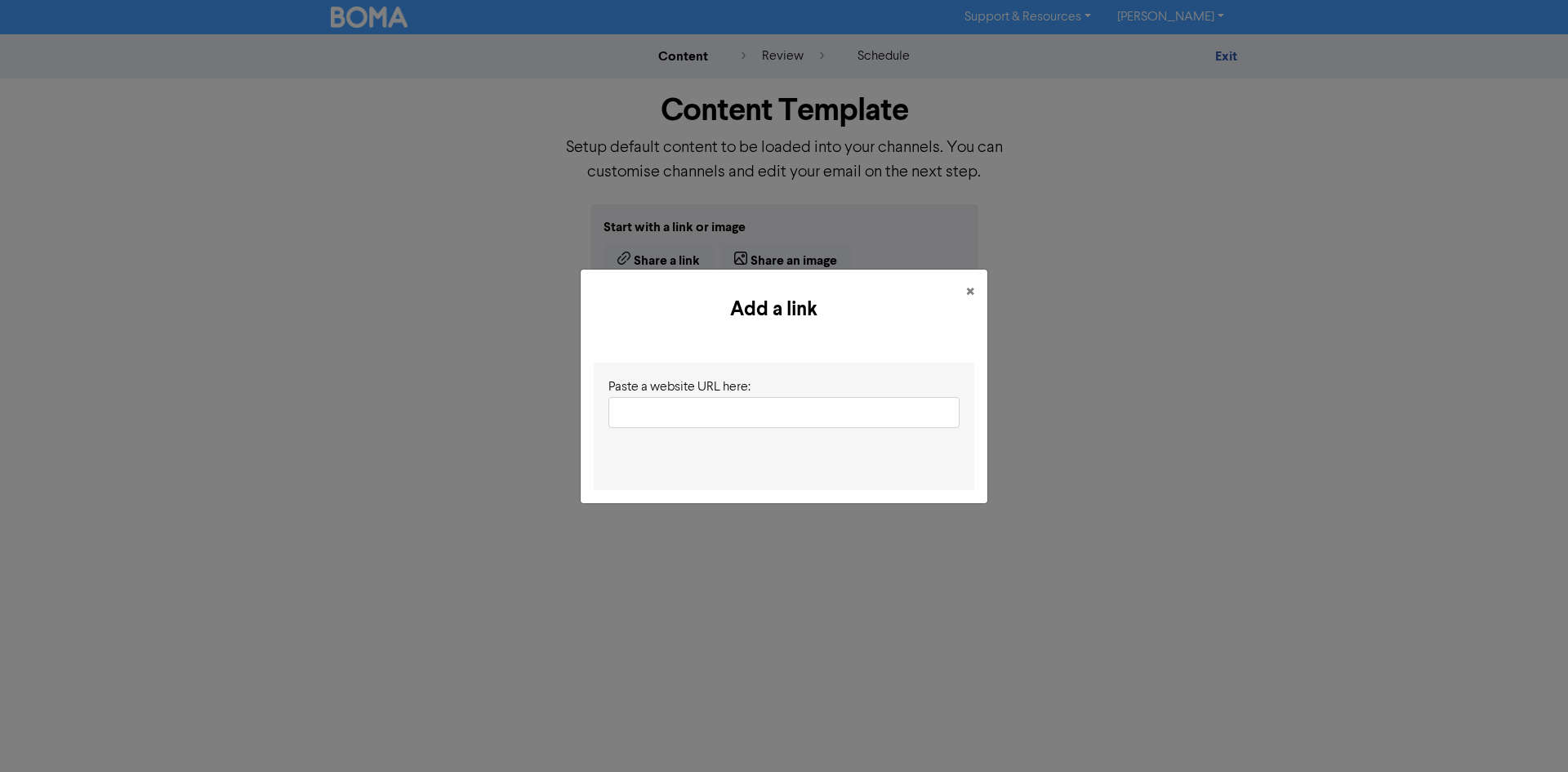
click at [691, 416] on input "text" at bounding box center [784, 412] width 351 height 31
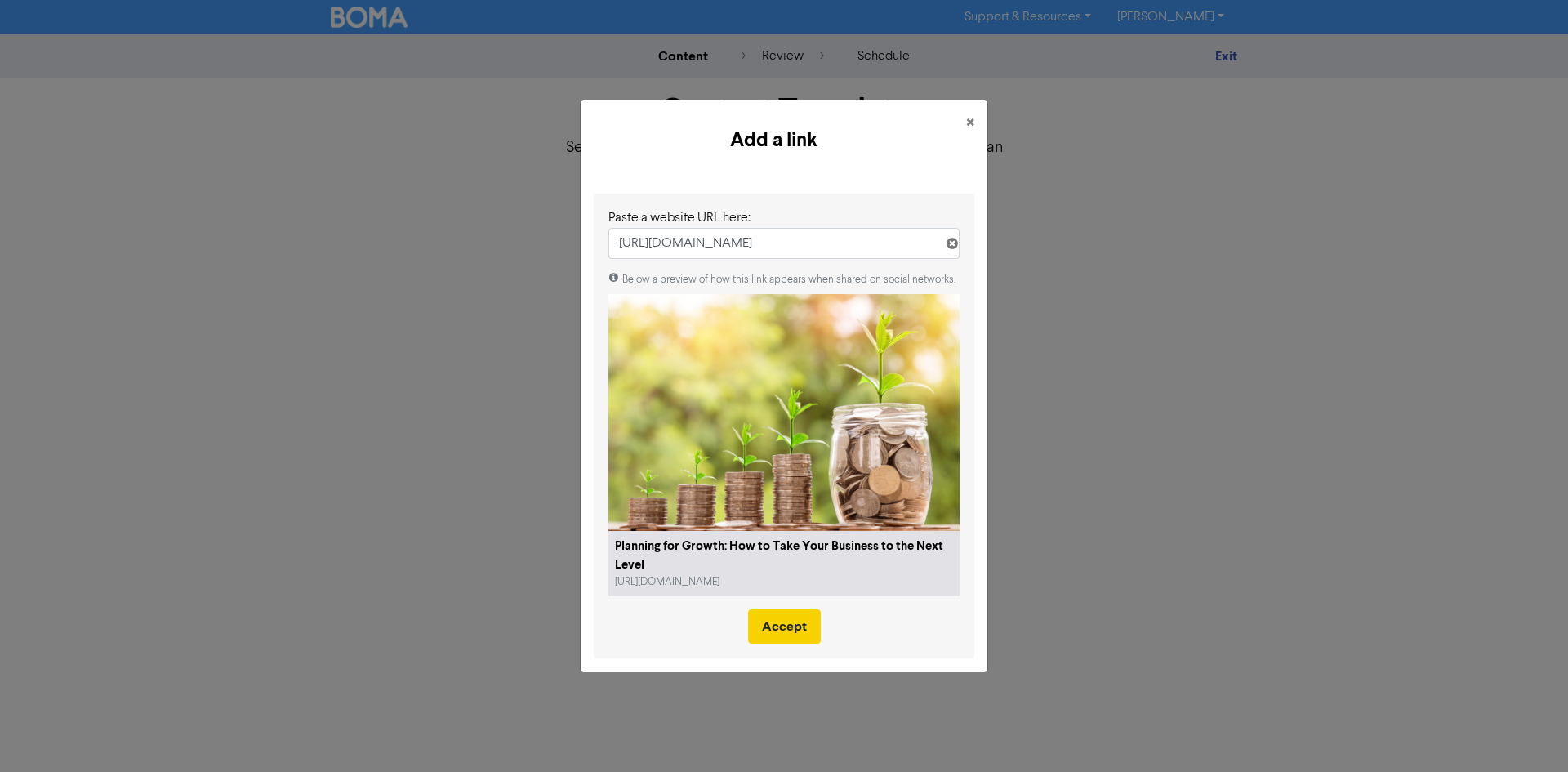
type input "https://www.bidwellaccountancy.com/latest-news/do-you-have-a-plan-for-growth-in…"
click at [778, 614] on button "Accept" at bounding box center [784, 626] width 73 height 34
type textarea "x"
type textarea "Looking to grow your business? Bidwell Accountancy in Milton Keynes helps SMEs …"
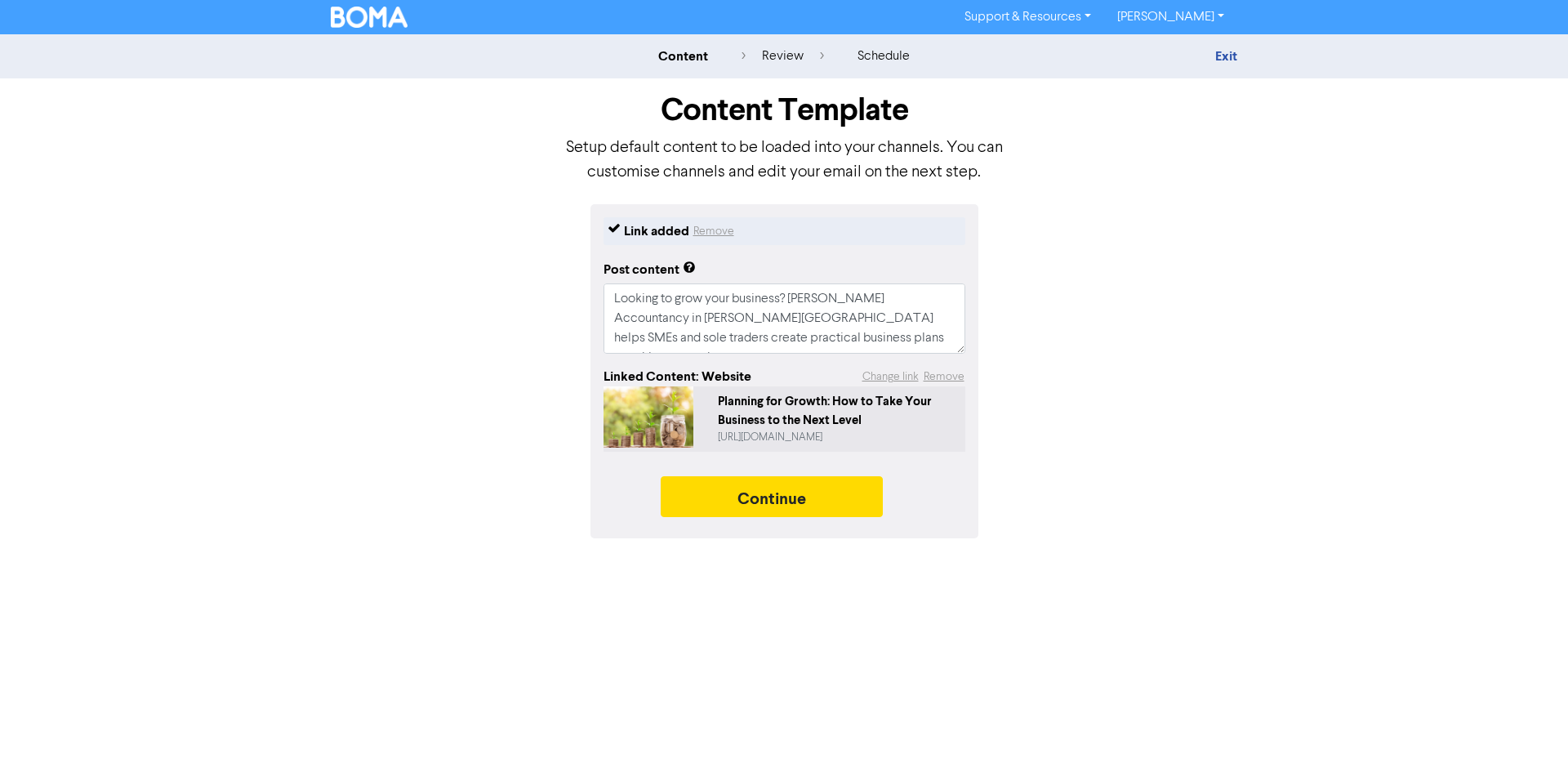
click at [756, 476] on div "Link added Remove Post content Looking to grow your business? Bidwell Accountan…" at bounding box center [784, 371] width 388 height 334
click at [754, 493] on button "Continue" at bounding box center [772, 496] width 222 height 41
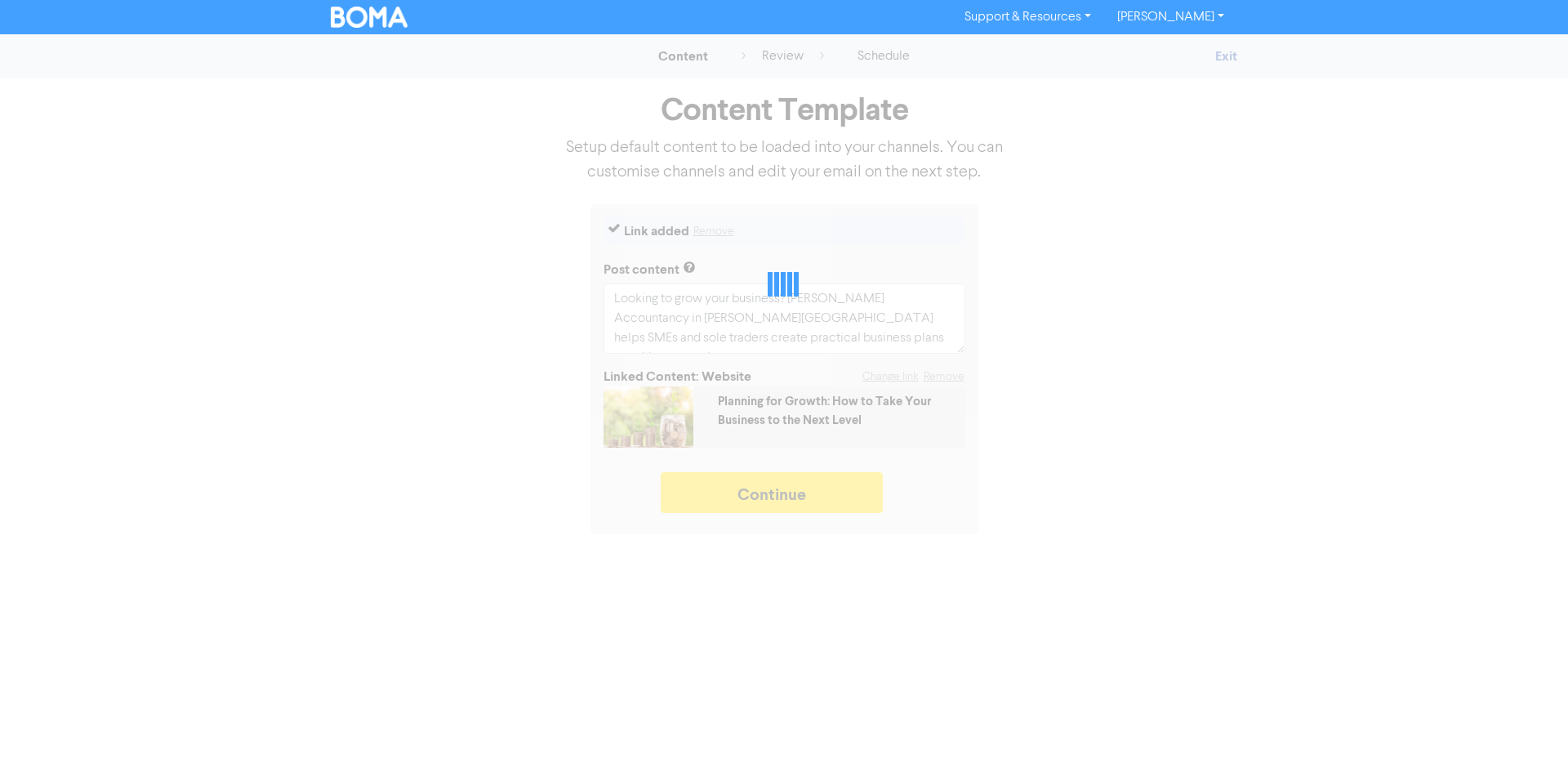
type textarea "x"
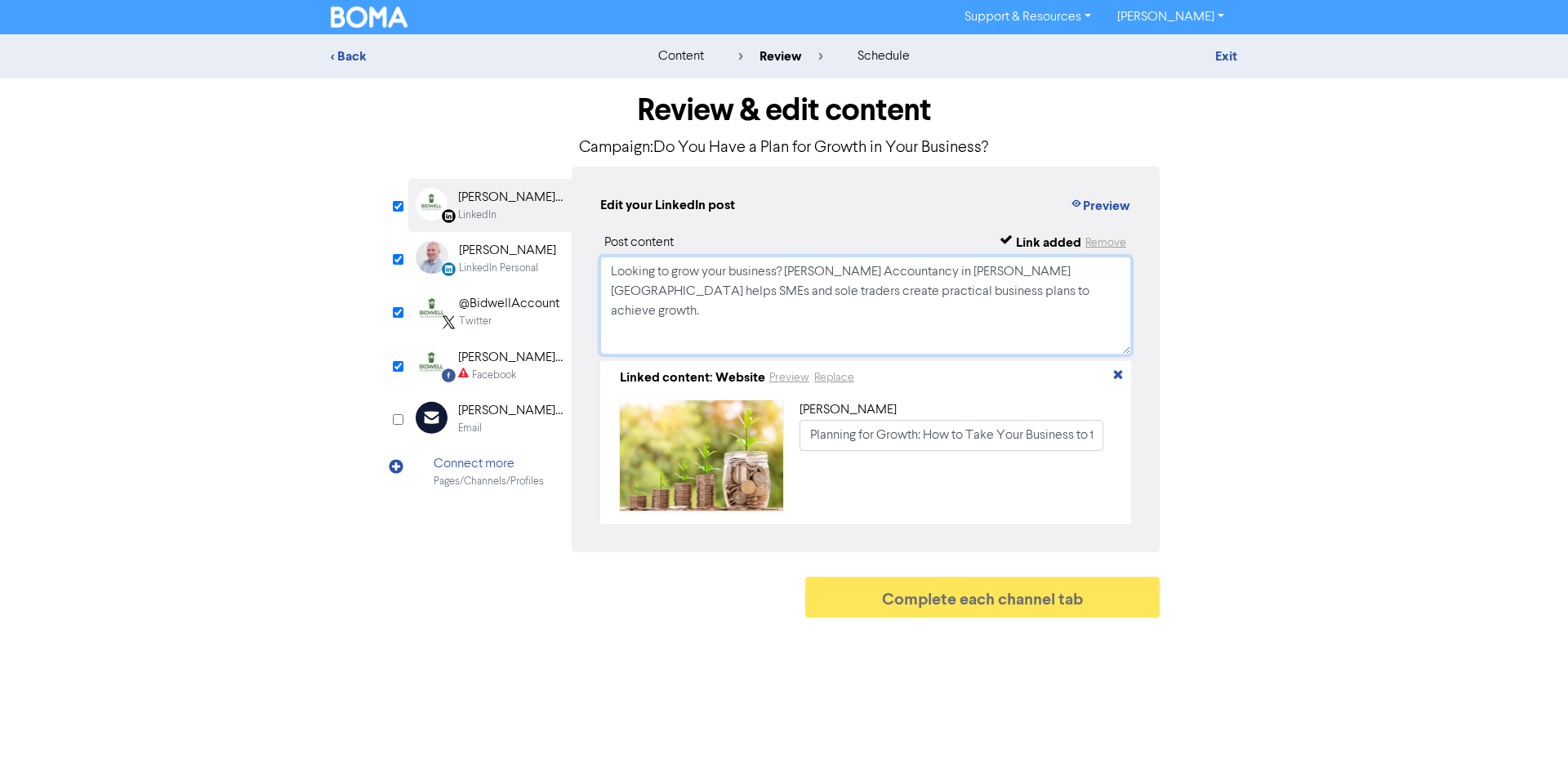
drag, startPoint x: 993, startPoint y: 311, endPoint x: 610, endPoint y: 274, distance: 384.8
click at [610, 274] on textarea "Looking to grow your business? Bidwell Accountancy in Milton Keynes helps SMEs …" at bounding box center [865, 305] width 530 height 98
paste textarea "🚀 Is your business ready to grow? Growth doesn’t have to mean more risk, longer…"
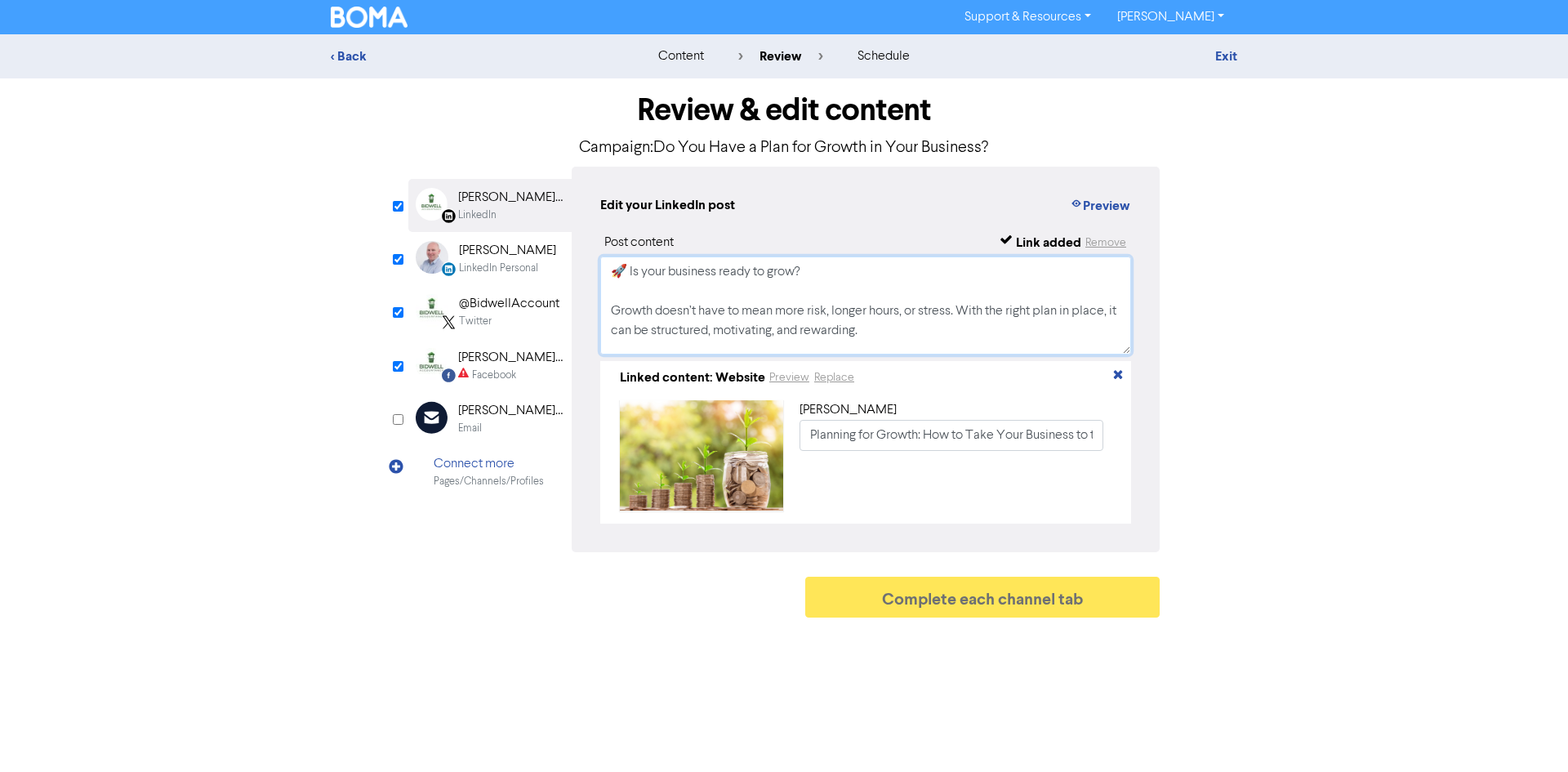
scroll to position [280, 0]
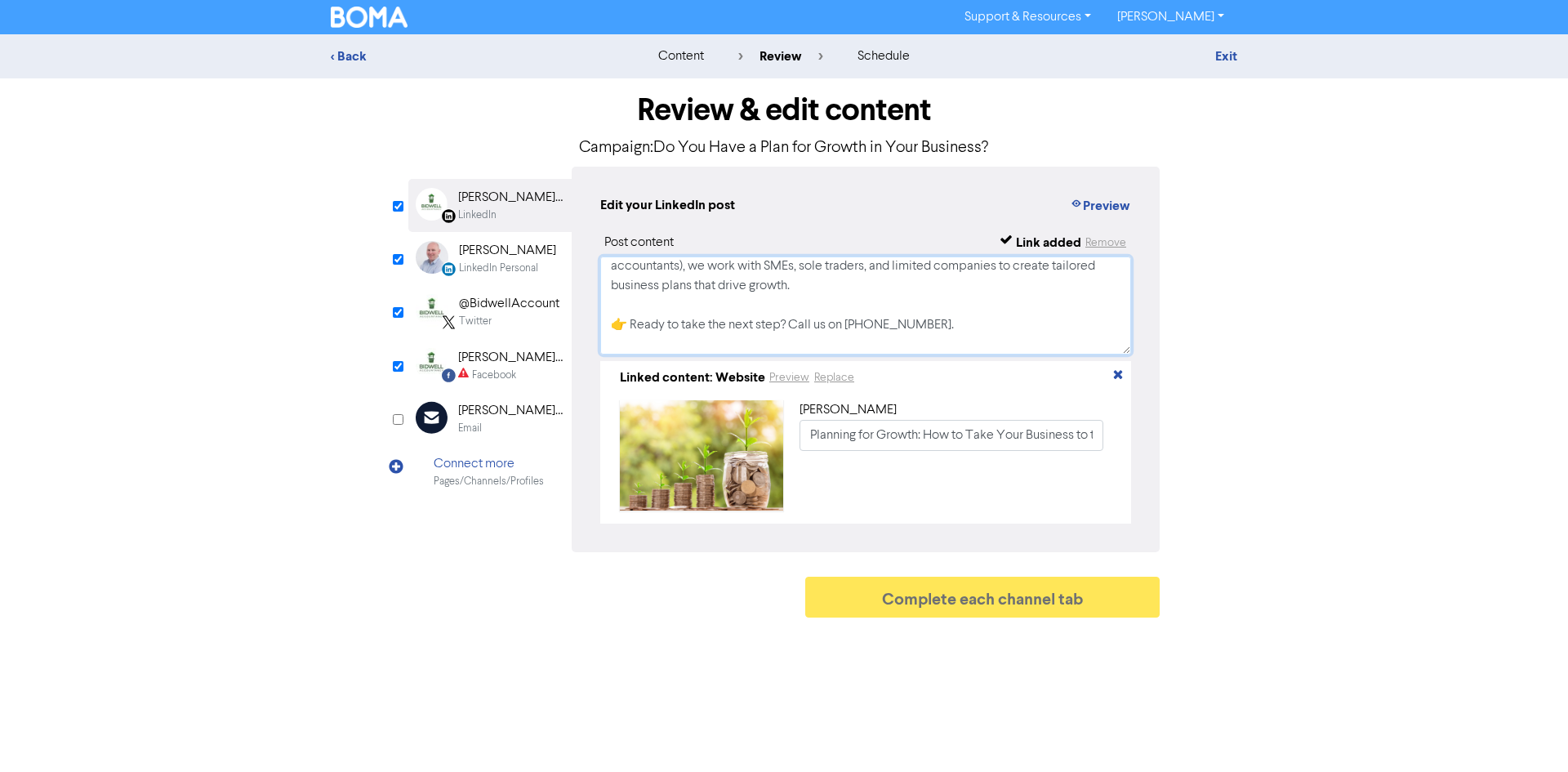
type textarea "🚀 Is your business ready to grow? Growth doesn’t have to mean more risk, longer…"
click at [500, 262] on div "LinkedIn Personal" at bounding box center [498, 268] width 79 height 16
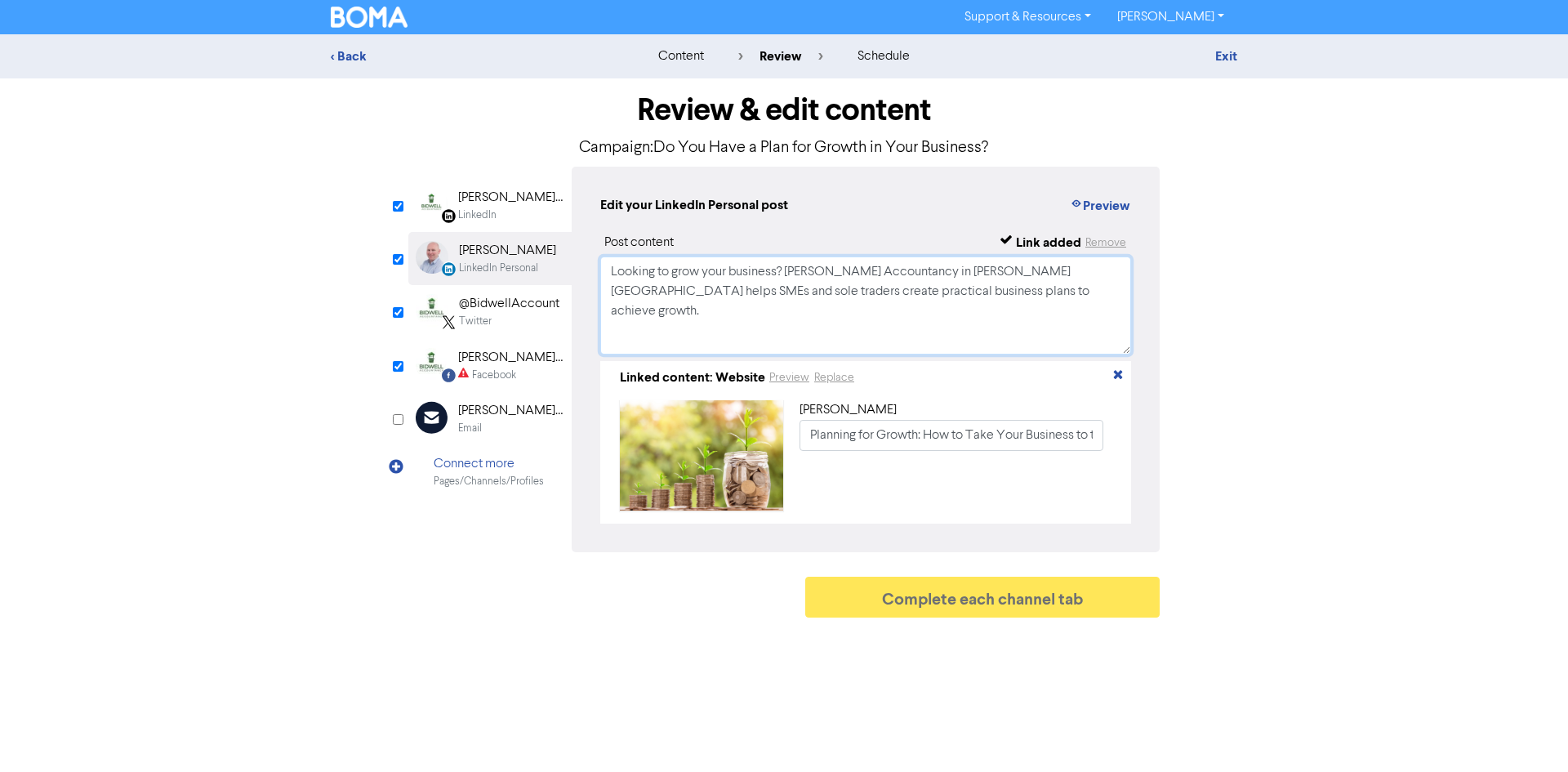
drag, startPoint x: 958, startPoint y: 292, endPoint x: 588, endPoint y: 267, distance: 370.8
click at [588, 267] on div "Edit your LinkedIn Personal post Preview Post content Link added Remove Looking…" at bounding box center [865, 358] width 588 height 385
paste textarea "🚀 Is your business ready to grow? Growth doesn’t have to mean more risk, longer…"
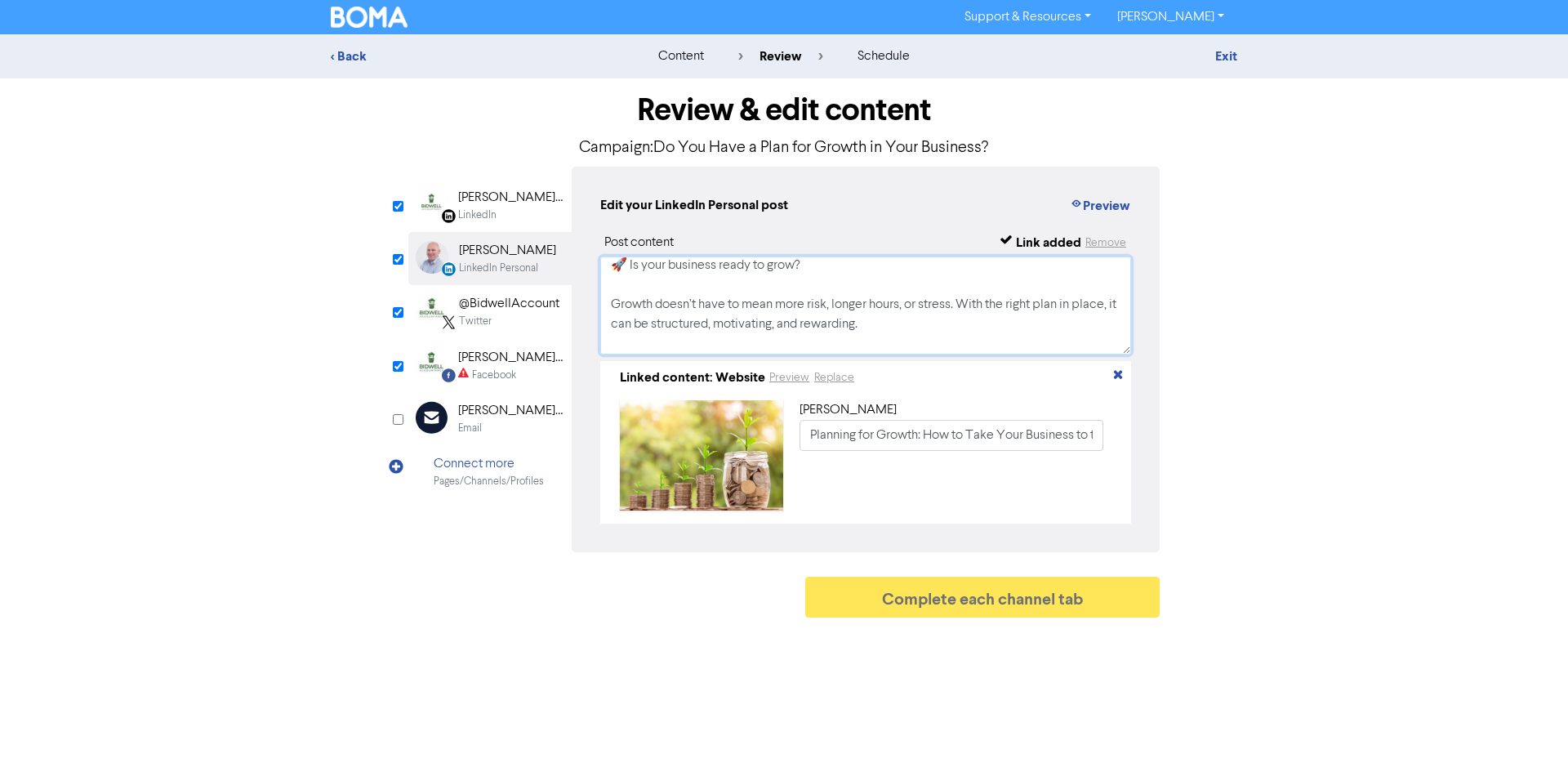
scroll to position [0, 0]
type textarea "🚀 Is your business ready to grow? Growth doesn’t have to mean more risk, longer…"
click at [505, 319] on div "Twitter" at bounding box center [509, 321] width 100 height 16
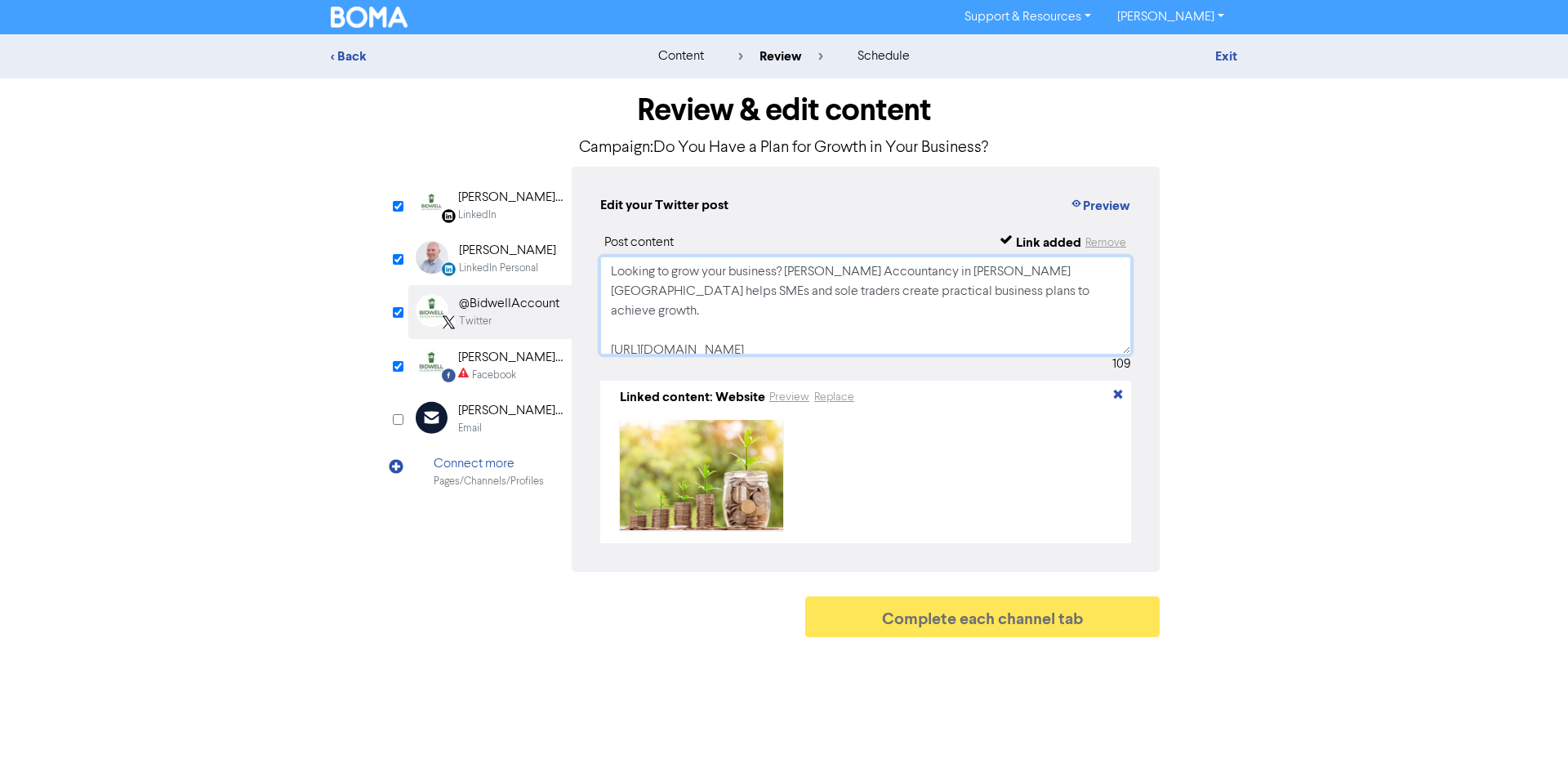
scroll to position [12, 0]
drag, startPoint x: 611, startPoint y: 274, endPoint x: 931, endPoint y: 353, distance: 329.6
click at [931, 353] on textarea "Looking to grow your business? Bidwell Accountancy in Milton Keynes helps SMEs …" at bounding box center [865, 305] width 530 height 98
click at [776, 297] on textarea "Looking to grow your business? Bidwell Accountancy in Milton Keynes helps SMEs …" at bounding box center [865, 305] width 530 height 98
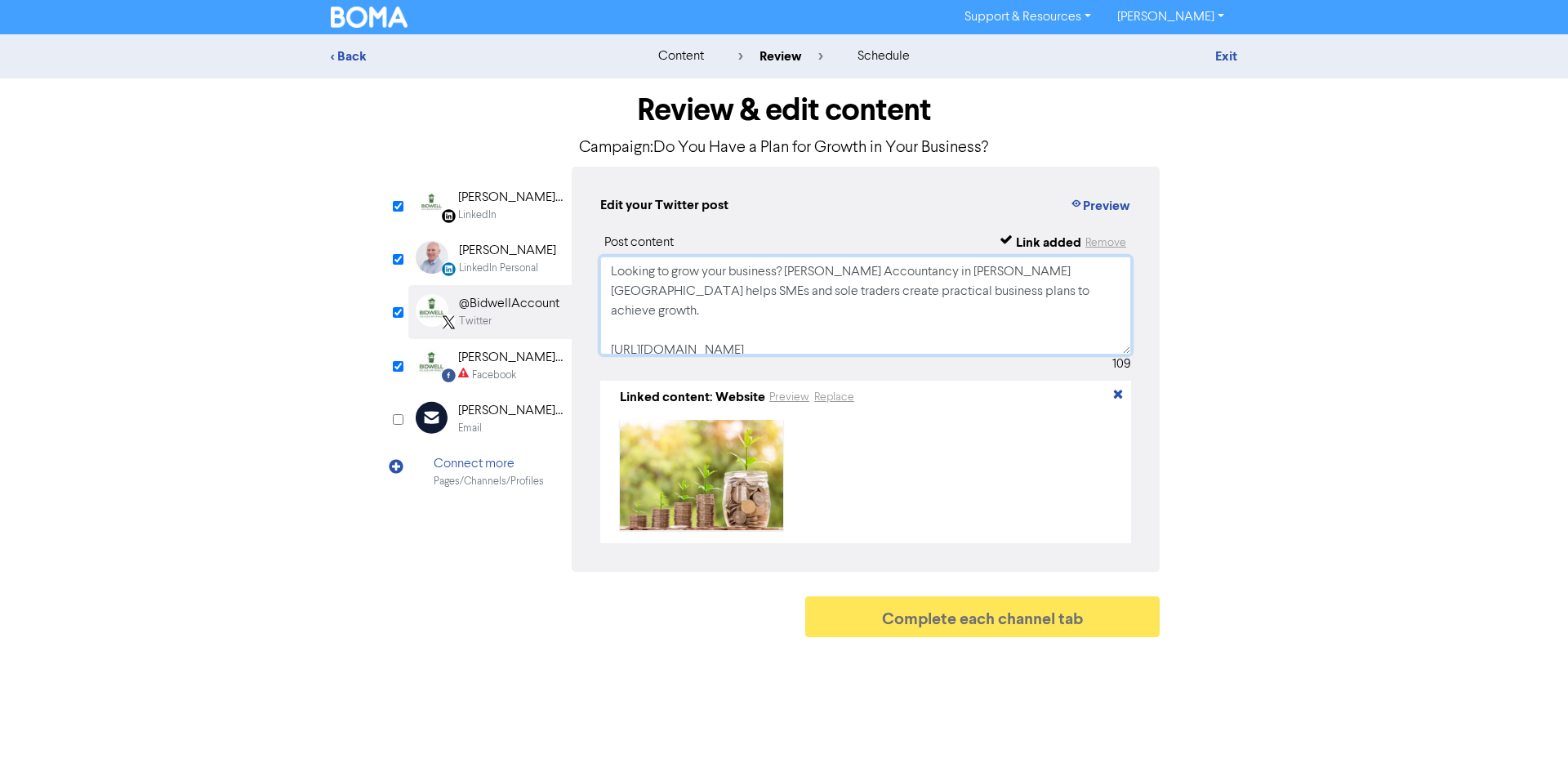
drag, startPoint x: 964, startPoint y: 284, endPoint x: 509, endPoint y: 239, distance: 457.2
click at [509, 239] on div "LinkedIn Page Created with Sketch. Bidwell Accountancy Limited LinkedIn LinkedI…" at bounding box center [784, 368] width 751 height 405
paste textarea "🐦 X (Twitter) Post (short + punchy) 🚀 Want to grow your business without extra …"
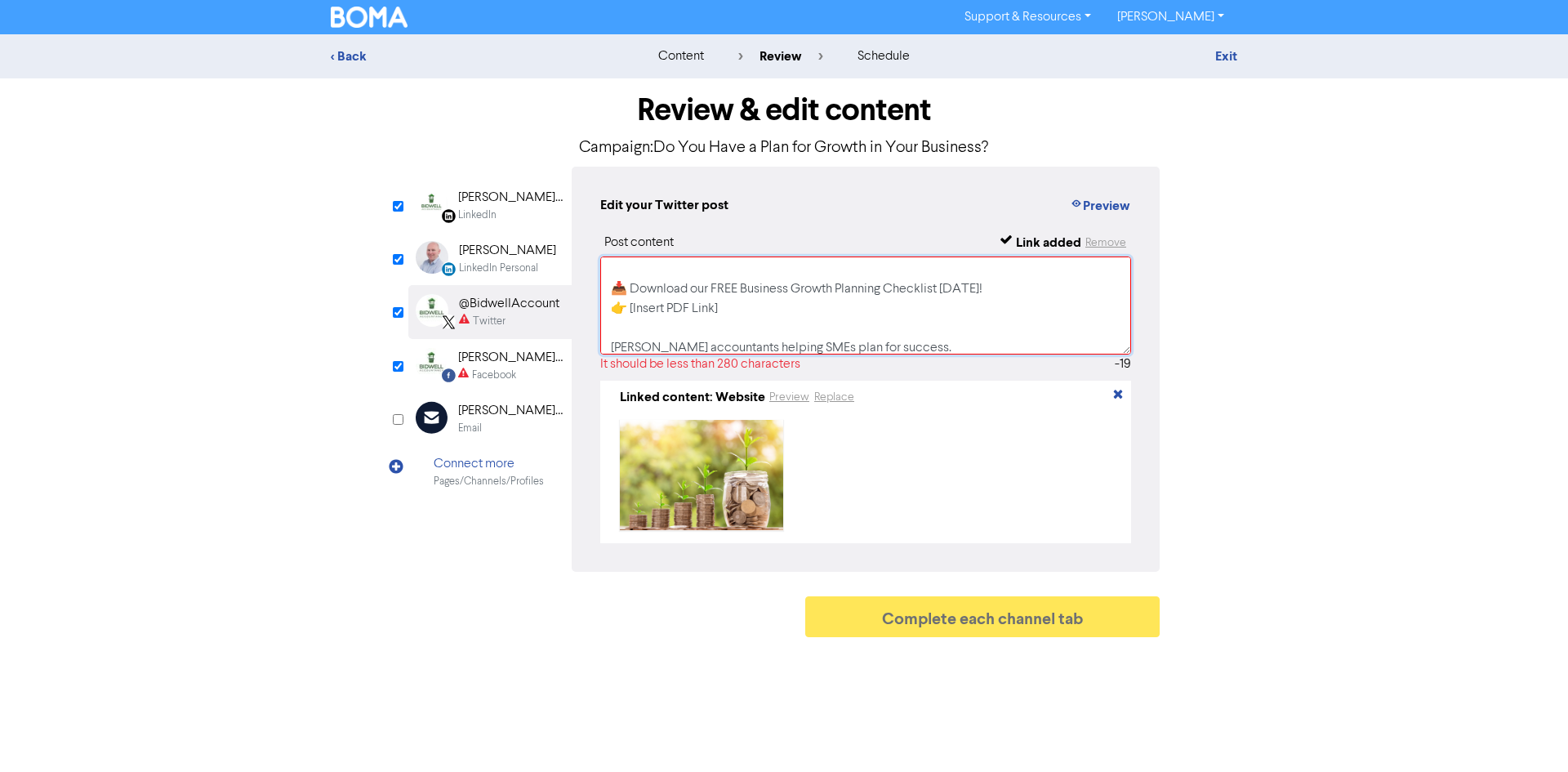
scroll to position [22, 0]
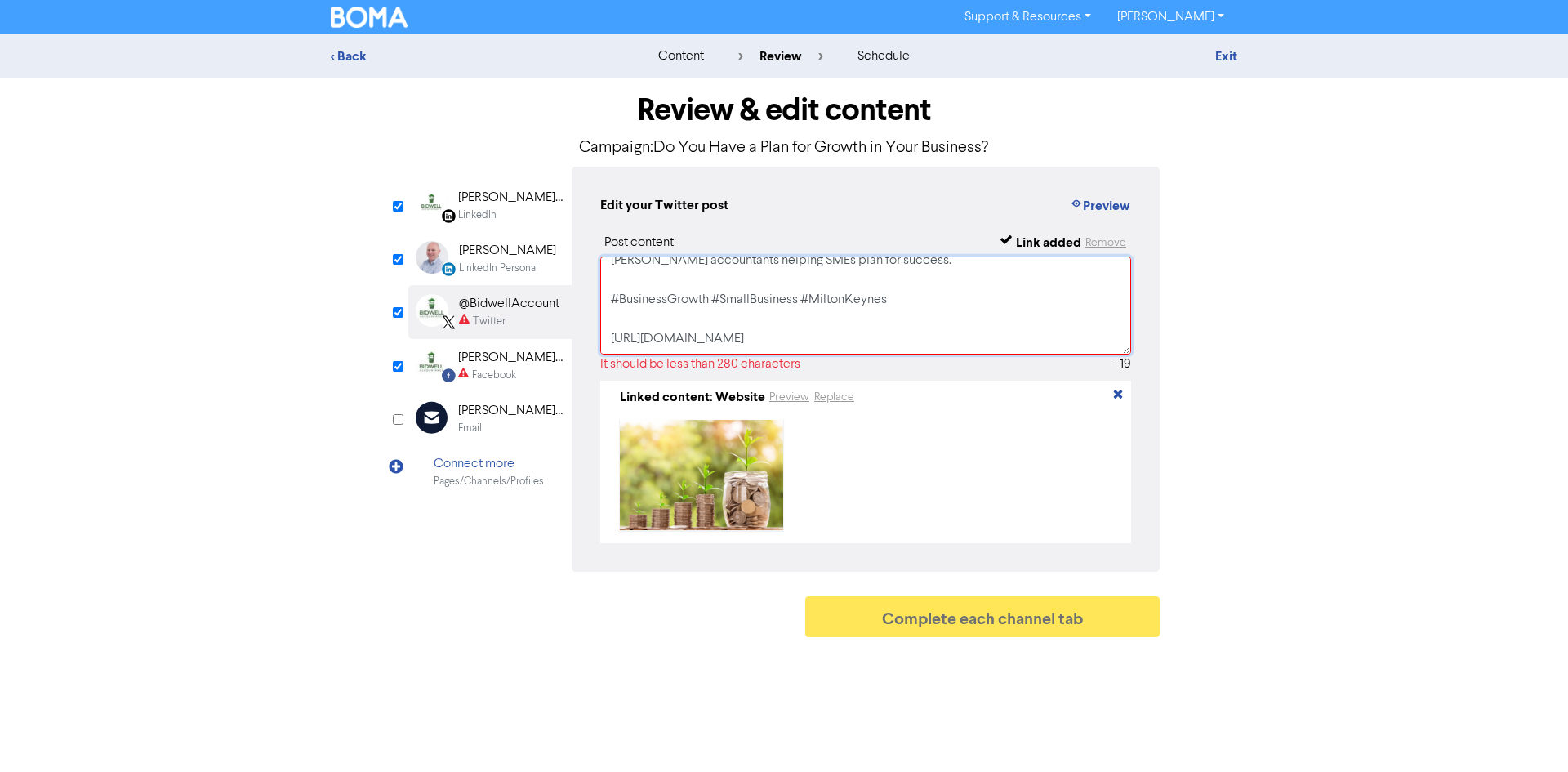
drag, startPoint x: 736, startPoint y: 344, endPoint x: 650, endPoint y: 272, distance: 112.2
click at [645, 267] on textarea "🐦 X (Twitter) Post (short + punchy) 🚀 Want to grow your business without extra …" at bounding box center [865, 305] width 530 height 98
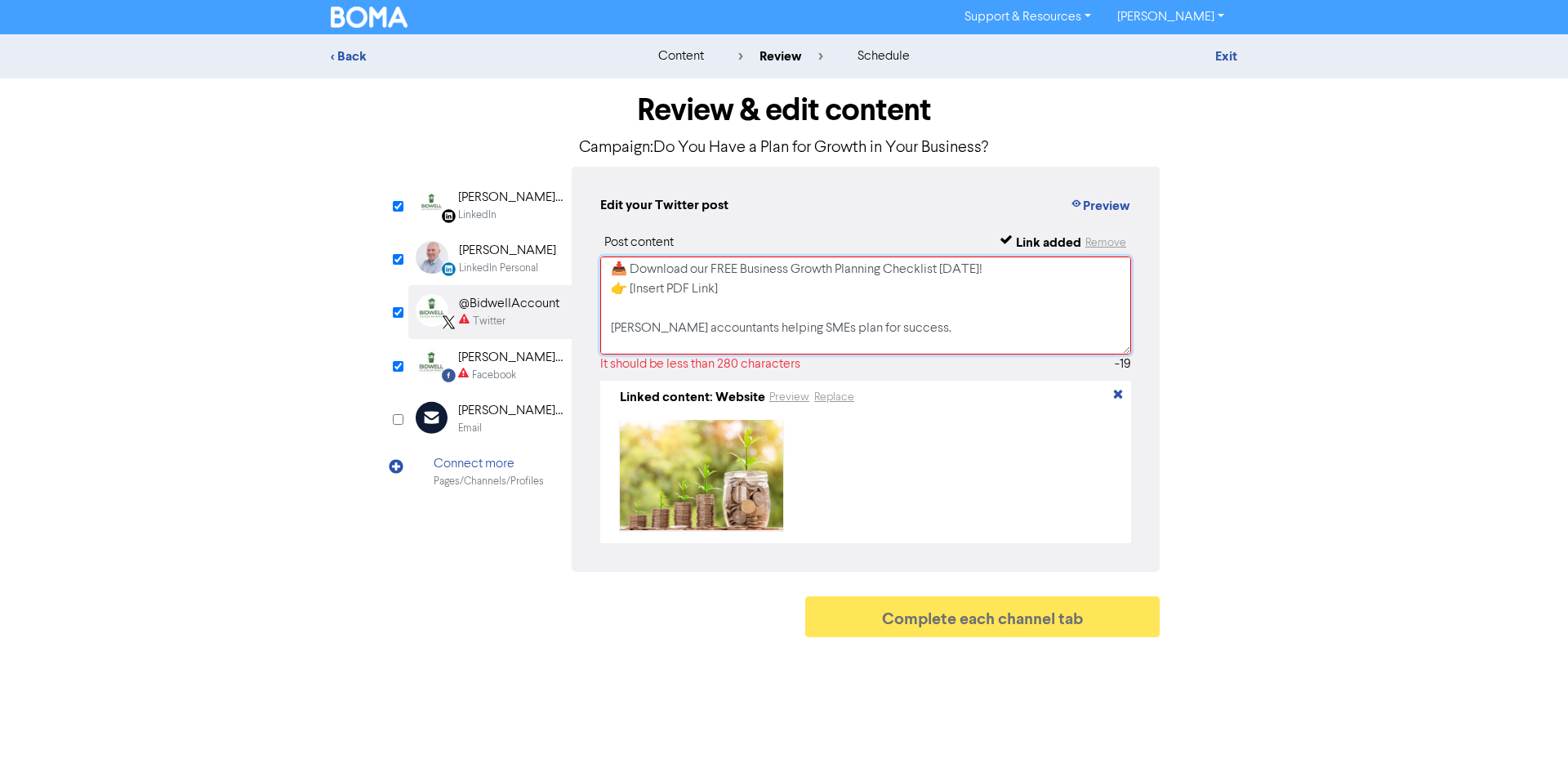
scroll to position [82, 0]
click at [737, 285] on textarea "🐦 X (Twitter) Post (short + punchy) 🚀 Want to grow your business without extra …" at bounding box center [865, 305] width 530 height 98
drag, startPoint x: 737, startPoint y: 286, endPoint x: 618, endPoint y: 287, distance: 119.0
click at [618, 287] on textarea "🐦 X (Twitter) Post (short + punchy) 🚀 Want to grow your business without extra …" at bounding box center [865, 305] width 530 height 98
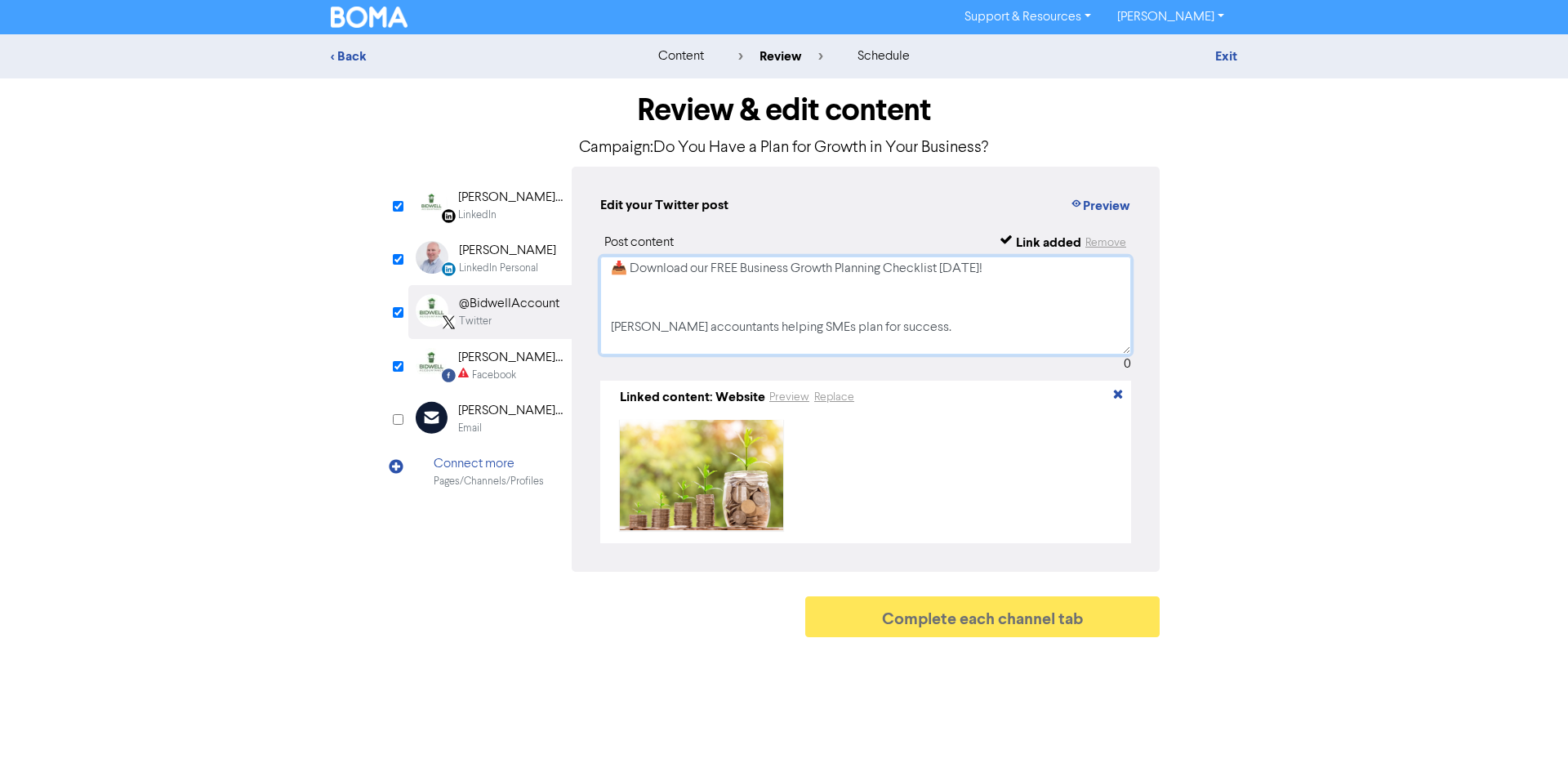
type textarea "🐦 X (Twitter) Post (short + punchy) 🚀 Want to grow your business without extra …"
click at [523, 368] on div "Facebook" at bounding box center [510, 375] width 104 height 16
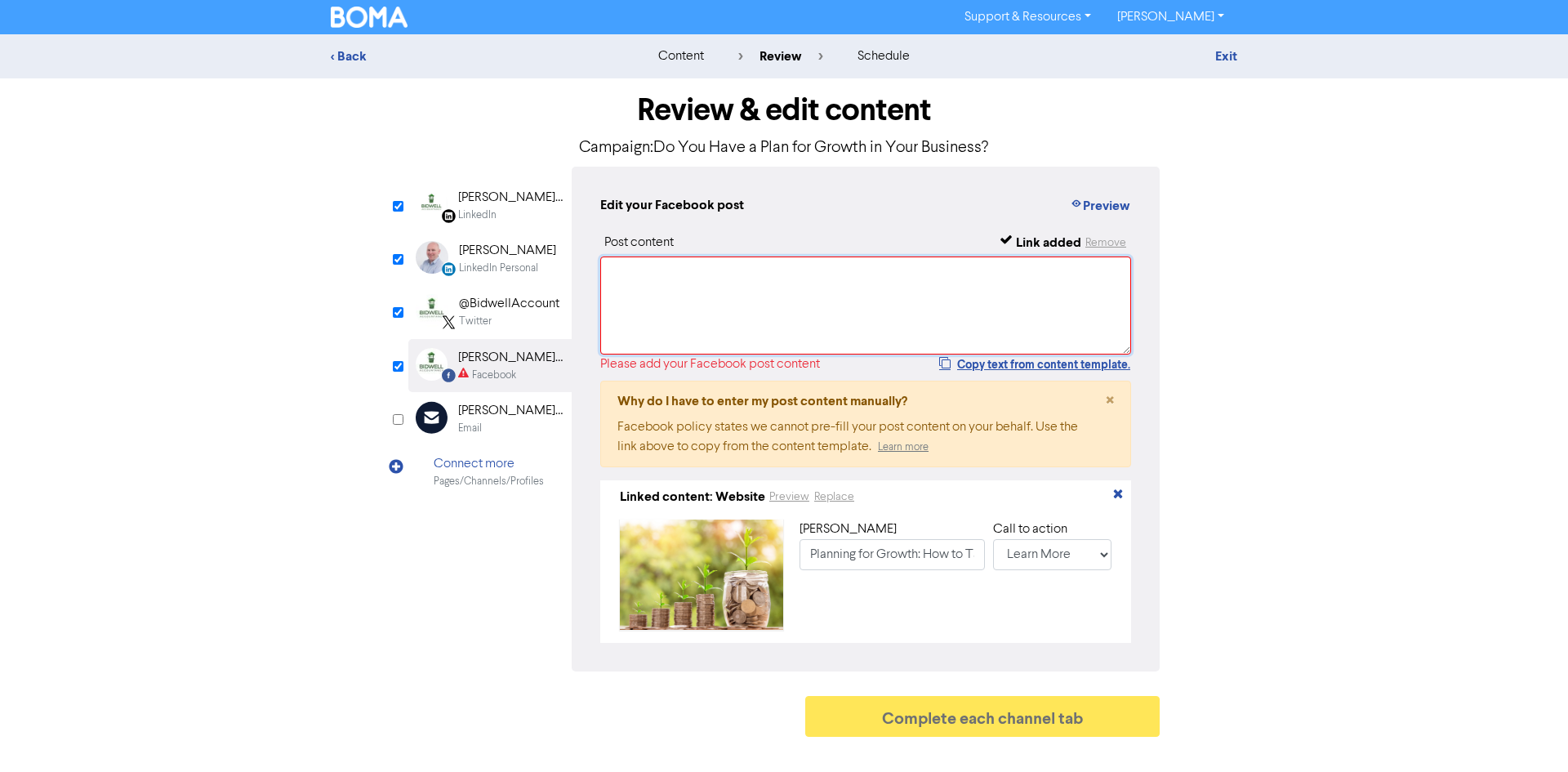
click at [740, 302] on textarea at bounding box center [865, 305] width 530 height 98
paste textarea "🌍 Facebook Post (approachable + client-focused) ✨ Ready to grow your business b…"
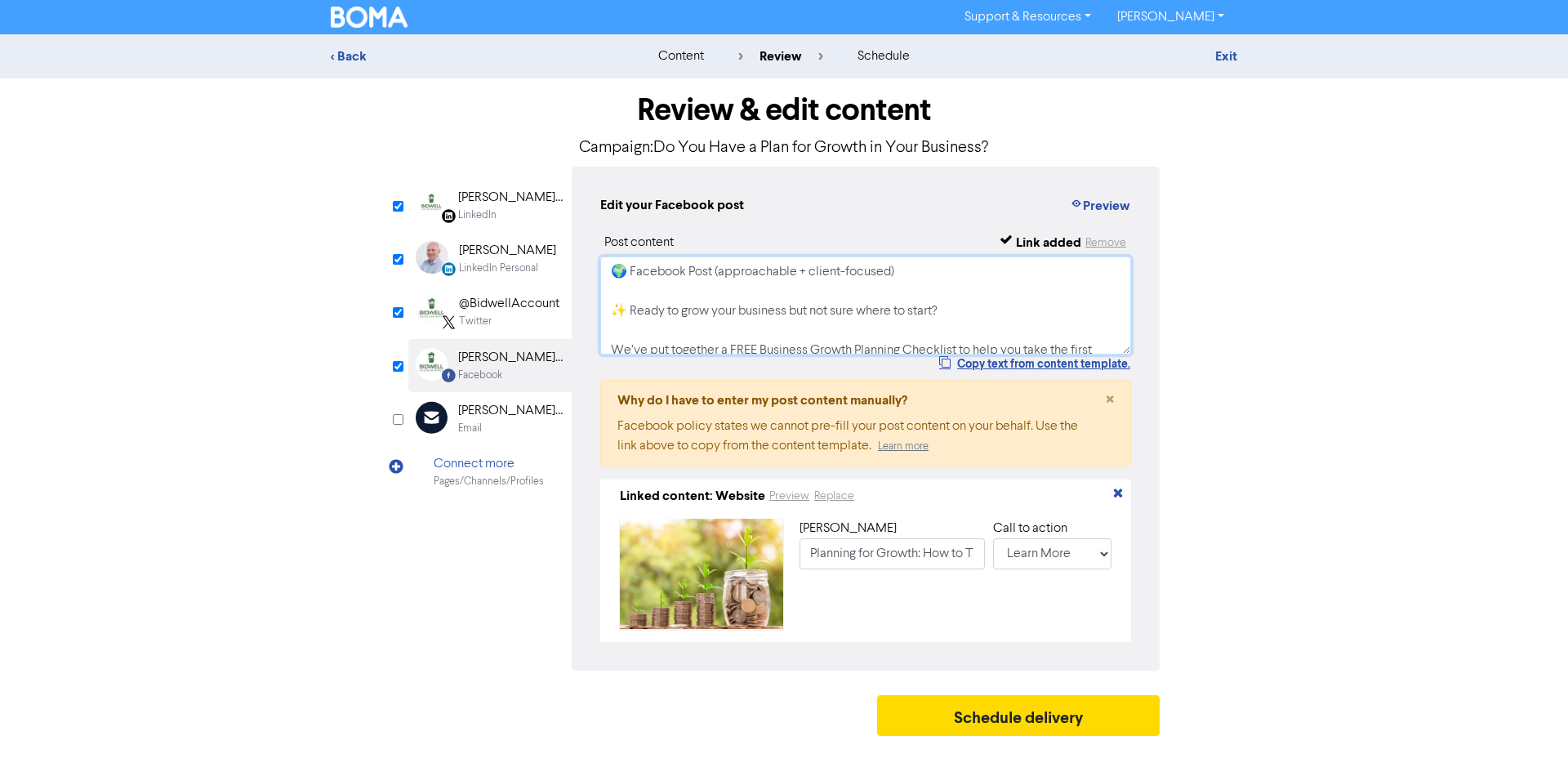
scroll to position [280, 0]
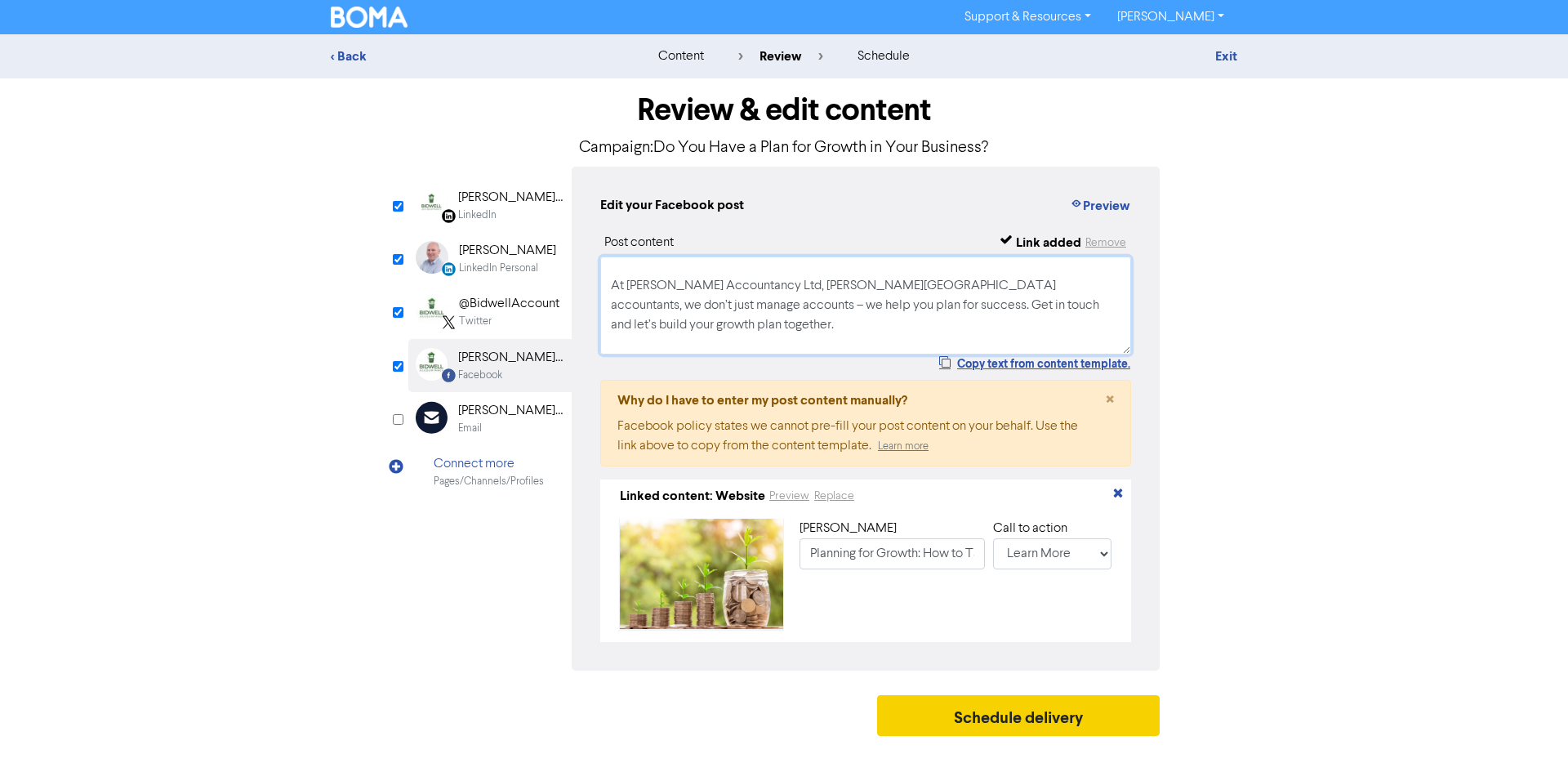
type textarea "🌍 Facebook Post (approachable + client-focused) ✨ Ready to grow your business b…"
click at [981, 721] on button "Schedule delivery" at bounding box center [1018, 715] width 282 height 41
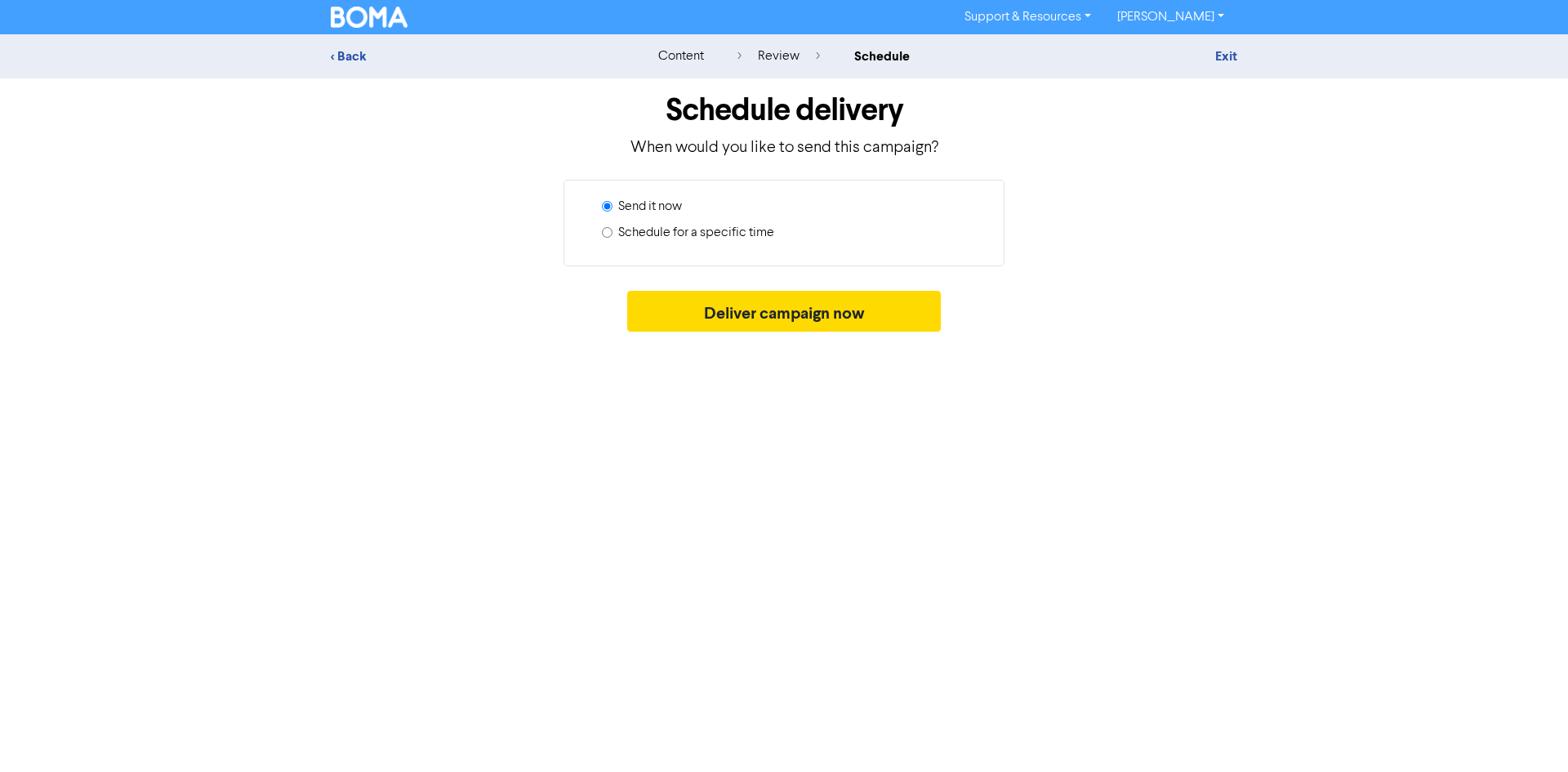
drag, startPoint x: 981, startPoint y: 721, endPoint x: 665, endPoint y: 241, distance: 574.7
click at [665, 241] on label "Schedule for a specific time" at bounding box center [696, 232] width 156 height 19
click at [612, 237] on input "Schedule for a specific time" at bounding box center [607, 232] width 11 height 11
radio input "true"
radio input "false"
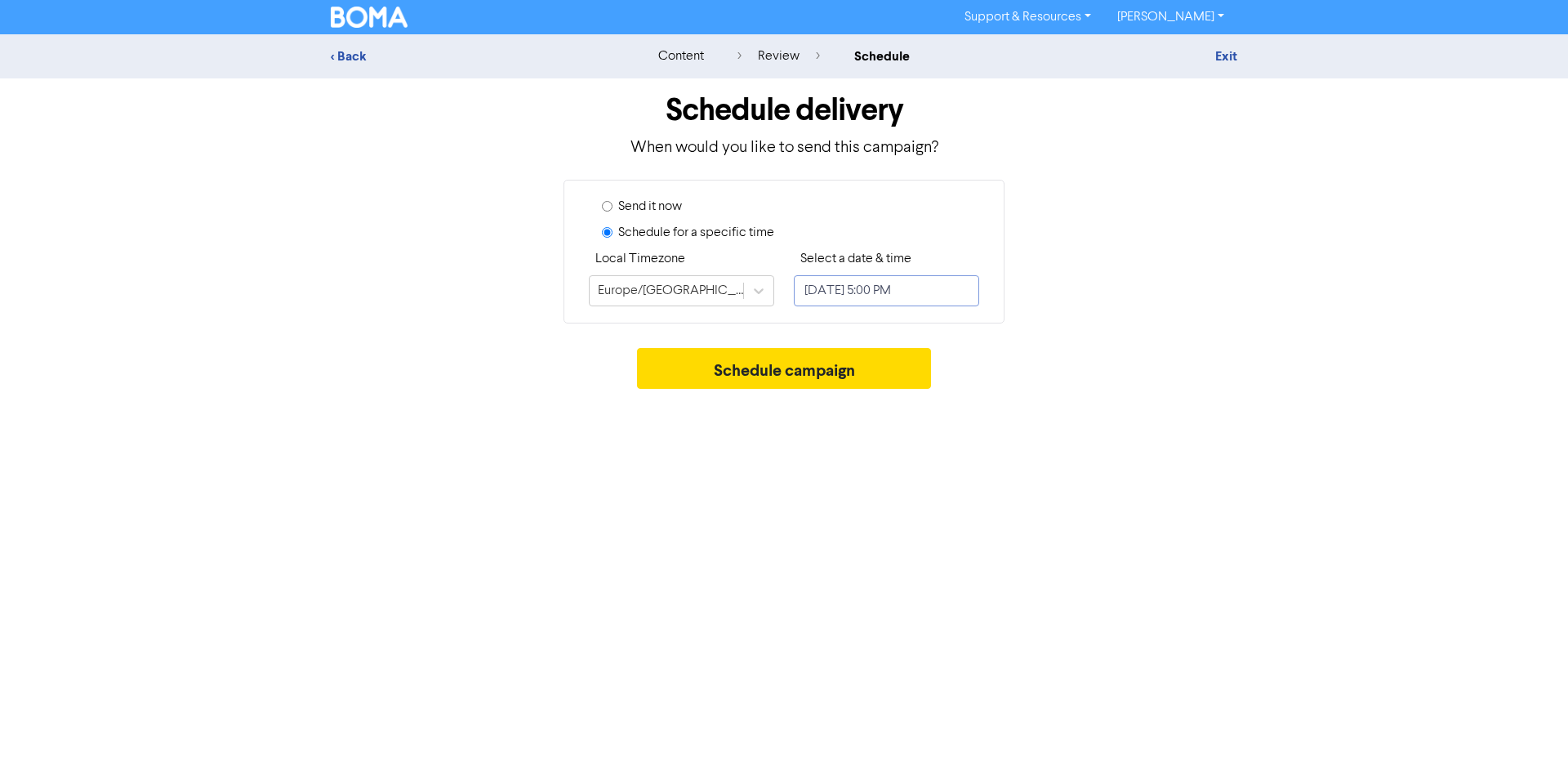
select select "8"
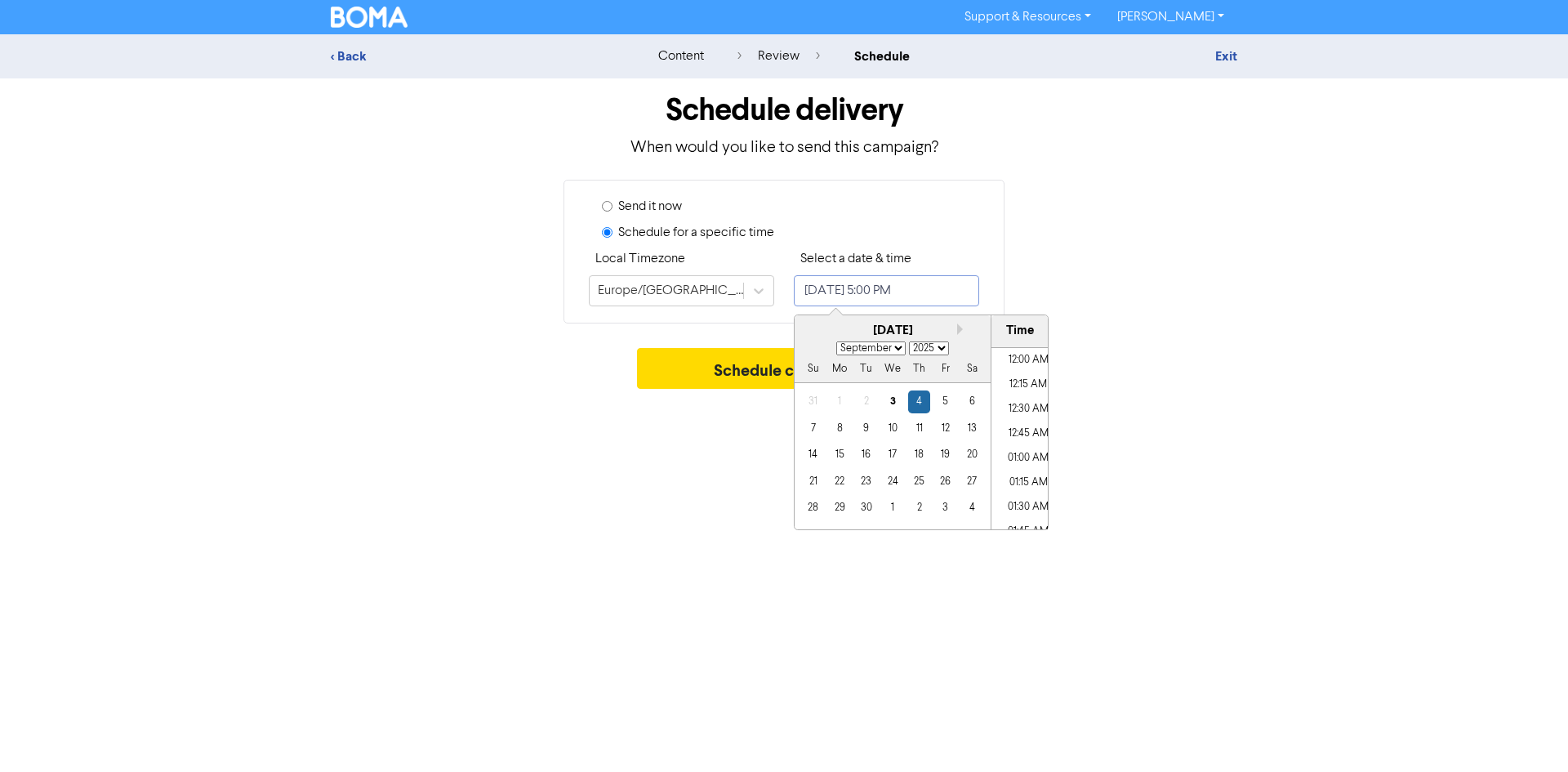
click at [909, 293] on input "September 4, 2025 5:00 PM" at bounding box center [886, 290] width 185 height 31
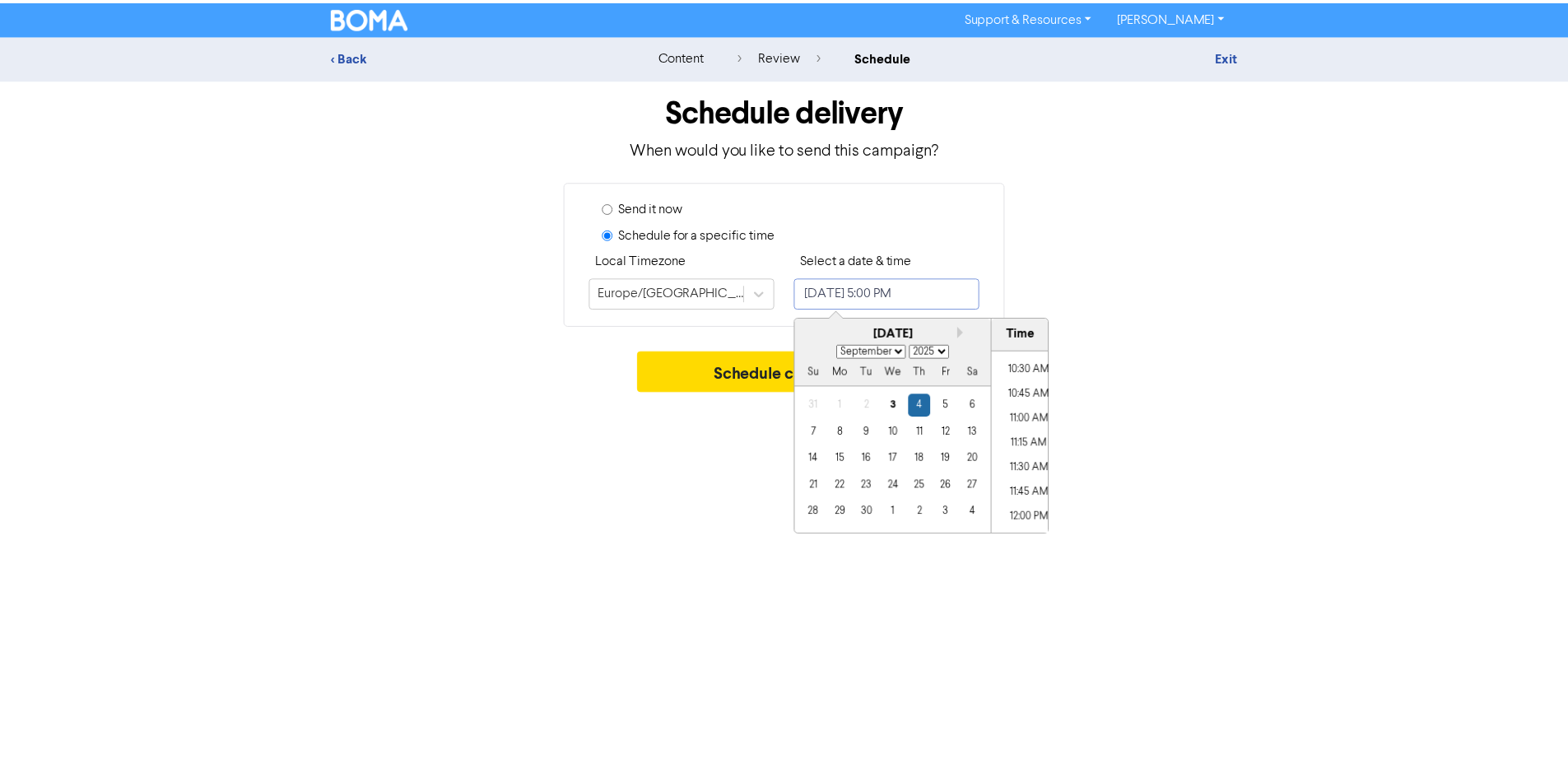
scroll to position [966, 0]
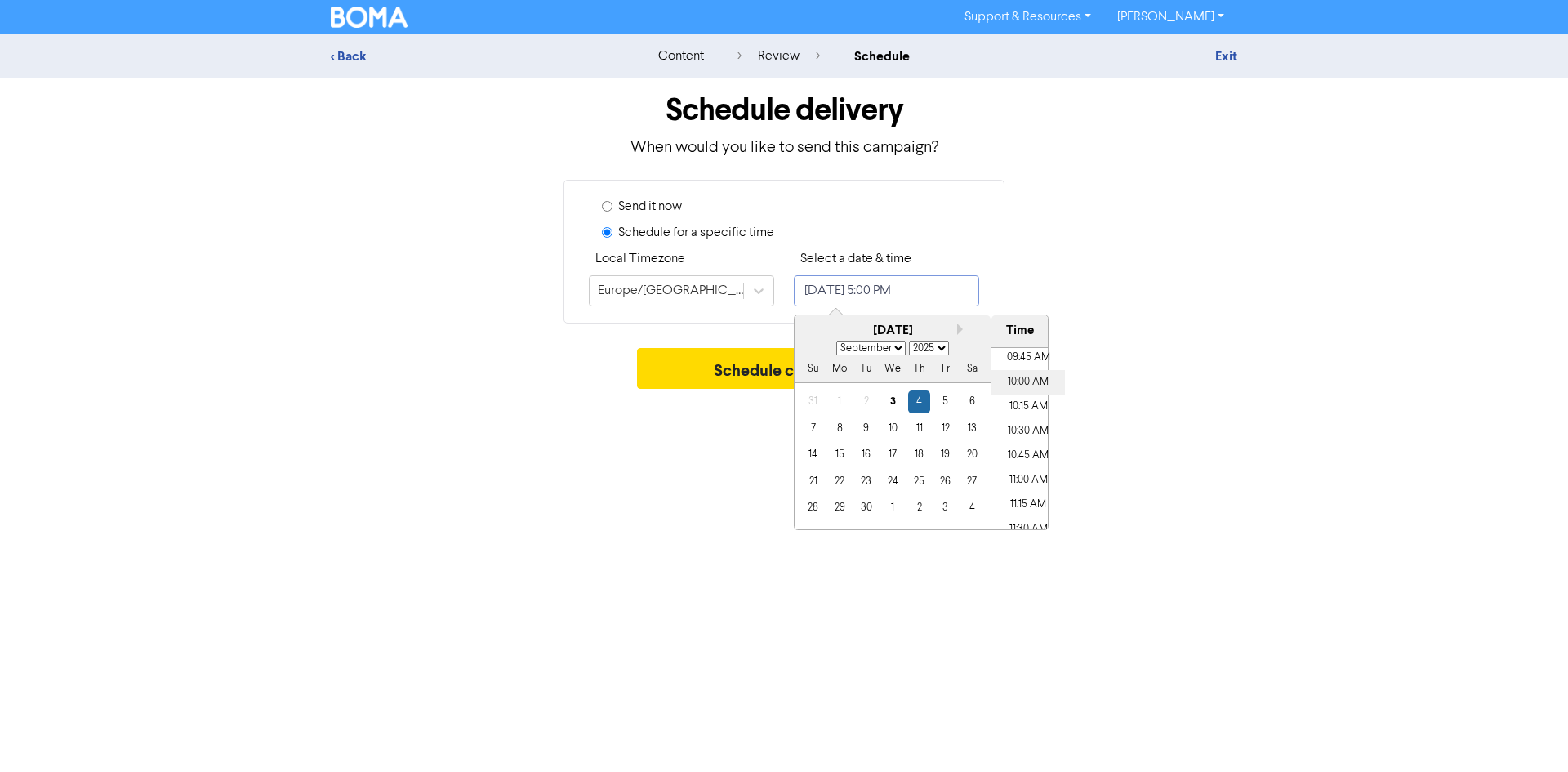
click at [1033, 378] on li "10:00 AM" at bounding box center [1028, 382] width 74 height 24
type input "September 4, 2025 10:00 AM"
click at [688, 368] on button "Schedule campaign" at bounding box center [784, 368] width 295 height 41
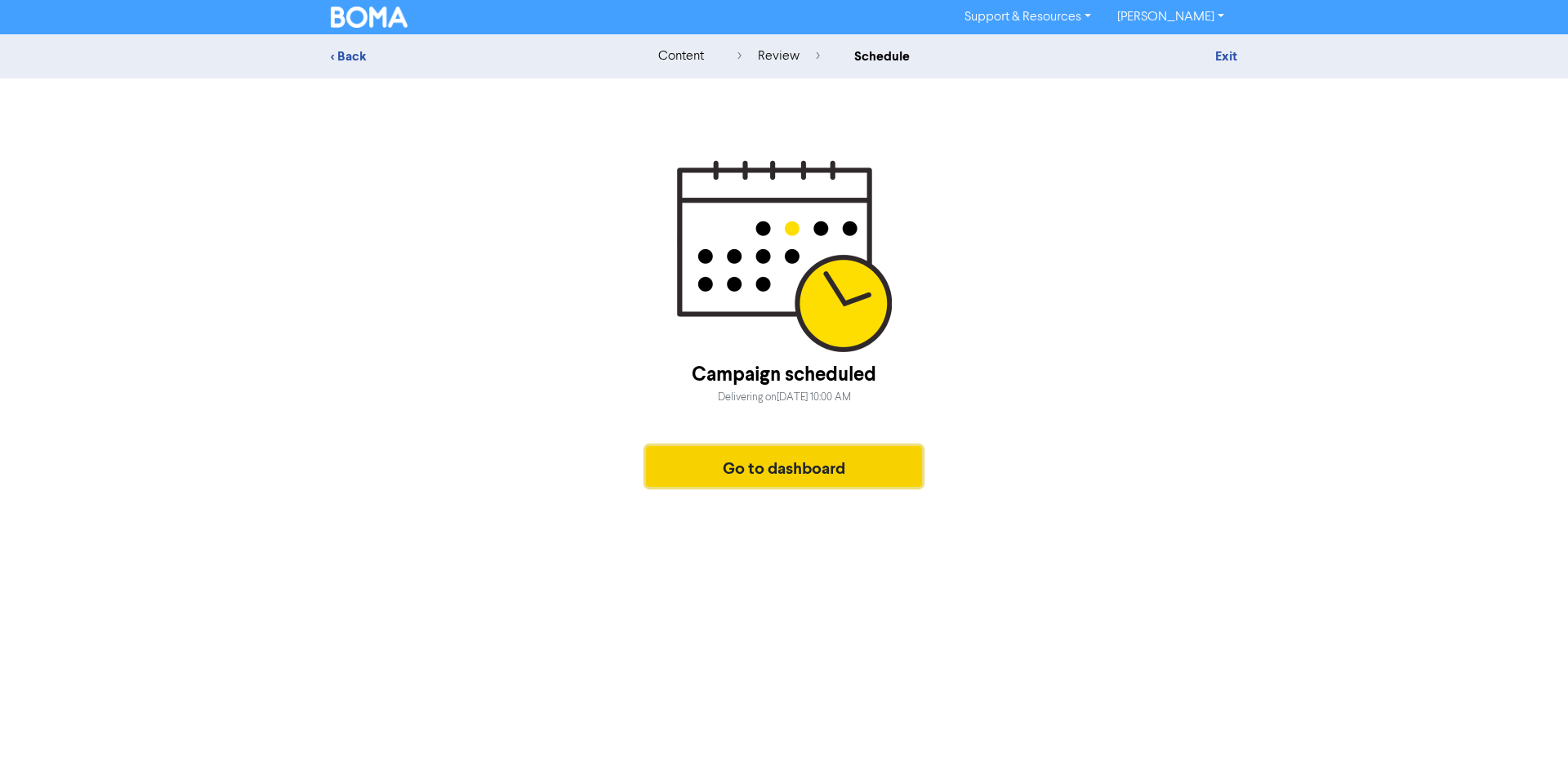
click at [728, 470] on button "Go to dashboard" at bounding box center [784, 466] width 276 height 41
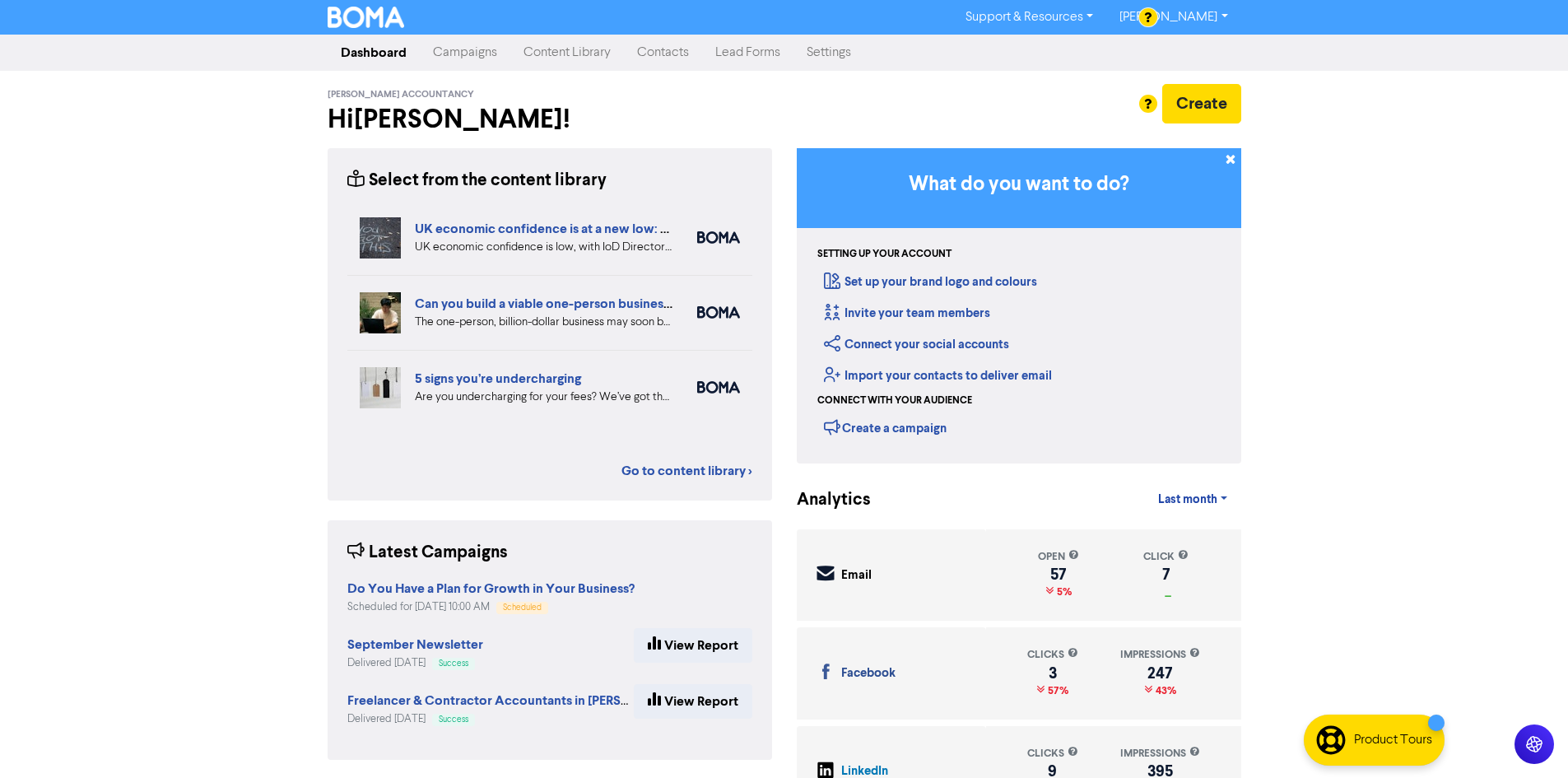
drag, startPoint x: 731, startPoint y: 476, endPoint x: 285, endPoint y: 513, distance: 447.5
click at [286, 512] on div "Support & Resources Video Tutorials FAQ & Guides Marketing Education John Pratt…" at bounding box center [784, 389] width 1568 height 778
click at [109, 355] on div "Support & Resources Video Tutorials FAQ & Guides Marketing Education John Pratt…" at bounding box center [784, 389] width 1568 height 778
